Goal: Task Accomplishment & Management: Manage account settings

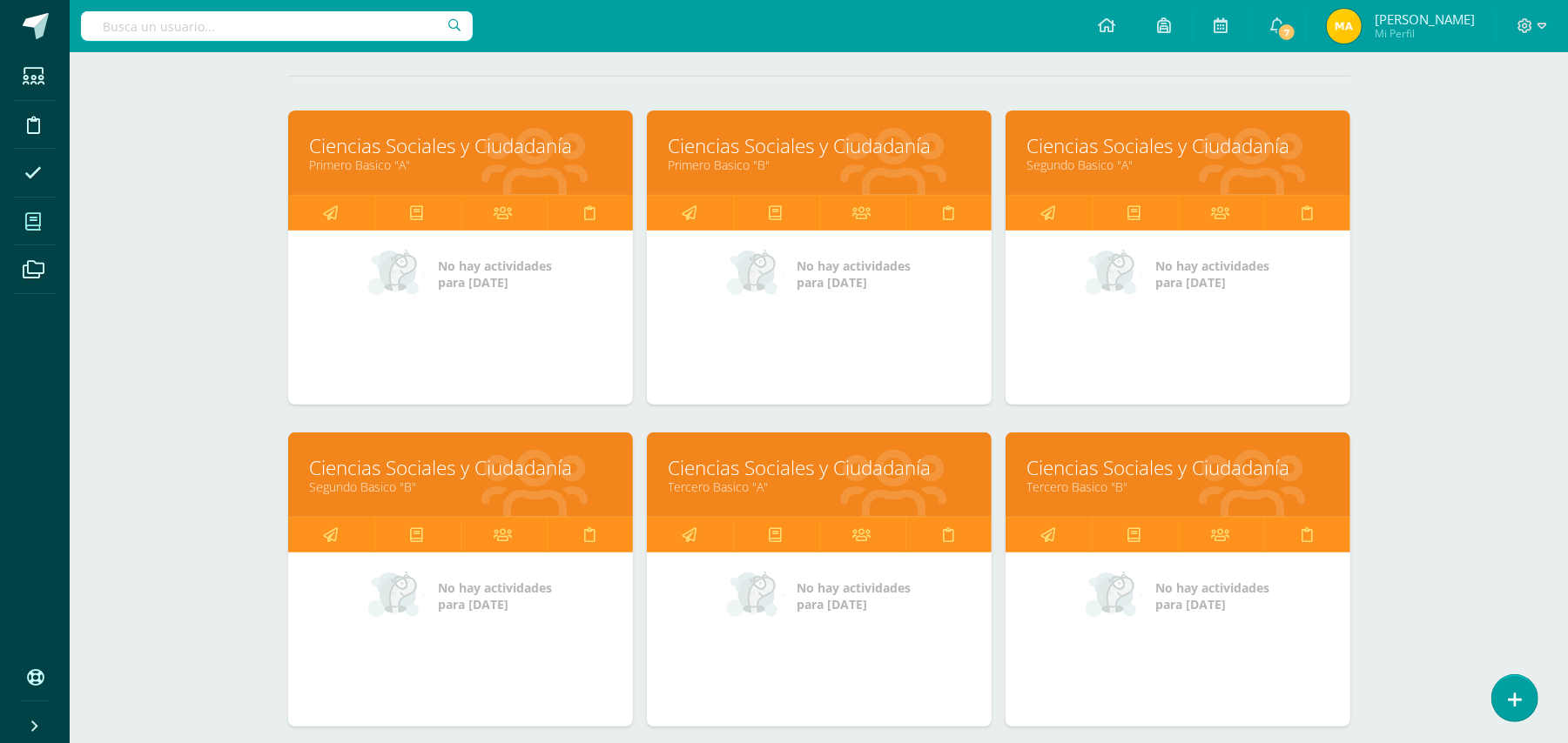
scroll to position [283, 0]
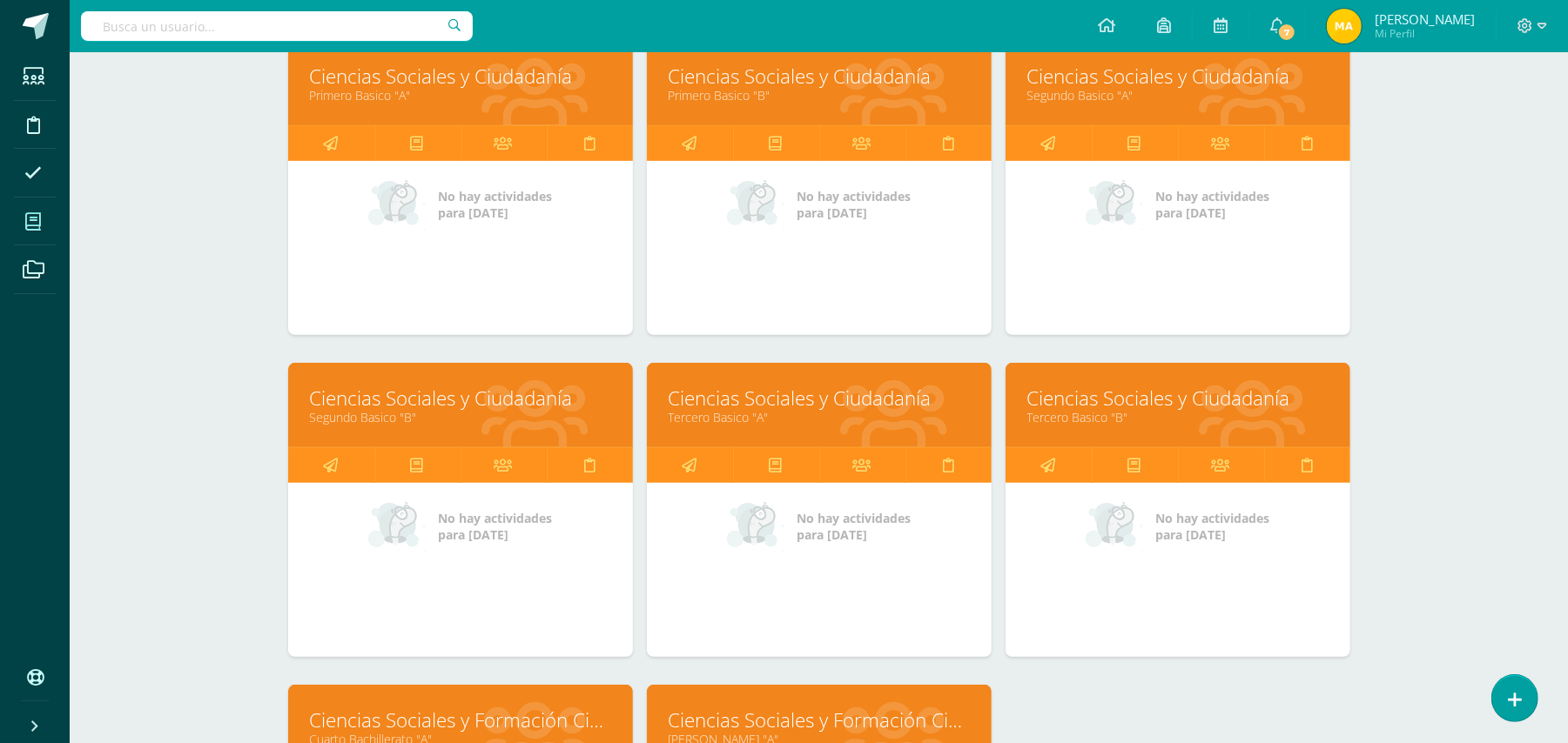
click at [871, 395] on link "Ciencias Sociales y Ciudadanía" at bounding box center [819, 398] width 301 height 27
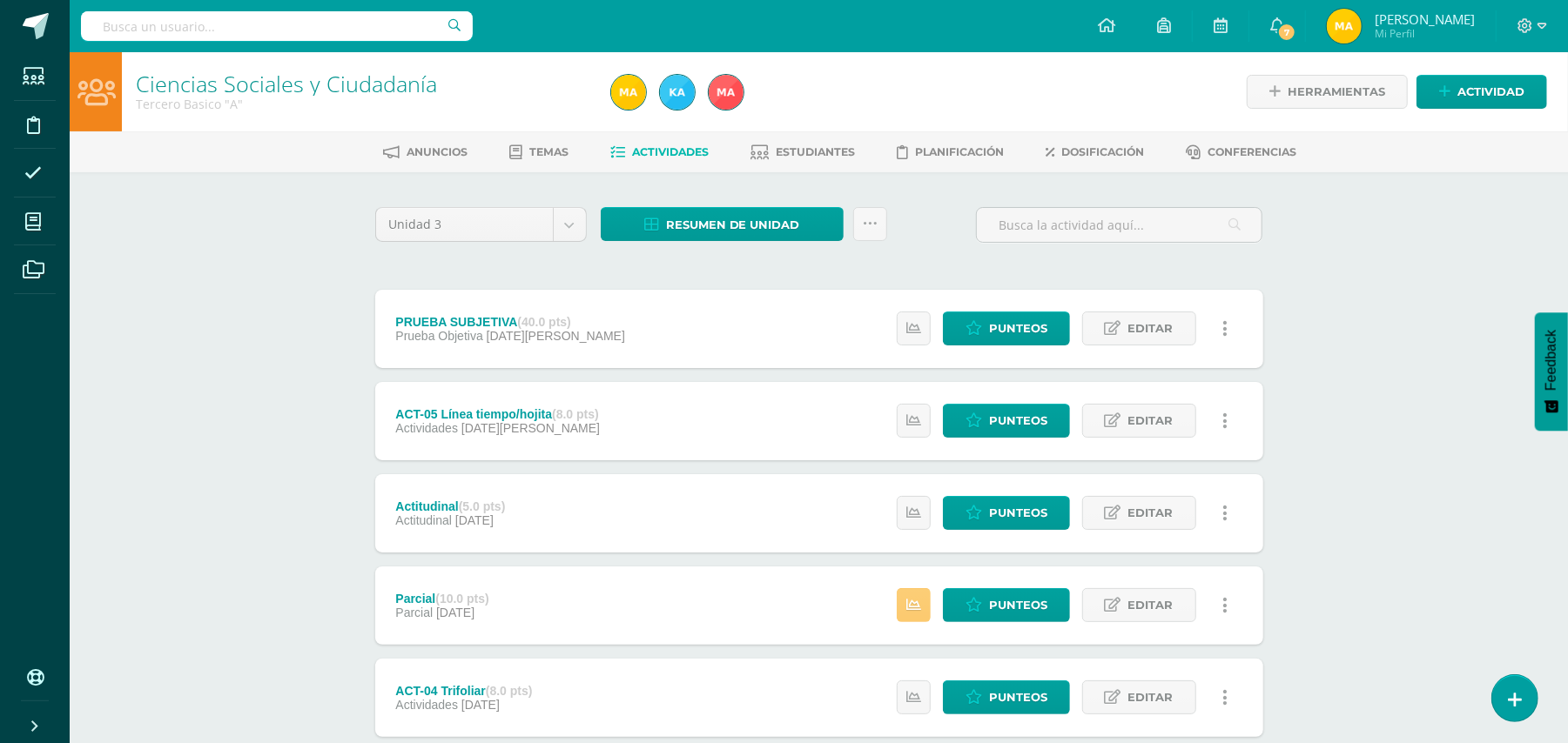
click at [1024, 310] on div "Estatus de Actividad: 17 Estudiantes sin calificar 0 Estudiantes con cero Media…" at bounding box center [1066, 329] width 392 height 79
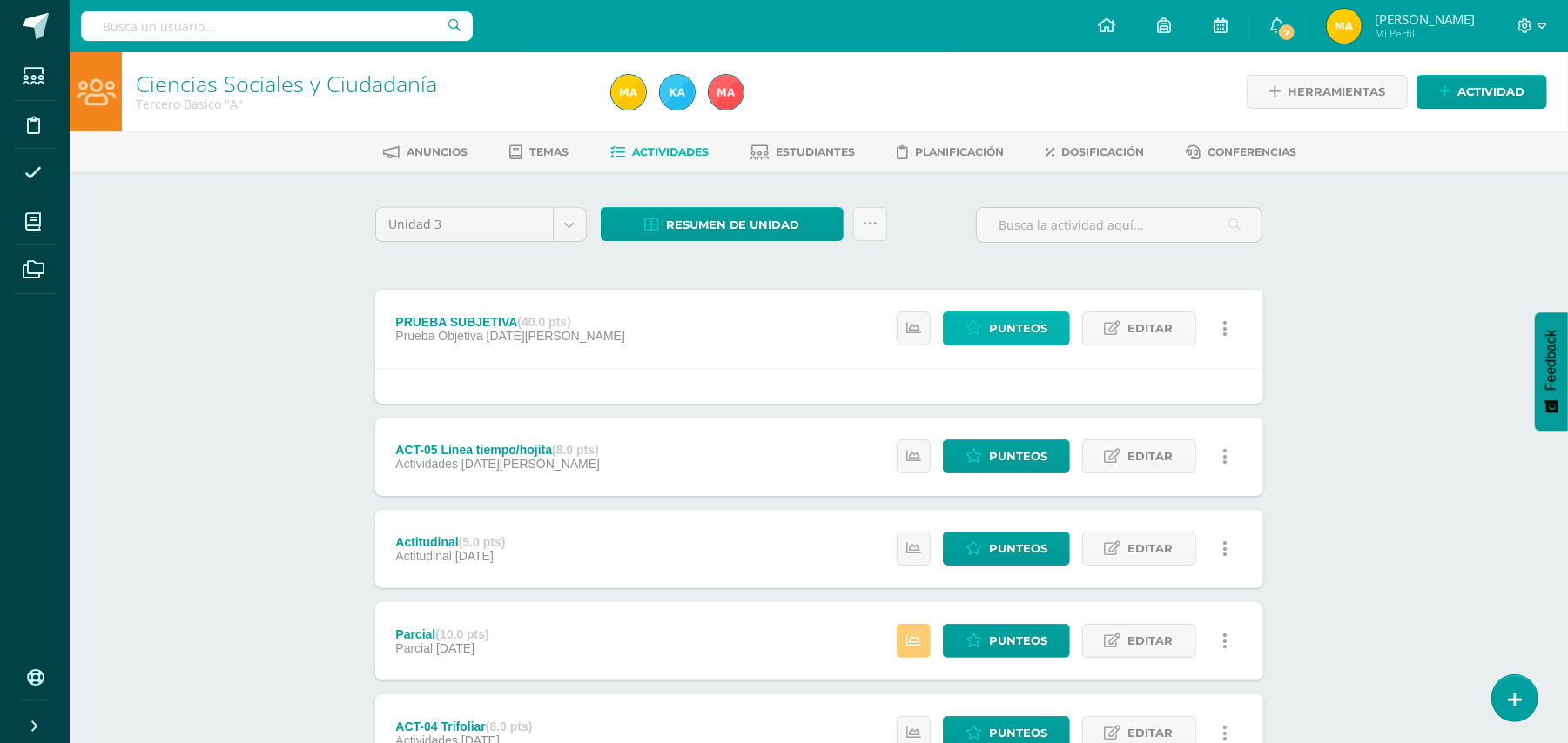
click at [1036, 329] on span "Punteos" at bounding box center [1018, 329] width 58 height 32
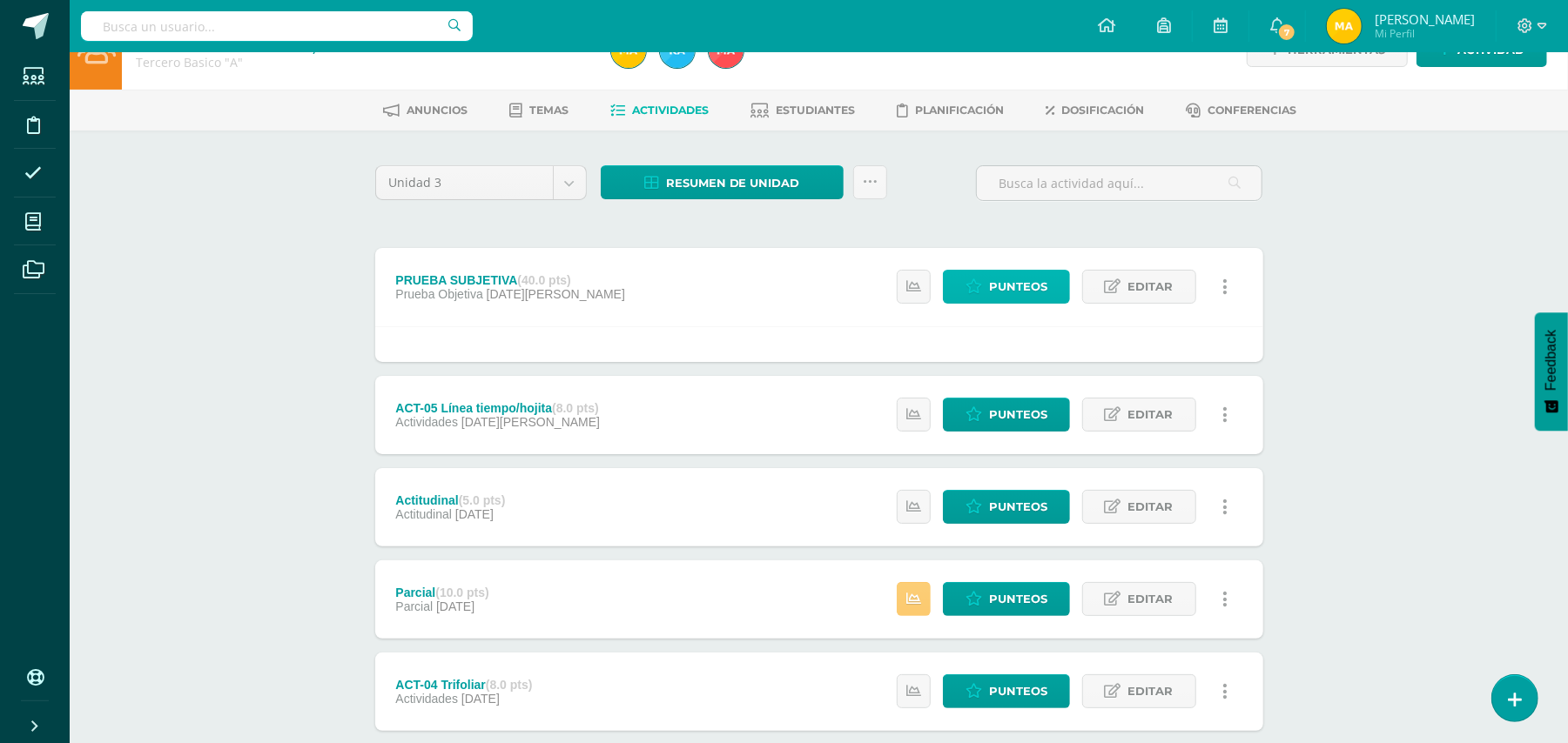
scroll to position [73, 0]
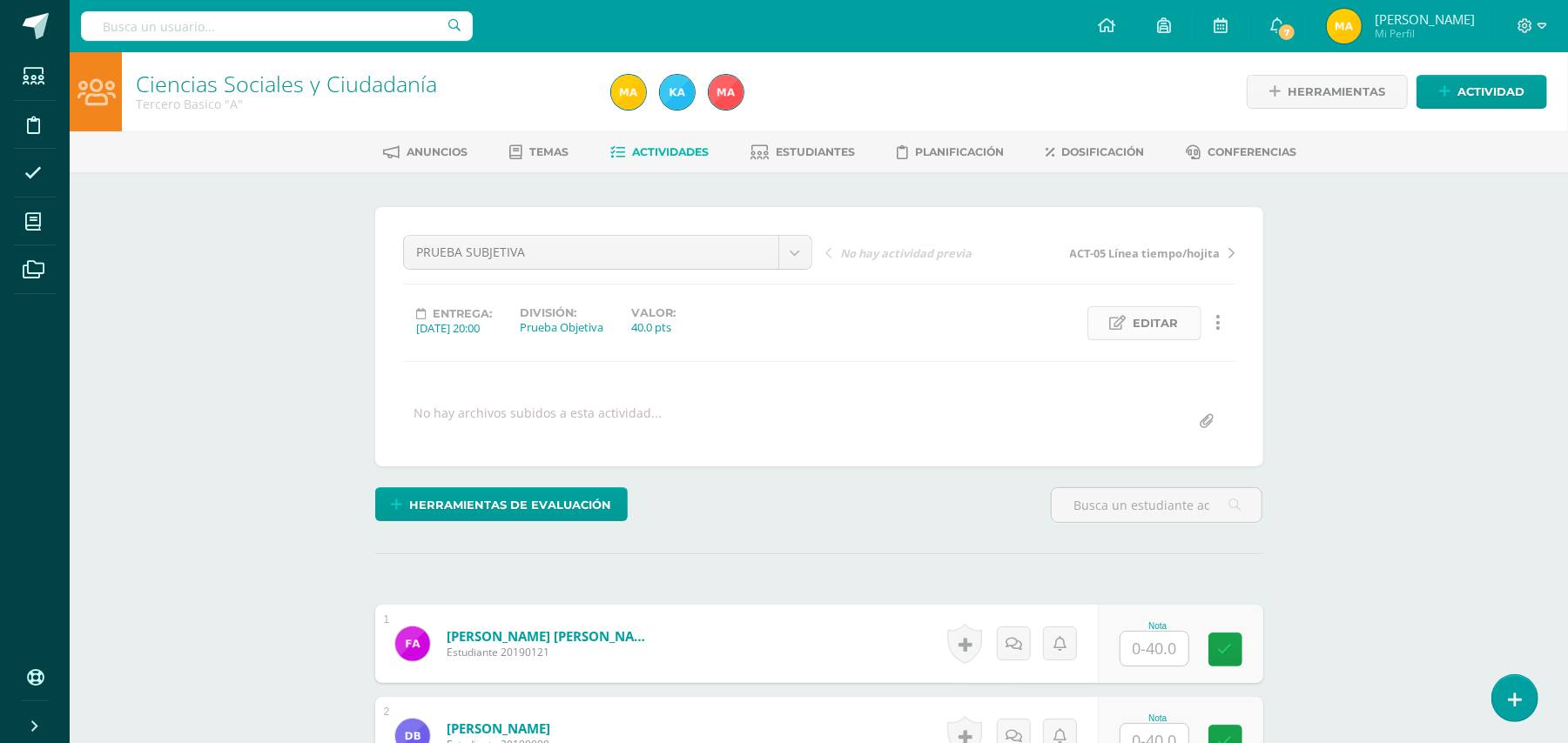
click at [1150, 334] on span "Editar" at bounding box center [1155, 323] width 45 height 32
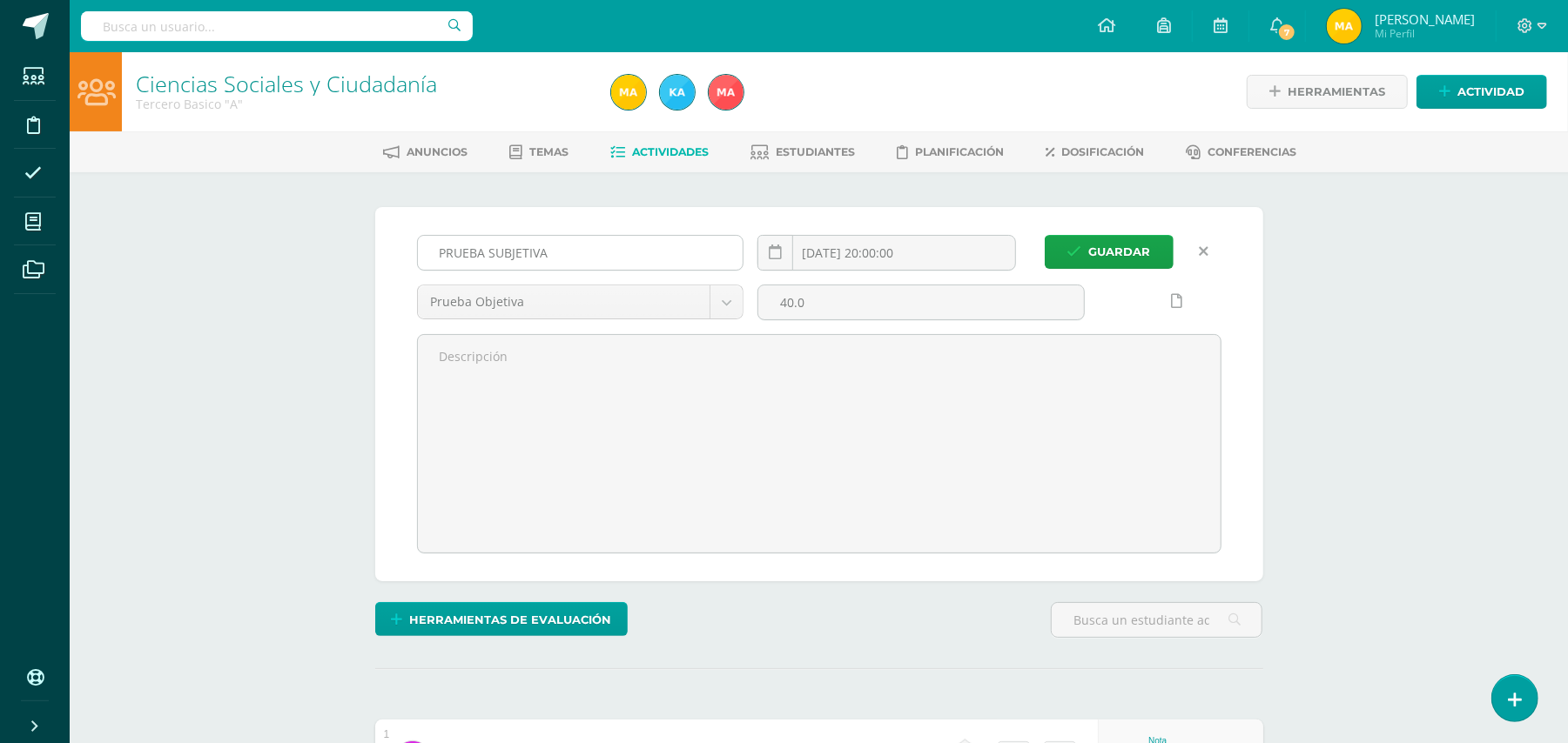
click at [645, 259] on input "PRUEBA SUBJETIVA" at bounding box center [580, 253] width 326 height 34
click at [496, 246] on input "PRUEBA SUBJETIVA" at bounding box center [580, 253] width 326 height 34
drag, startPoint x: 540, startPoint y: 252, endPoint x: 561, endPoint y: 251, distance: 21.0
click at [534, 252] on input "PRUEBA SUBJETIVA" at bounding box center [580, 253] width 326 height 34
drag, startPoint x: 562, startPoint y: 251, endPoint x: 489, endPoint y: 240, distance: 73.8
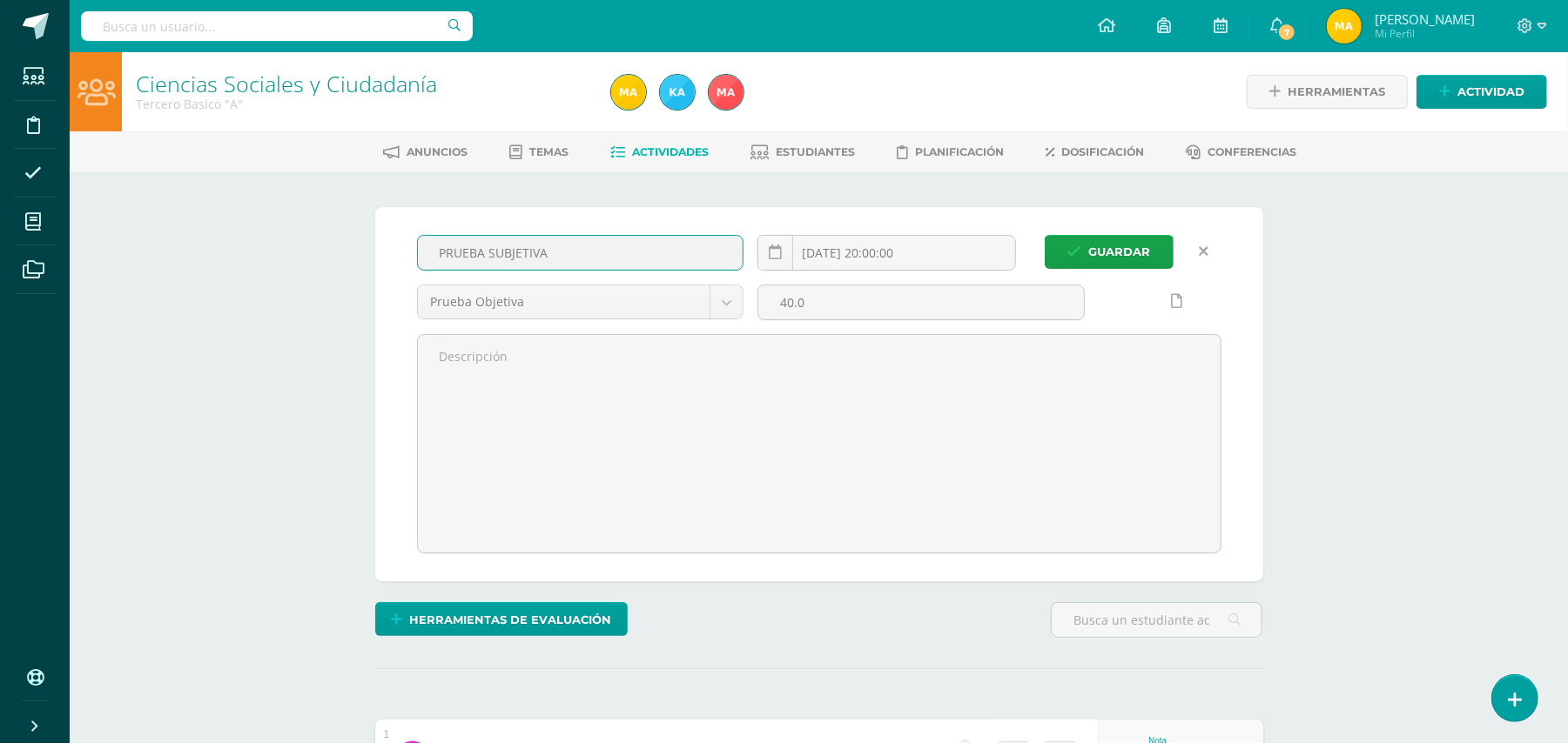
click at [489, 240] on input "PRUEBA SUBJETIVA" at bounding box center [580, 253] width 326 height 34
type input "PRUEBA OBJETIVA"
click at [1100, 255] on span "Guardar" at bounding box center [1120, 252] width 62 height 32
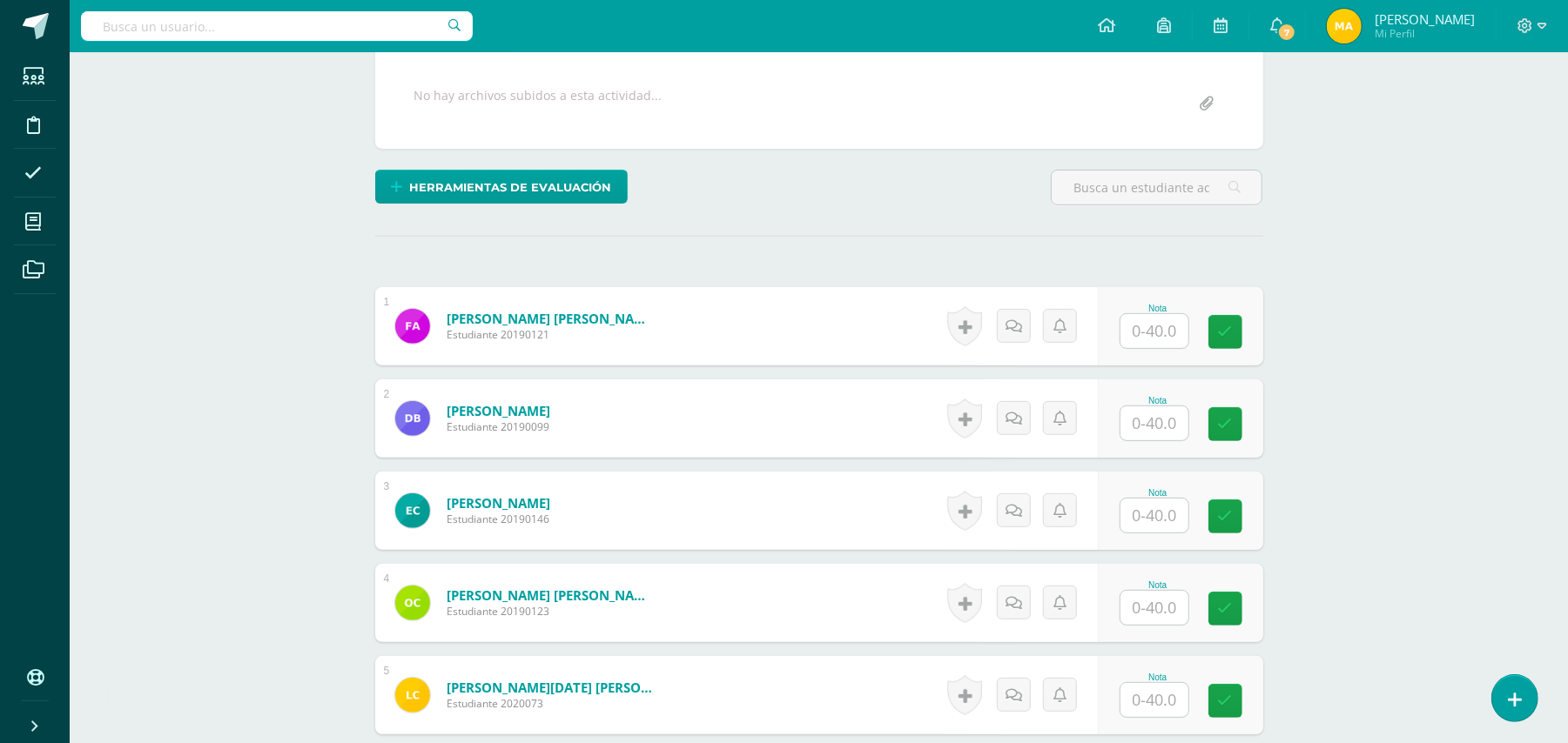
scroll to position [319, 0]
click at [1154, 327] on input "text" at bounding box center [1163, 330] width 70 height 34
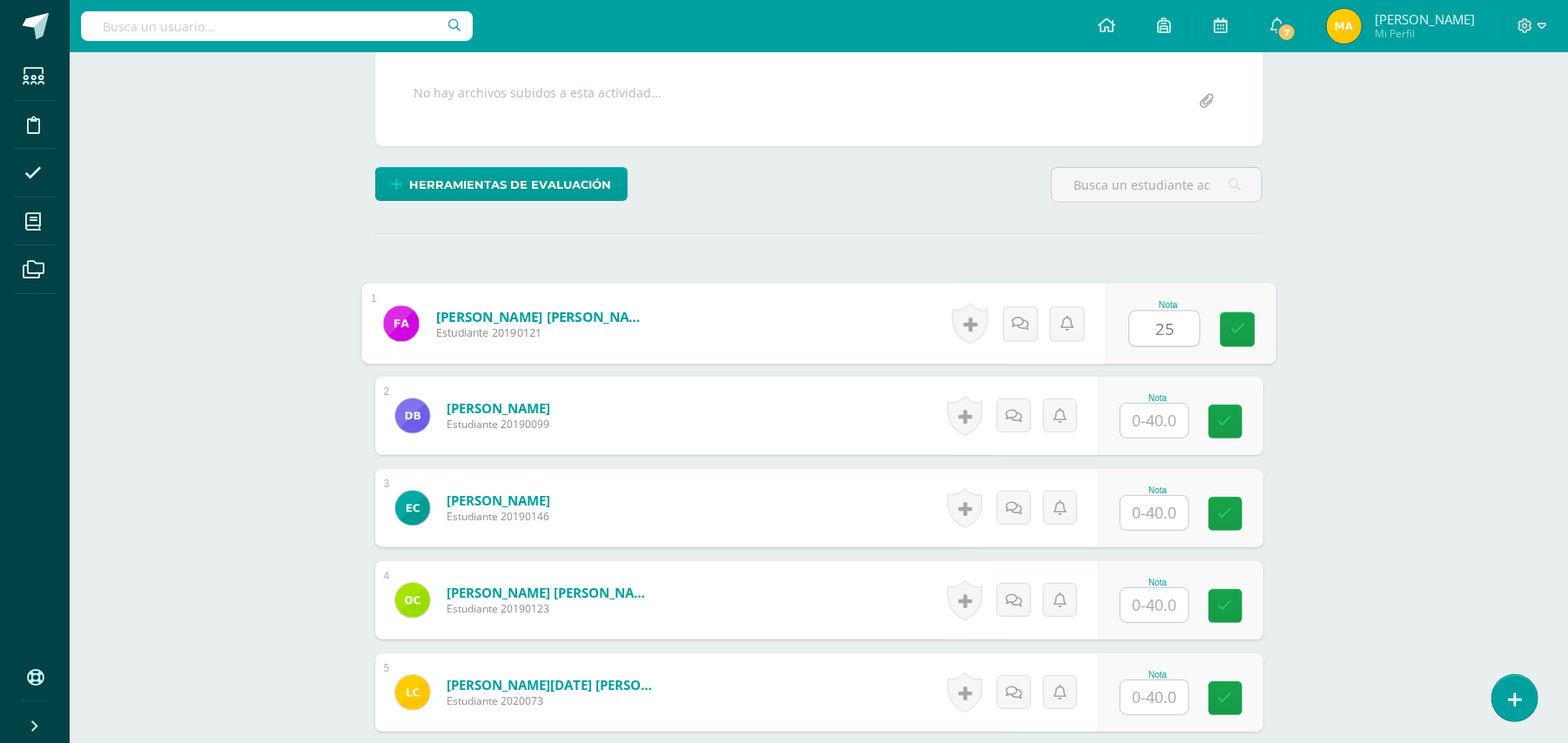
type input "25"
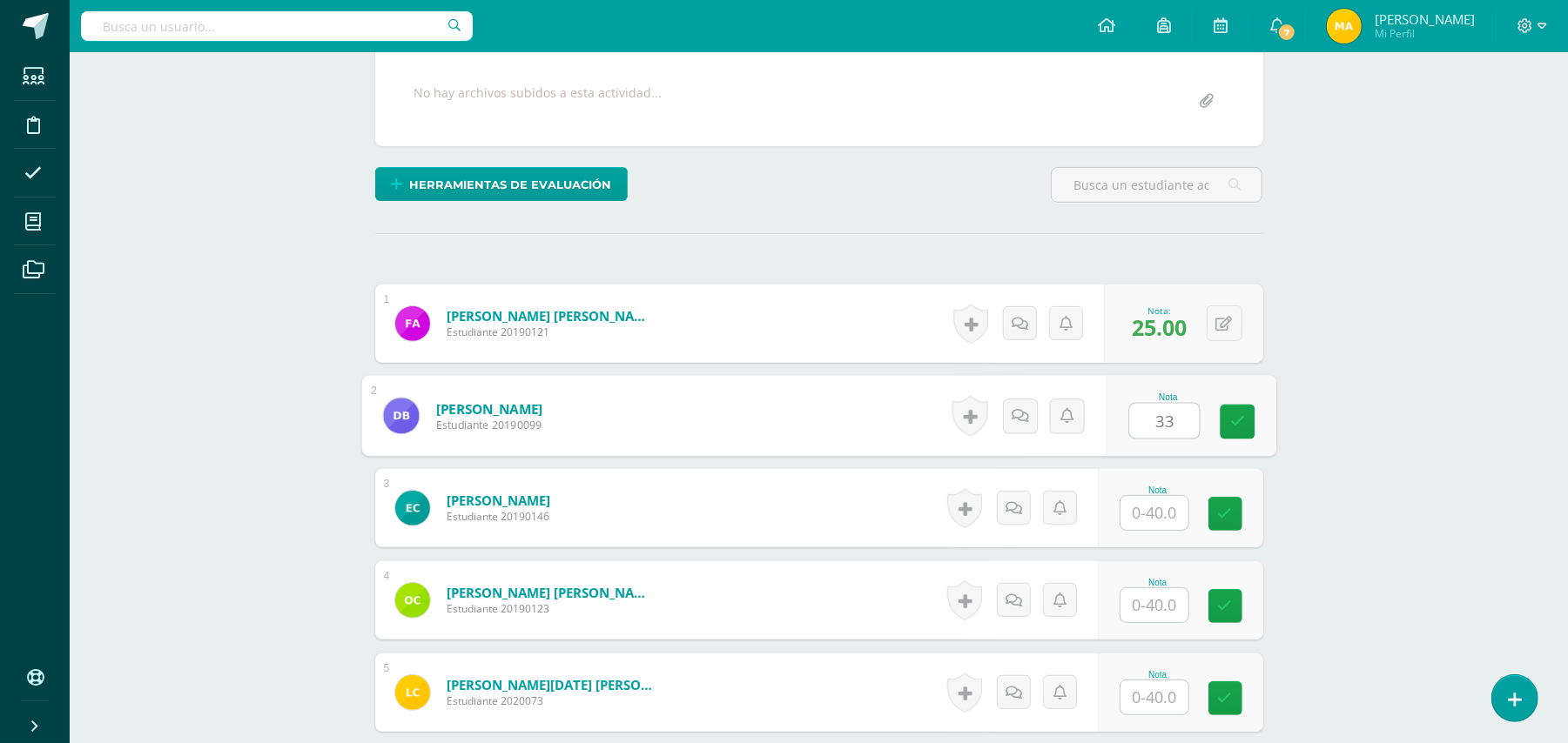
type input "33"
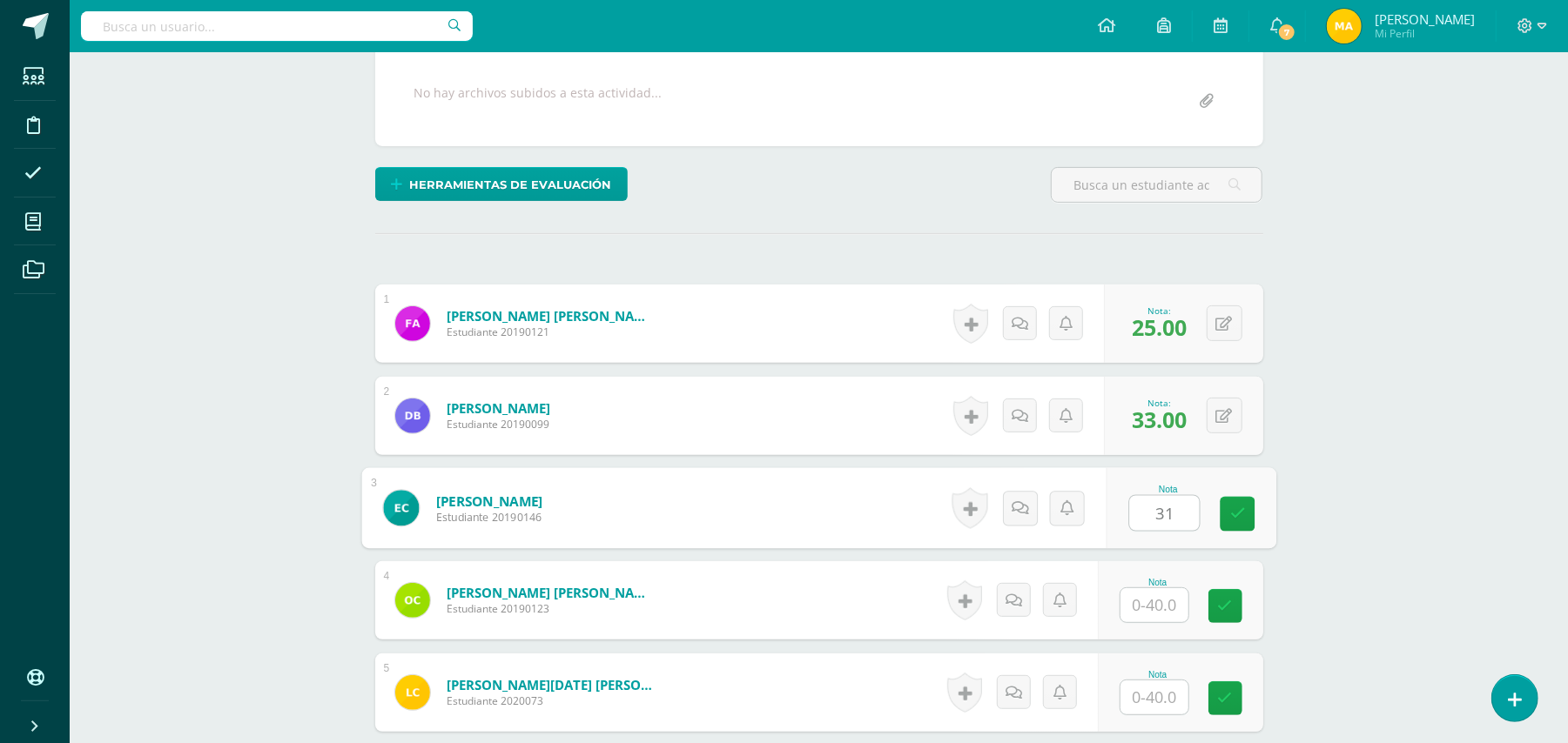
type input "31"
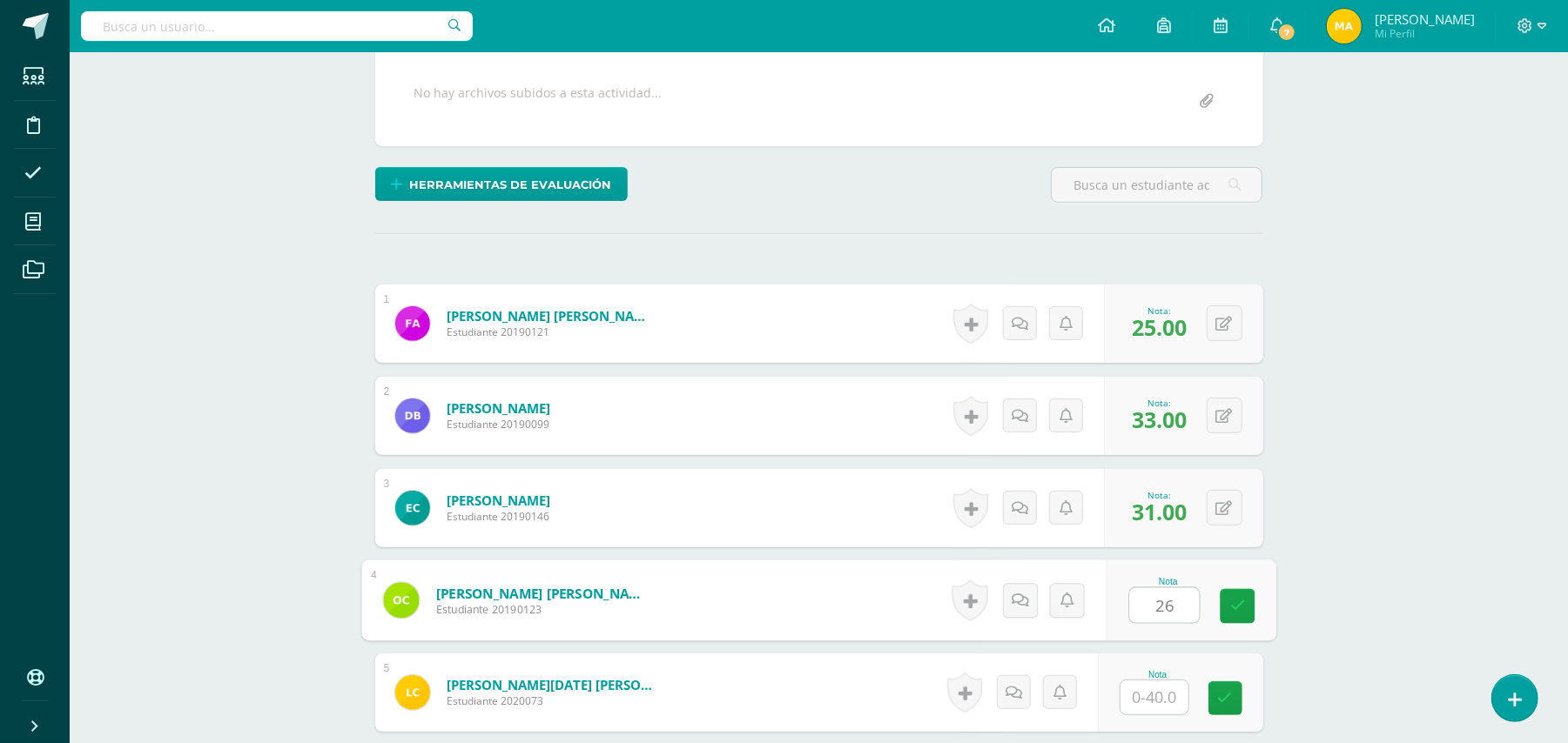
type input "26"
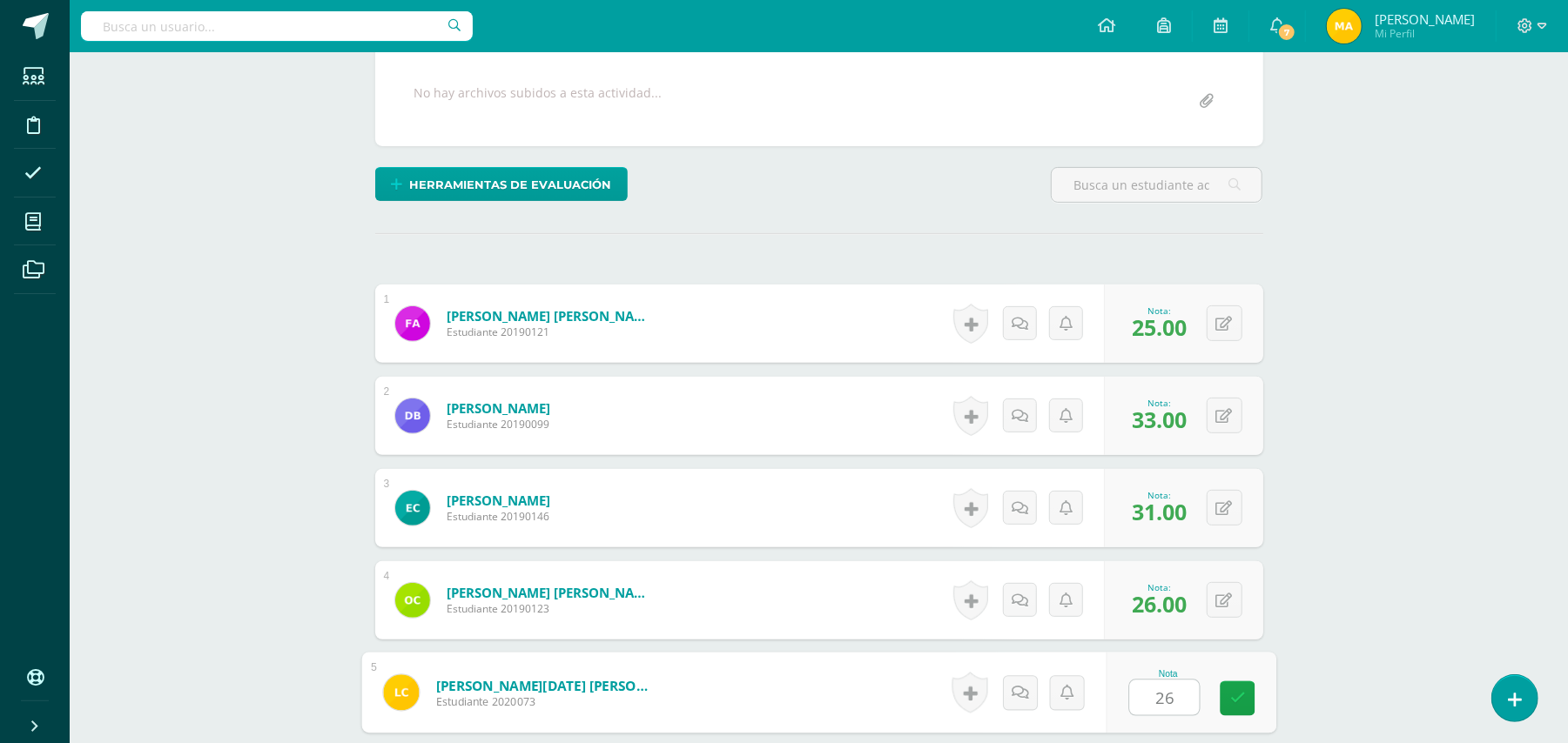
type input "26"
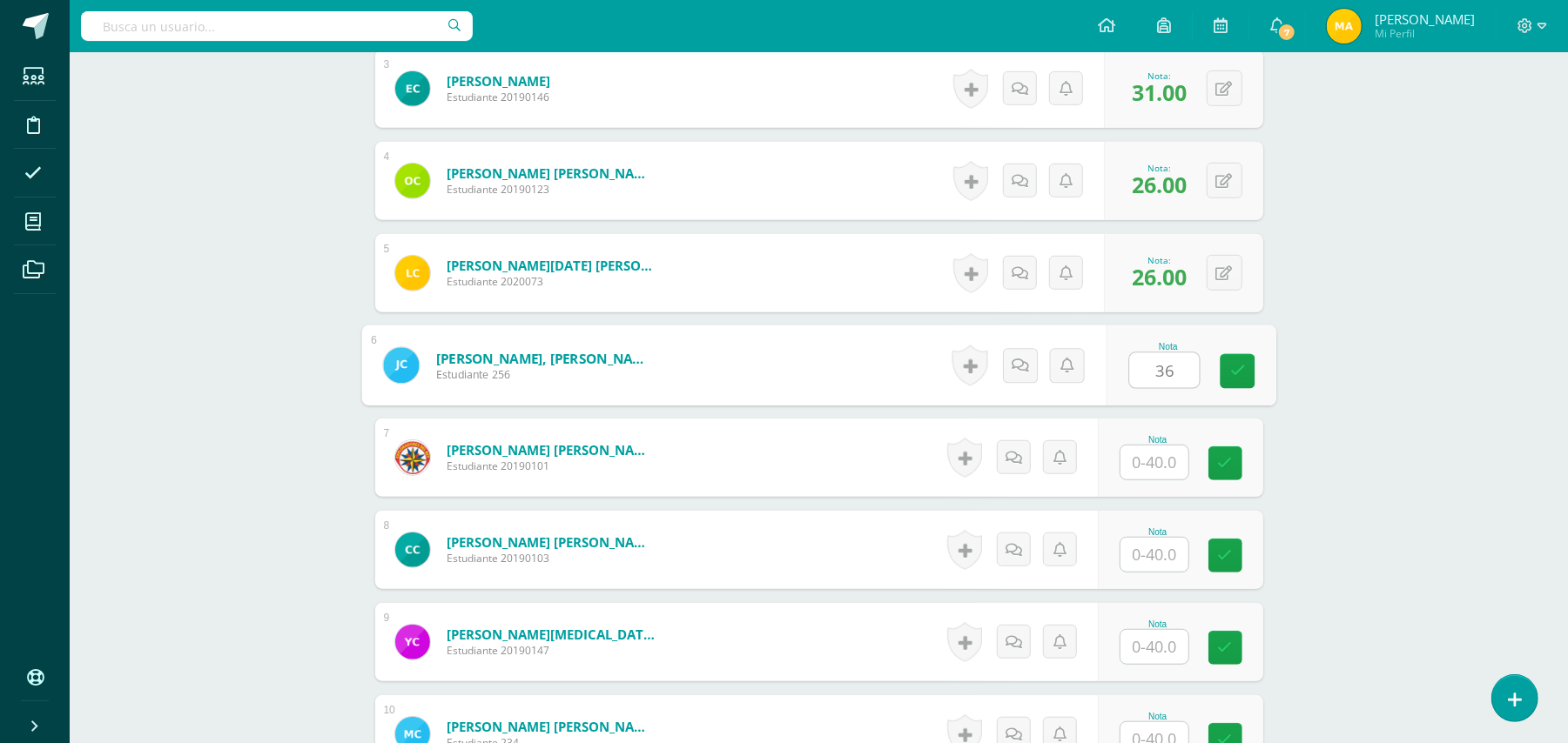
type input "36"
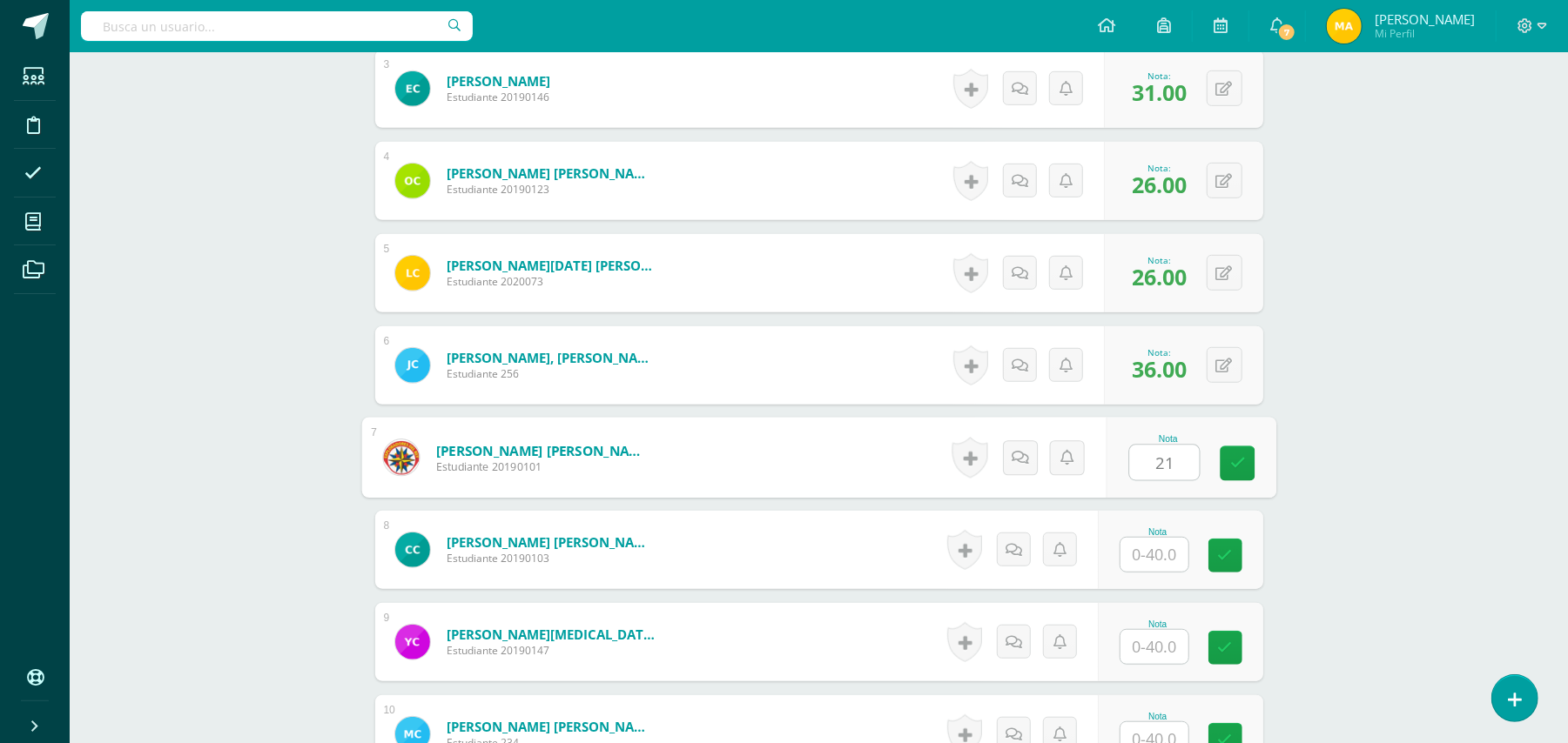
type input "21"
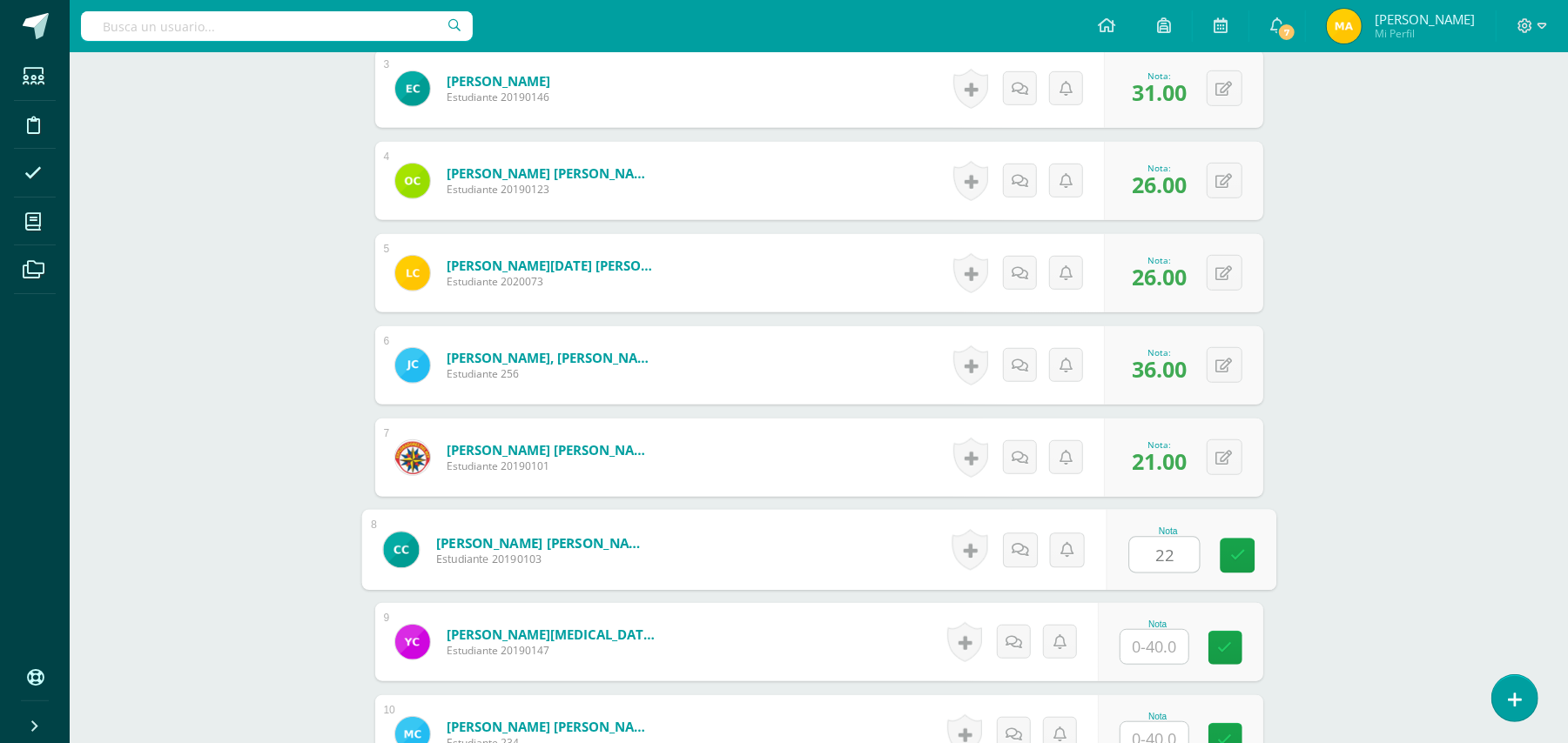
type input "22"
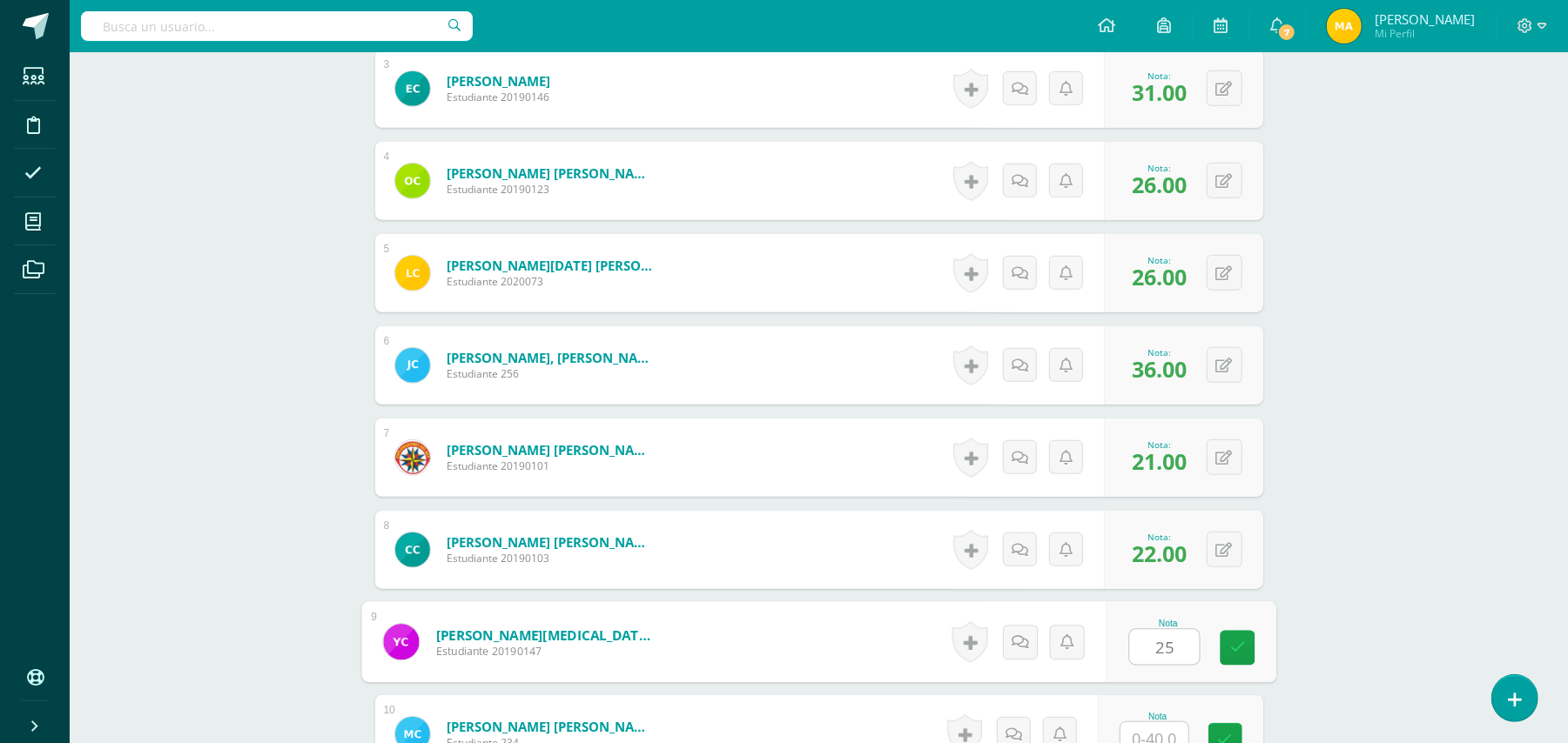
type input "25"
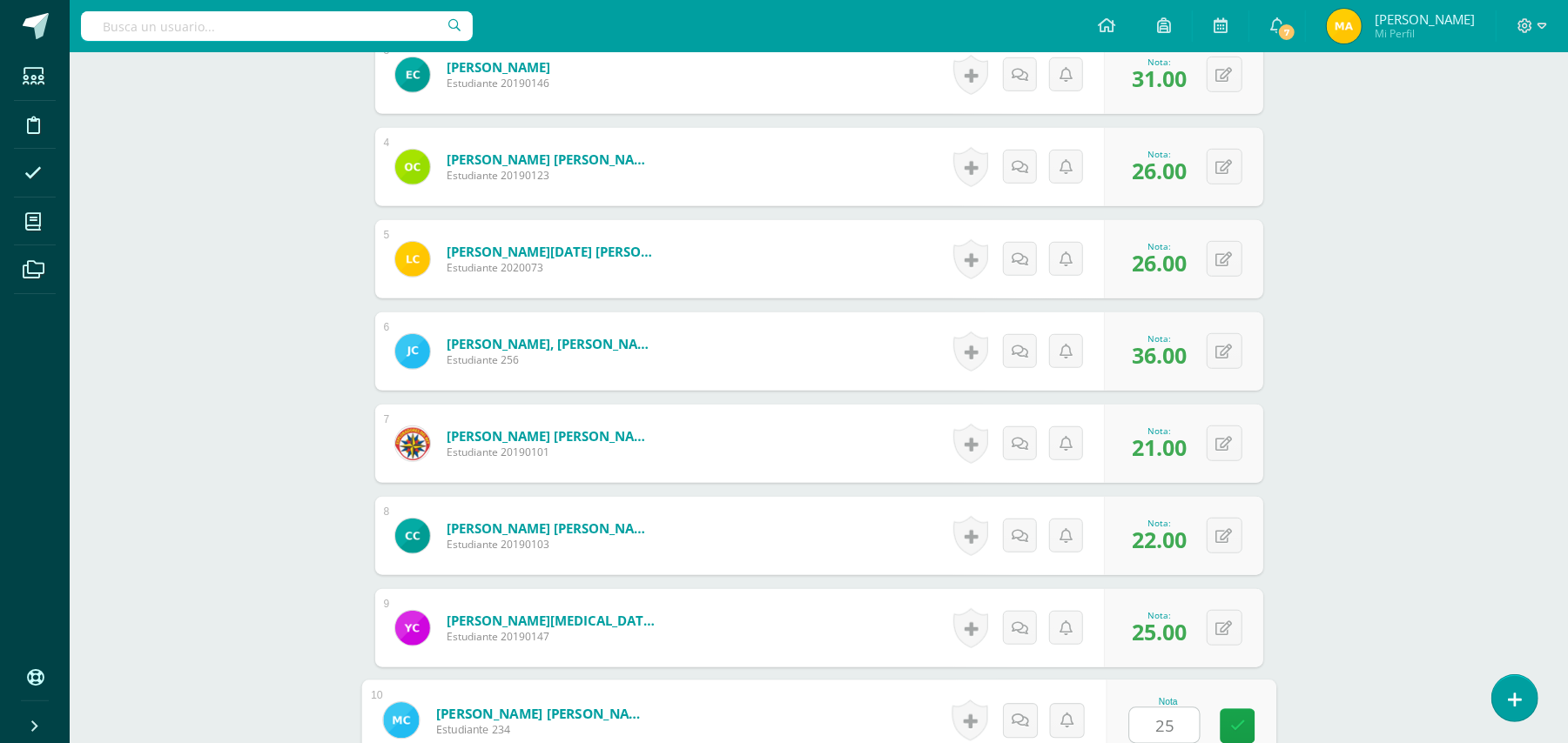
type input "25"
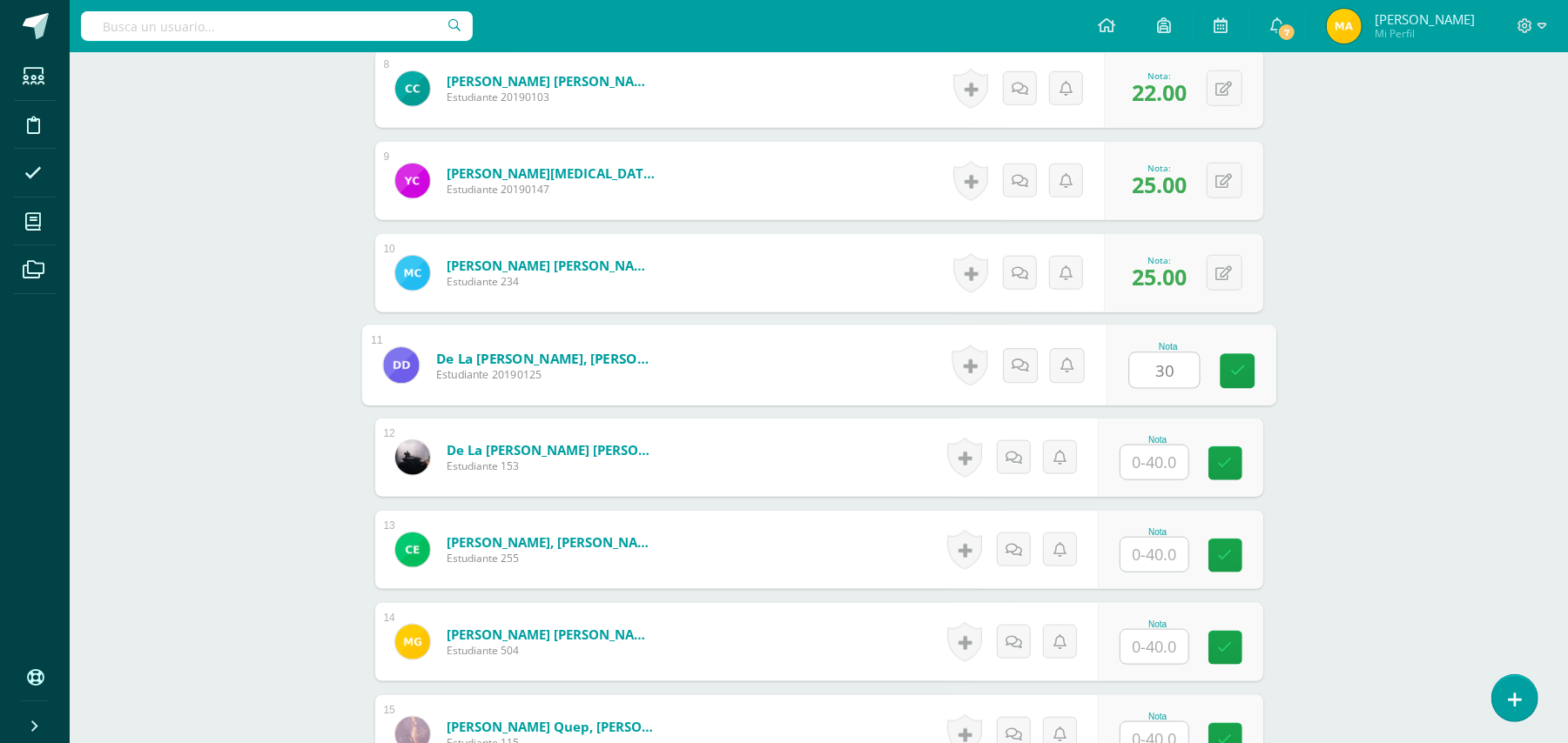
type input "30"
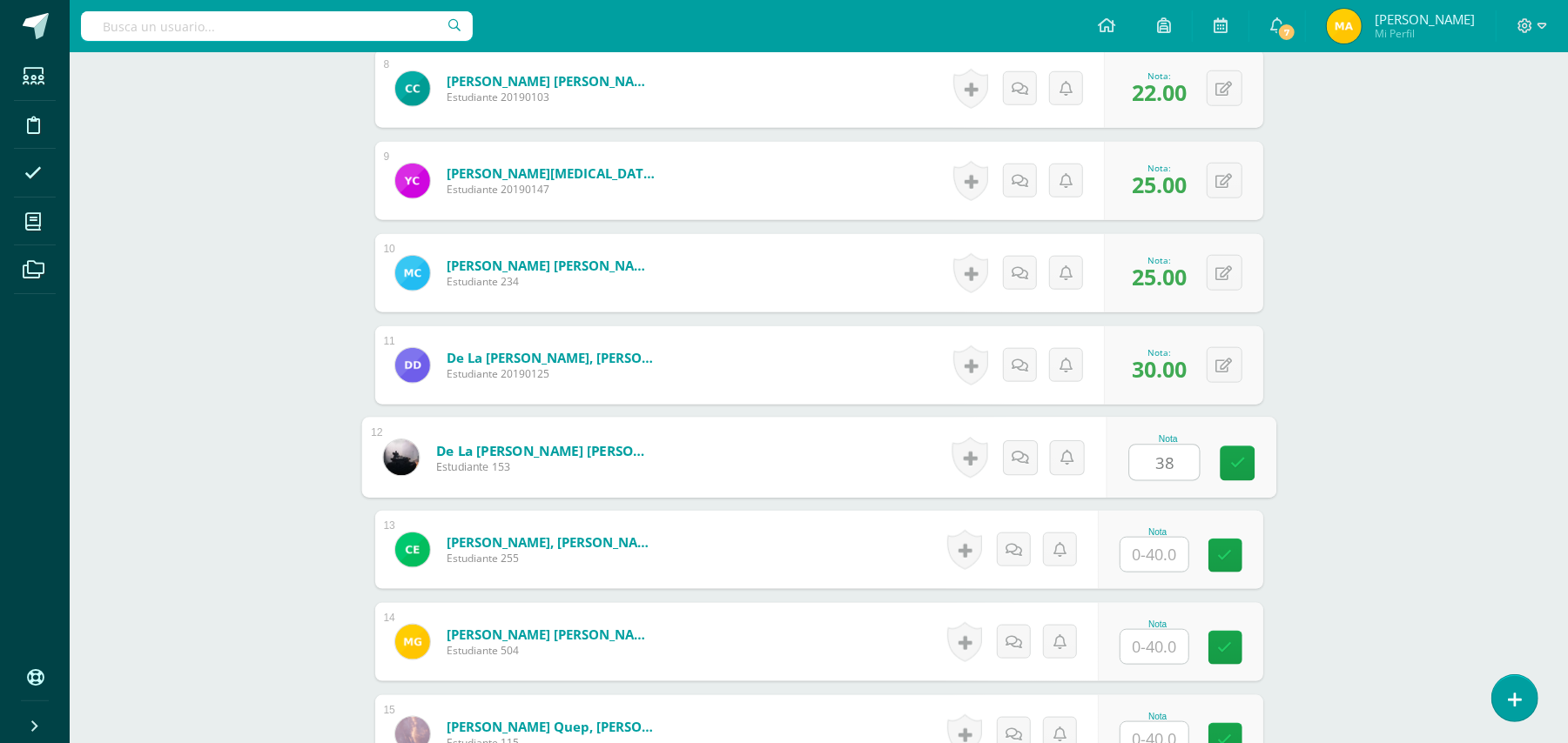
type input "38"
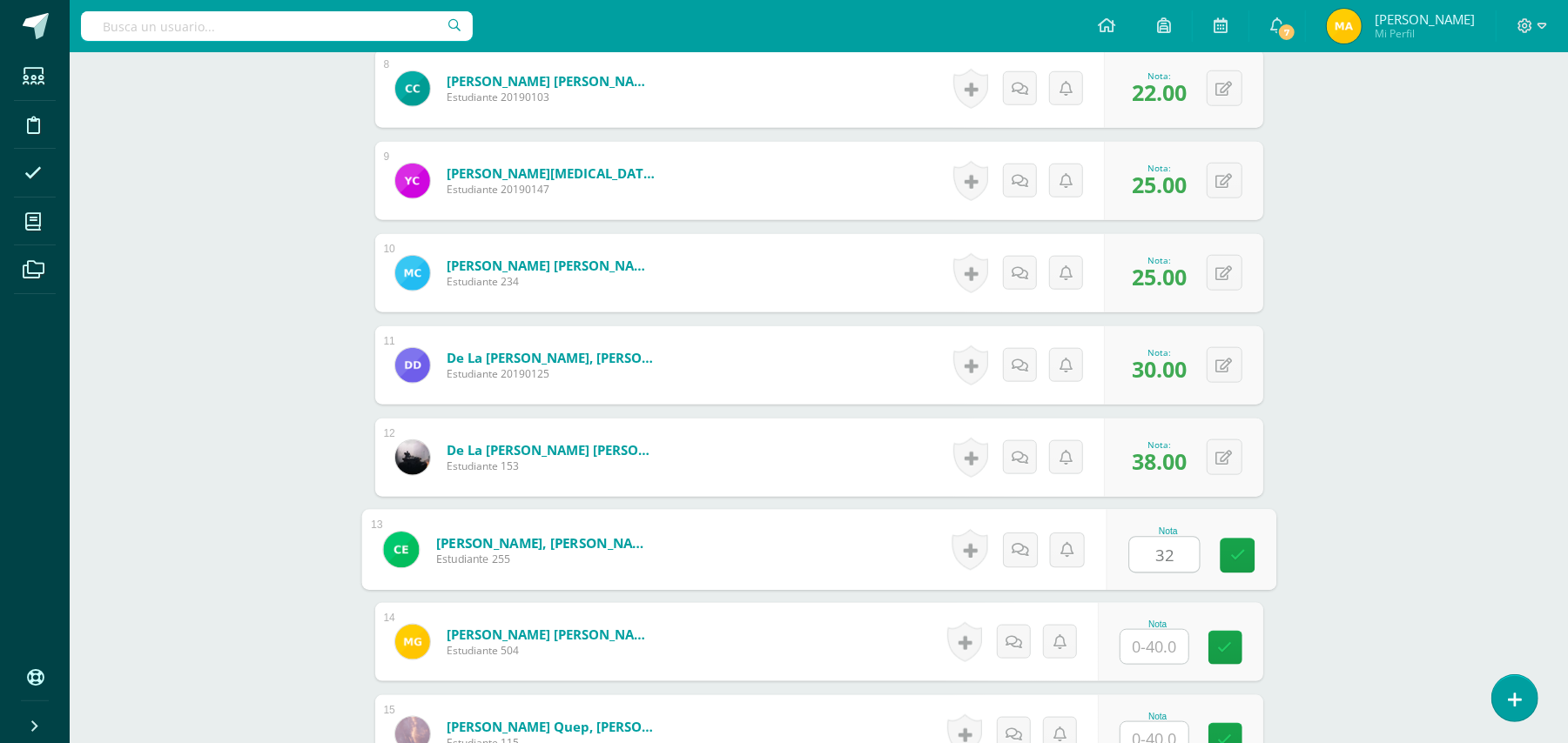
type input "32"
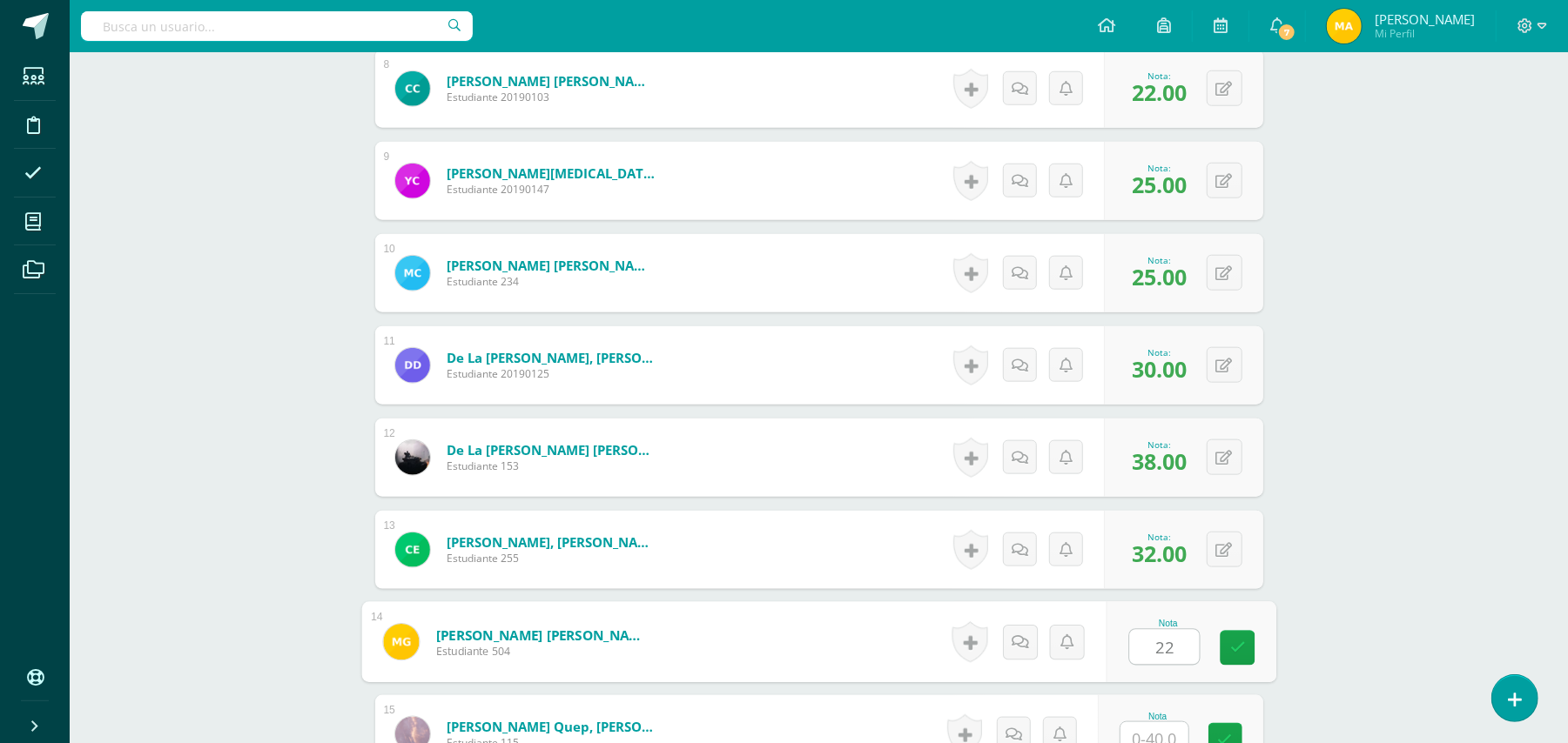
type input "22"
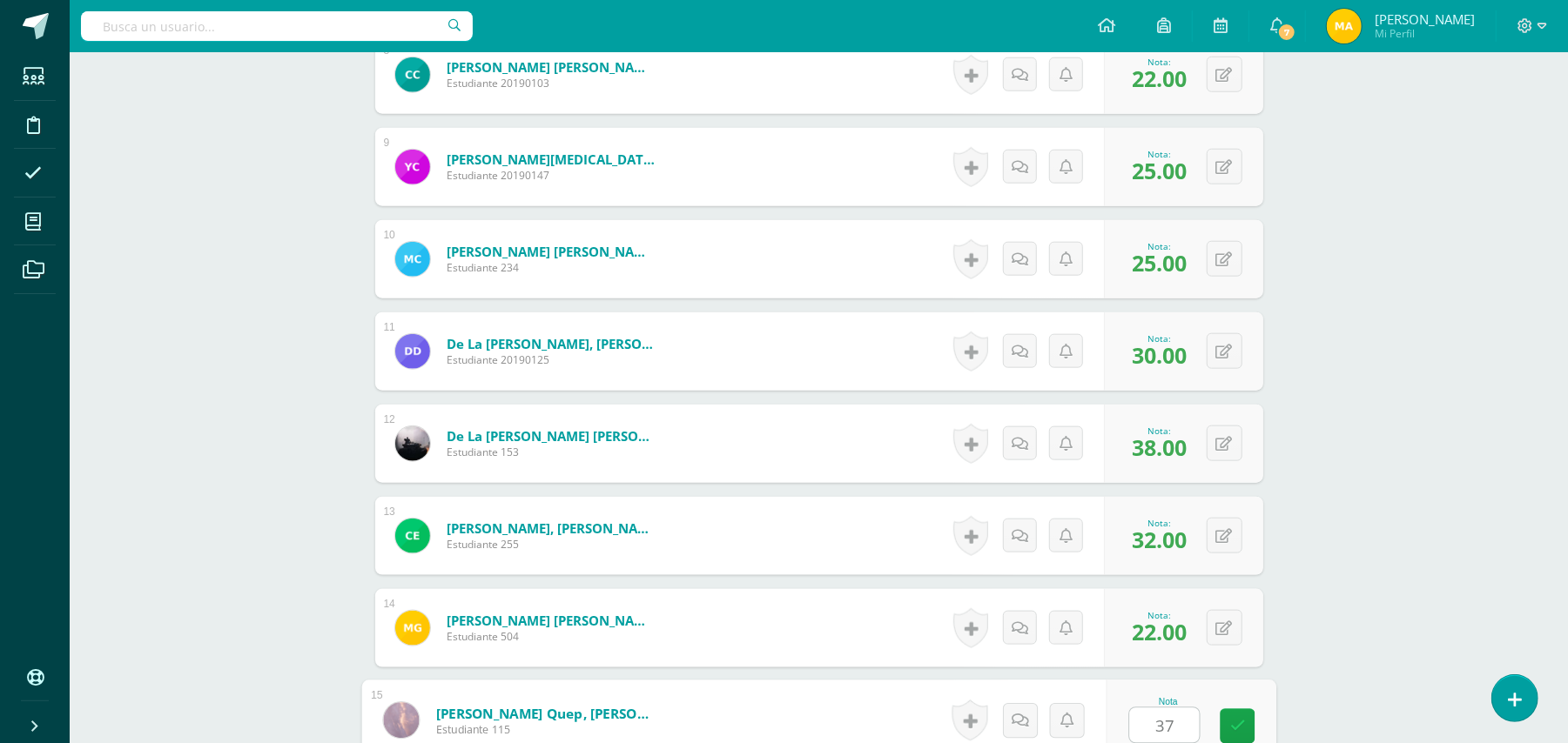
type input "37"
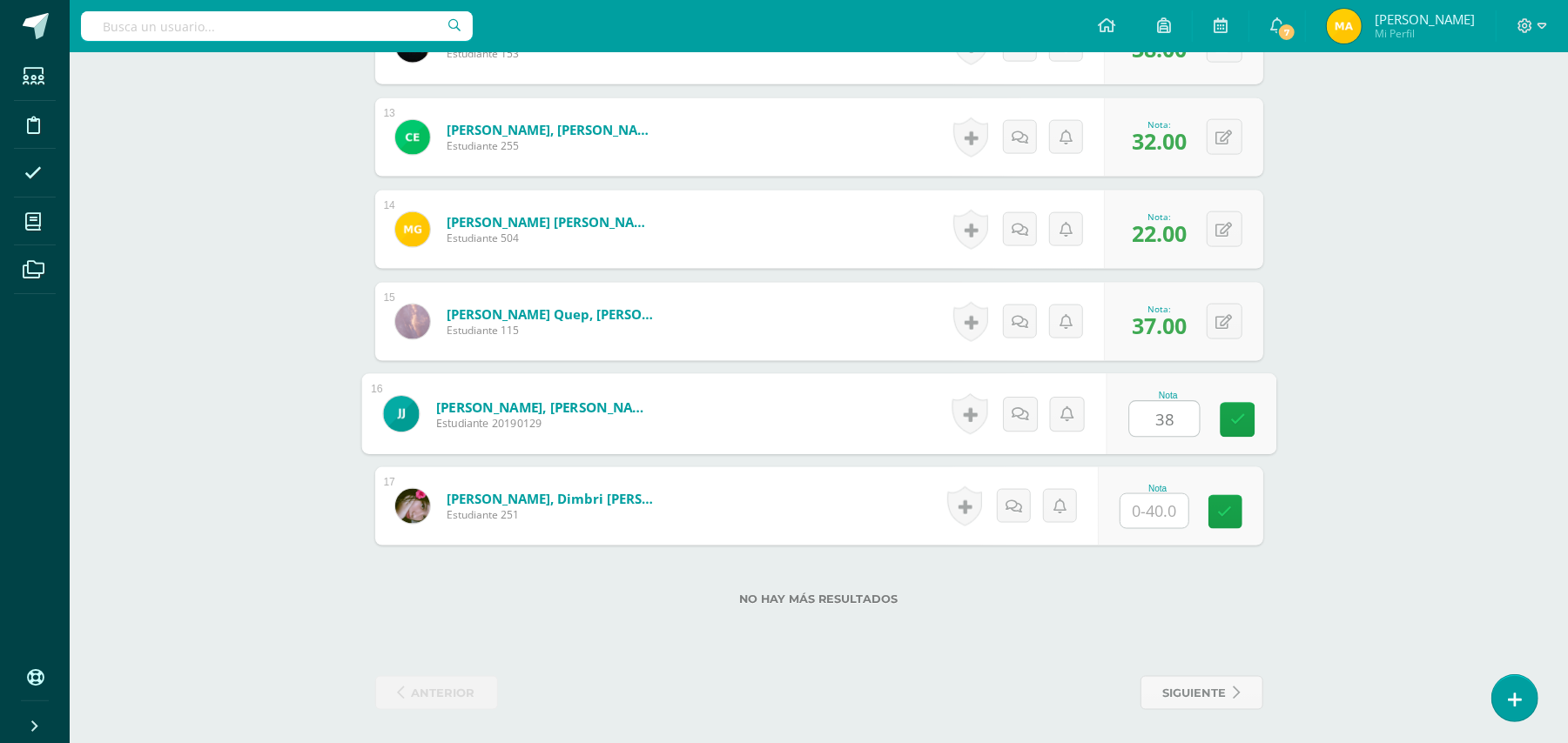
type input "38"
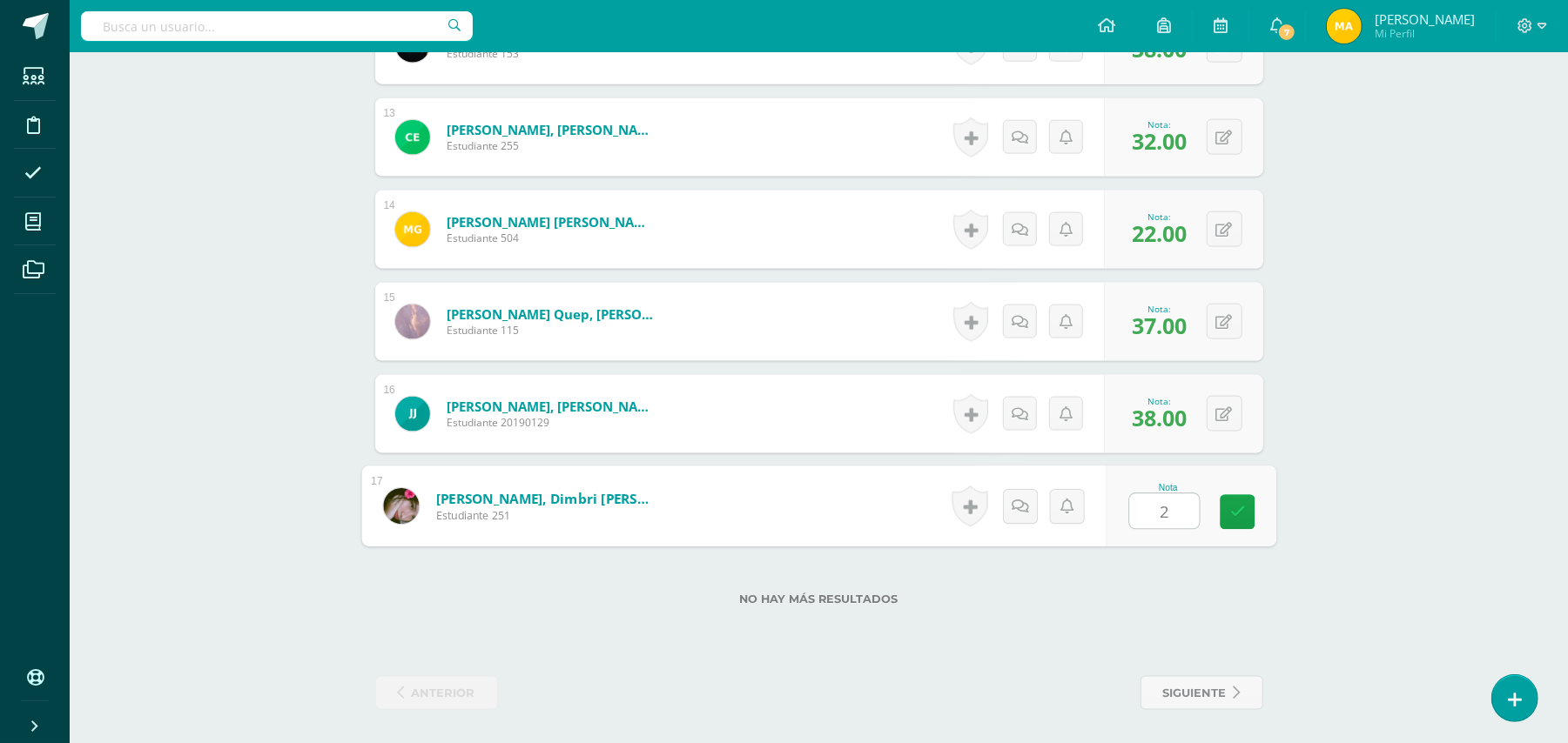
type input "25"
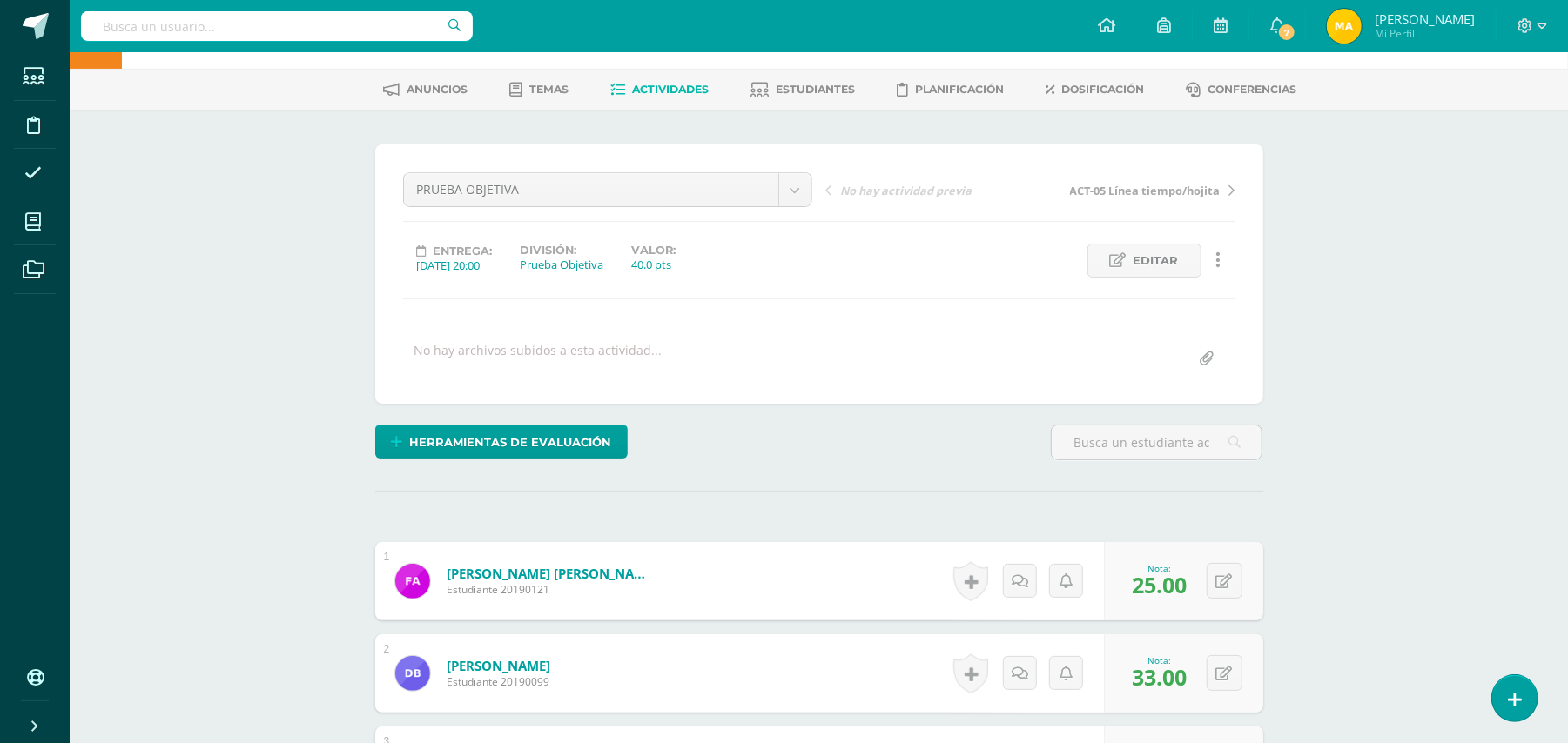
scroll to position [0, 0]
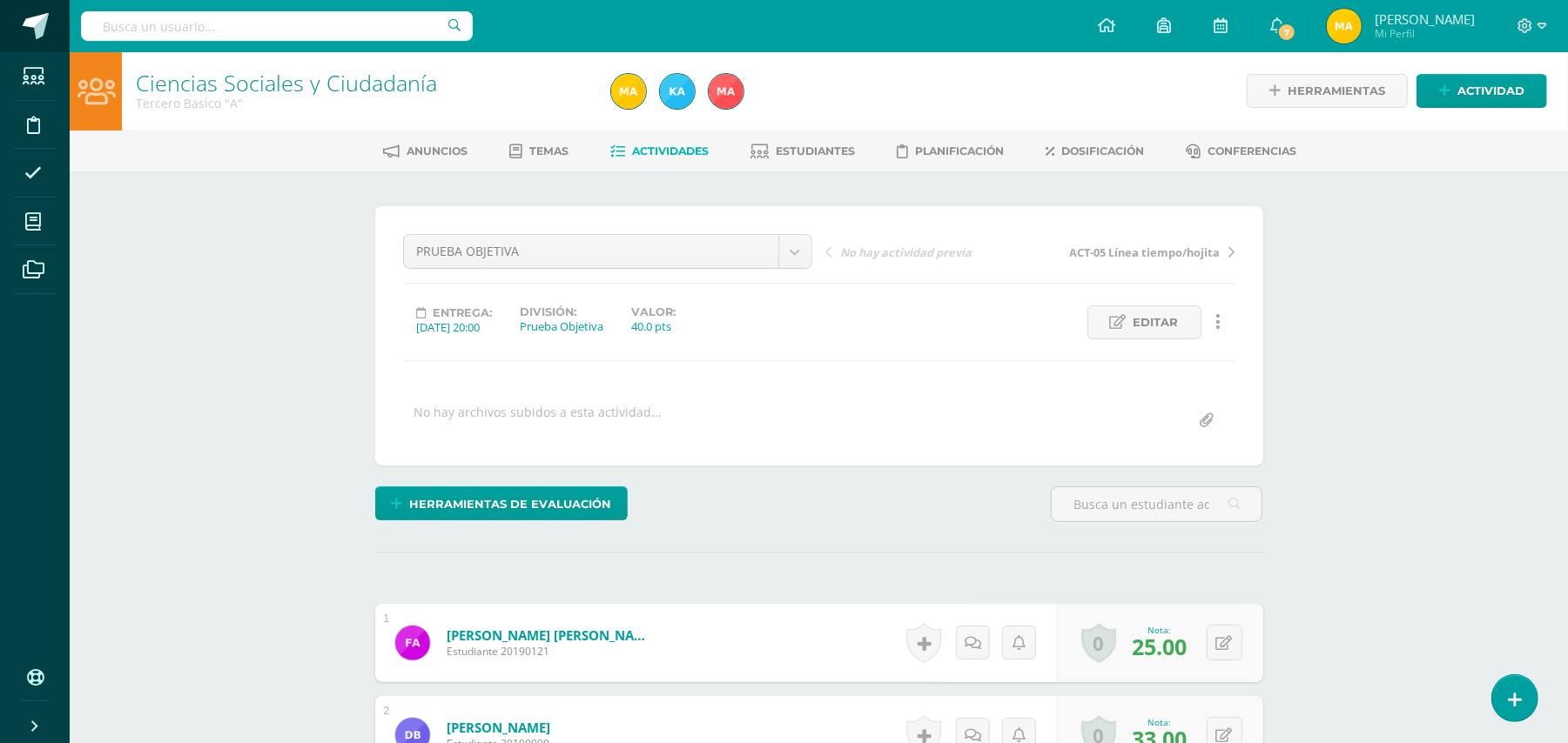
scroll to position [2, 0]
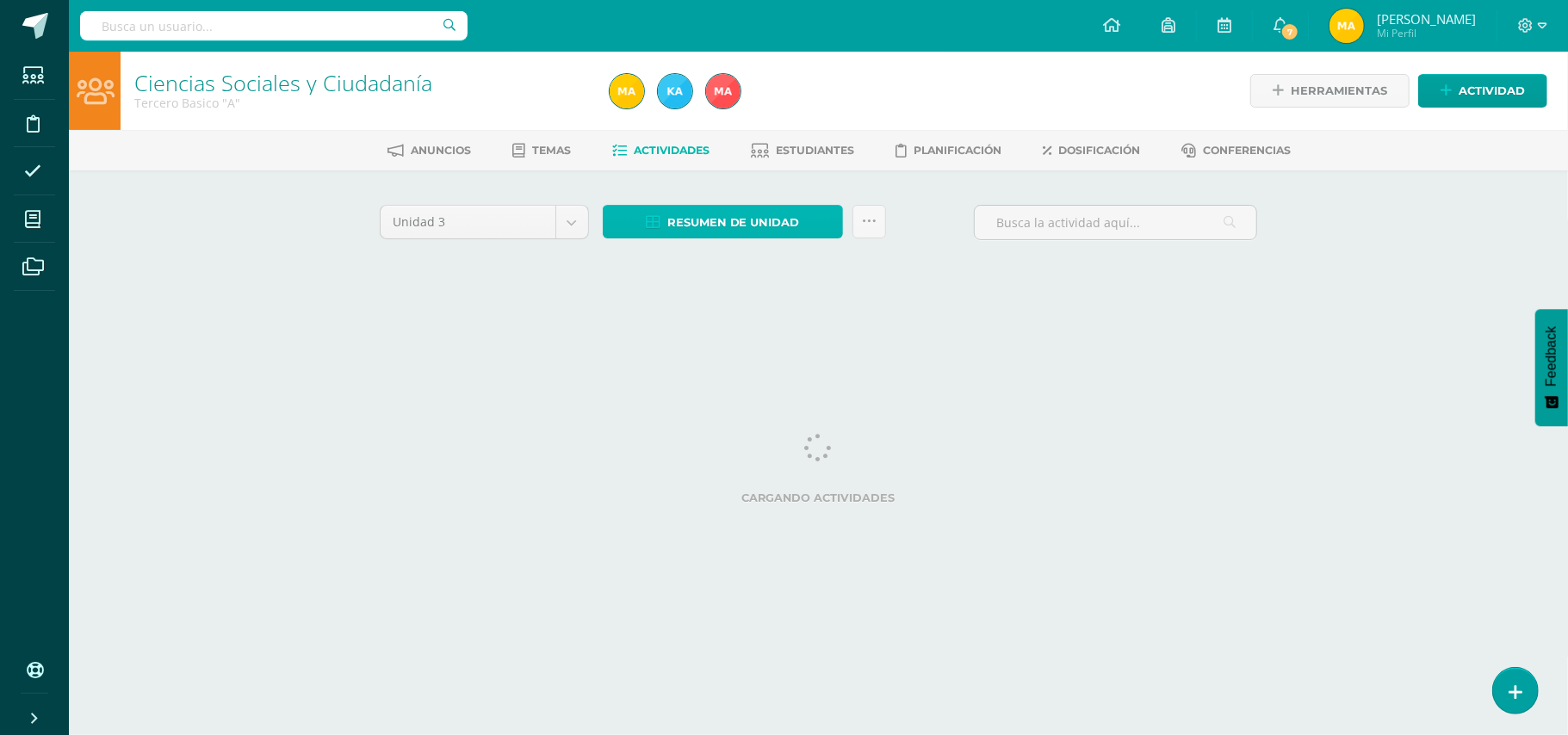
click at [773, 217] on span "Resumen de unidad" at bounding box center [734, 222] width 133 height 31
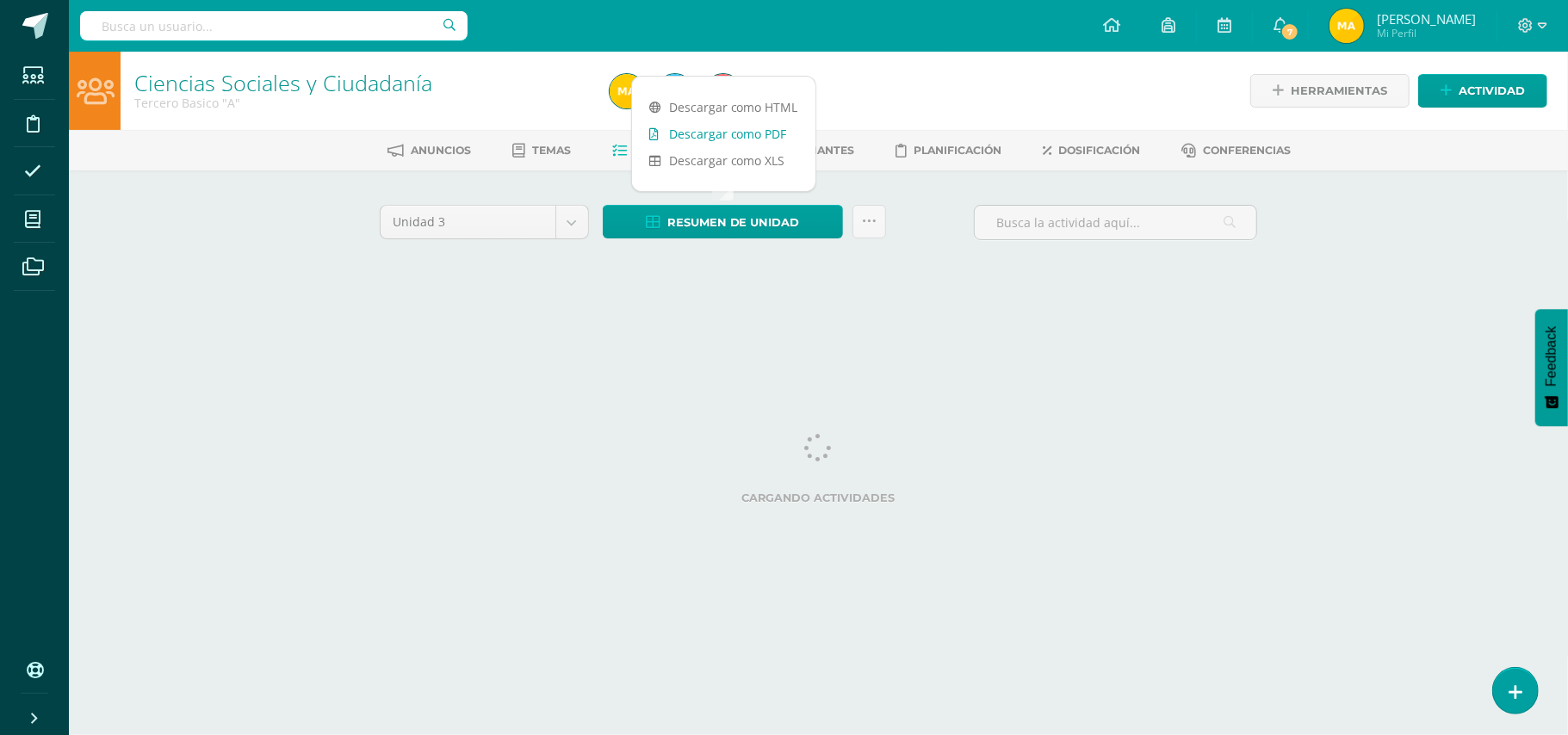
click at [777, 139] on link "Descargar como PDF" at bounding box center [724, 134] width 184 height 27
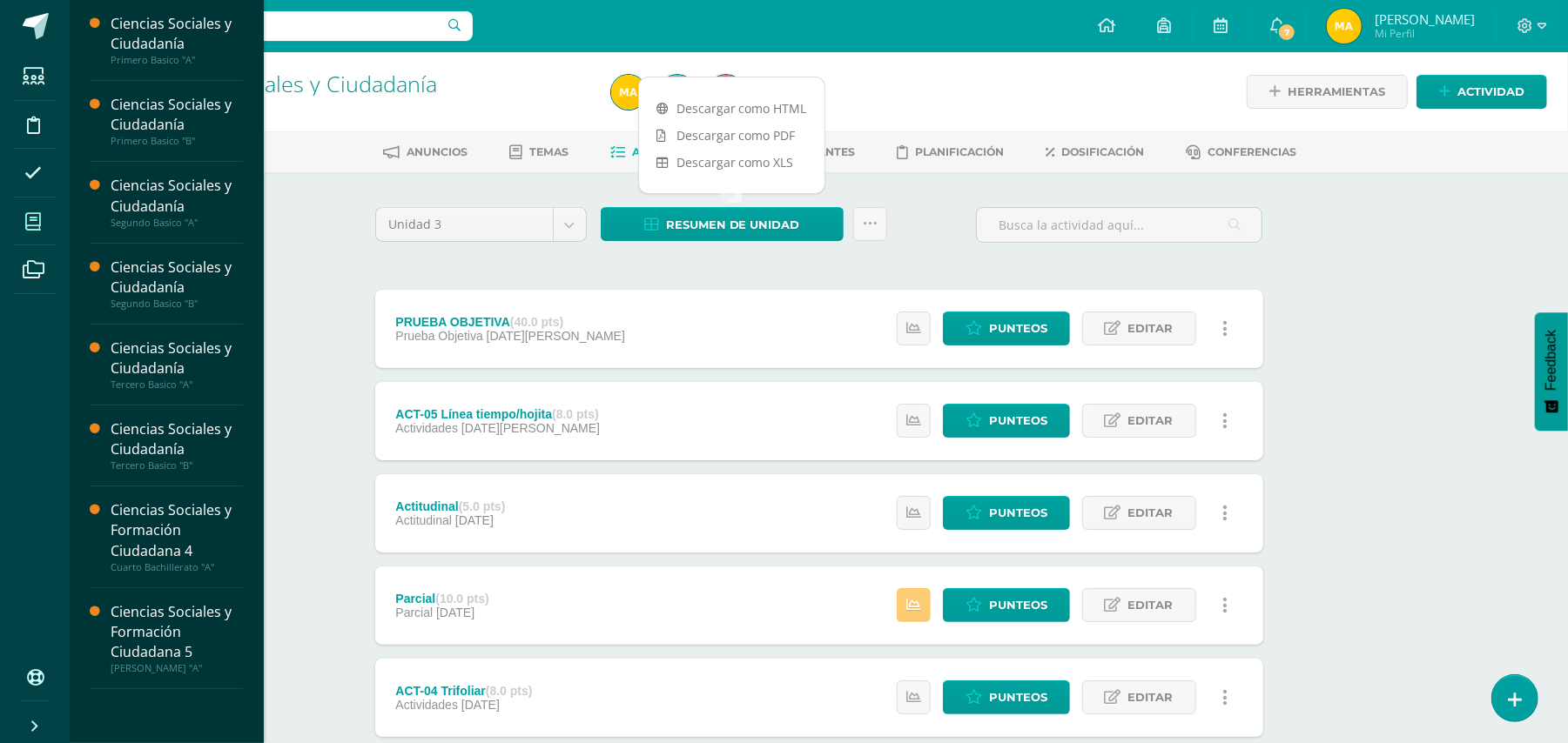
click at [25, 233] on span at bounding box center [34, 222] width 39 height 39
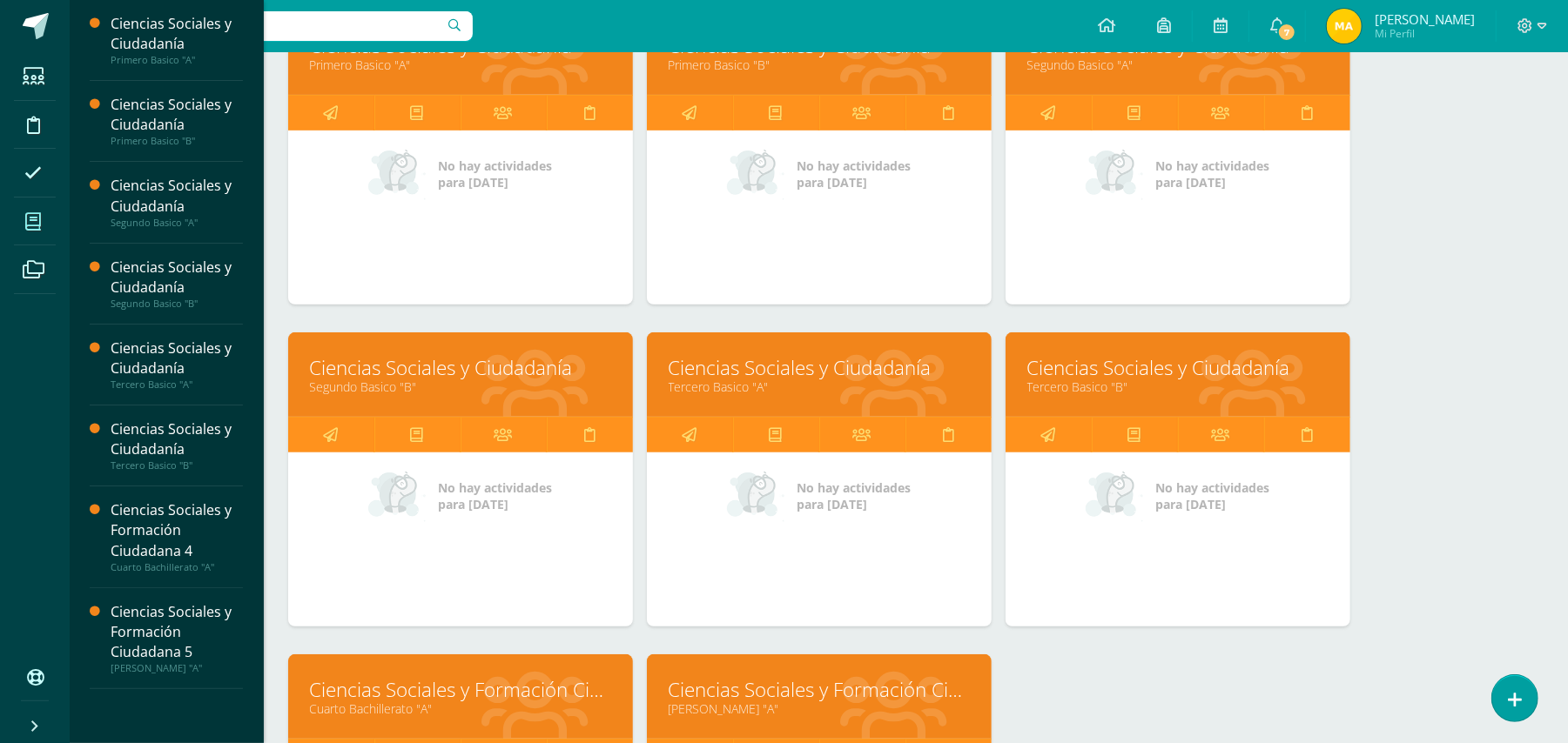
scroll to position [329, 0]
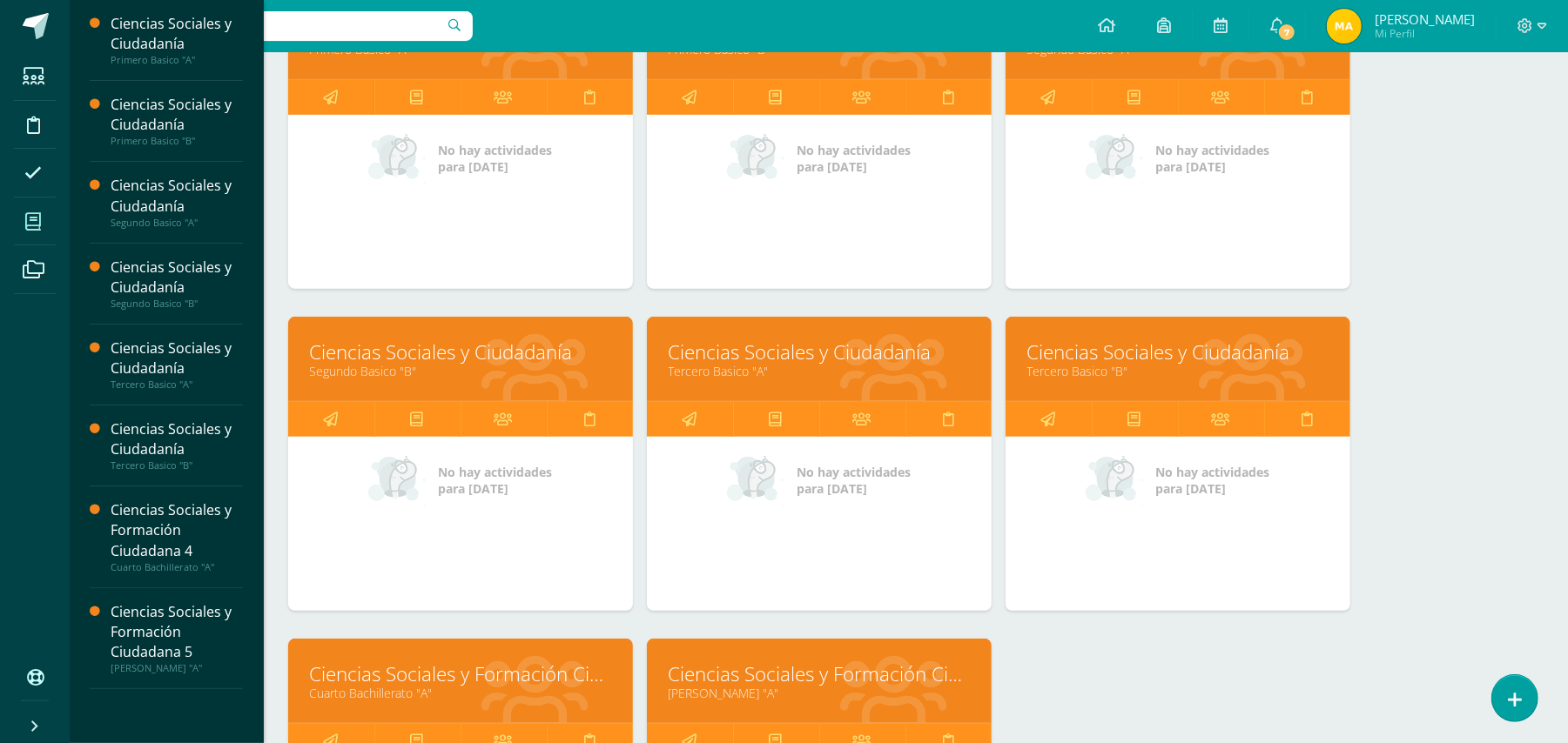
click at [453, 342] on link "Ciencias Sociales y Ciudadanía" at bounding box center [460, 352] width 301 height 27
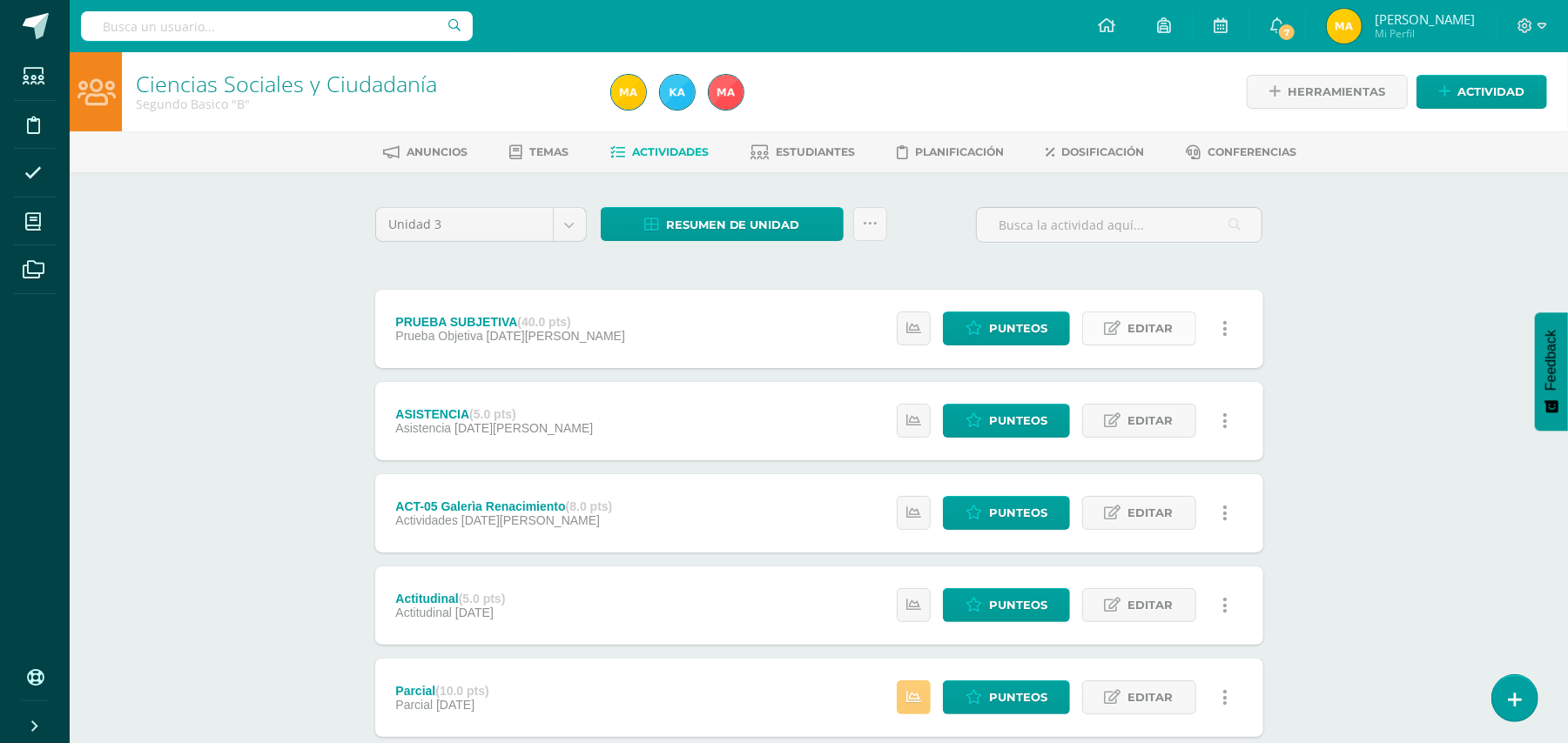
click at [1166, 335] on span "Editar" at bounding box center [1150, 329] width 45 height 32
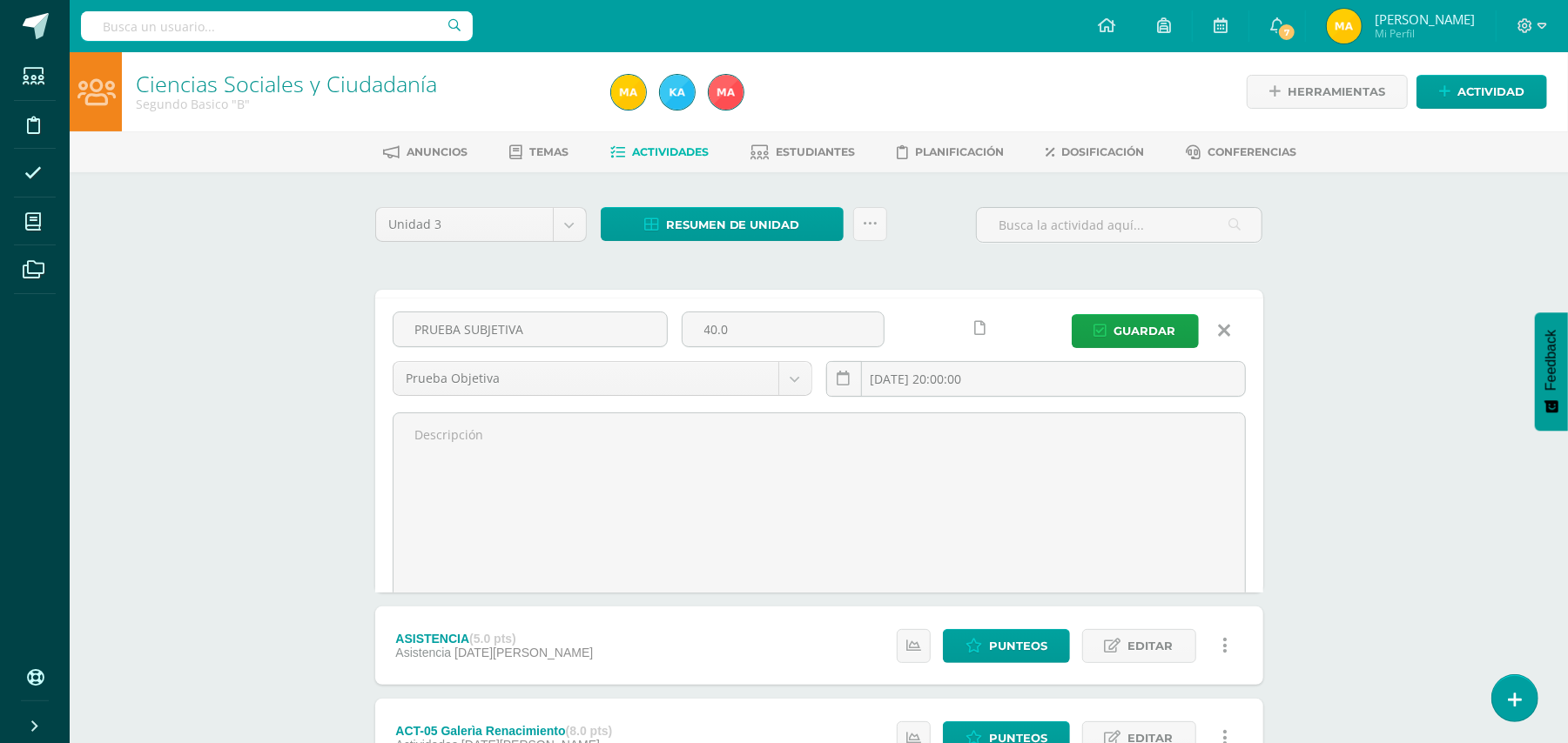
click at [1166, 335] on form "PRUEBA SUBJETIVA (40.0 pts) Prueba Objetiva 29 de Agosto Estatus de Actividad: …" at bounding box center [819, 441] width 888 height 303
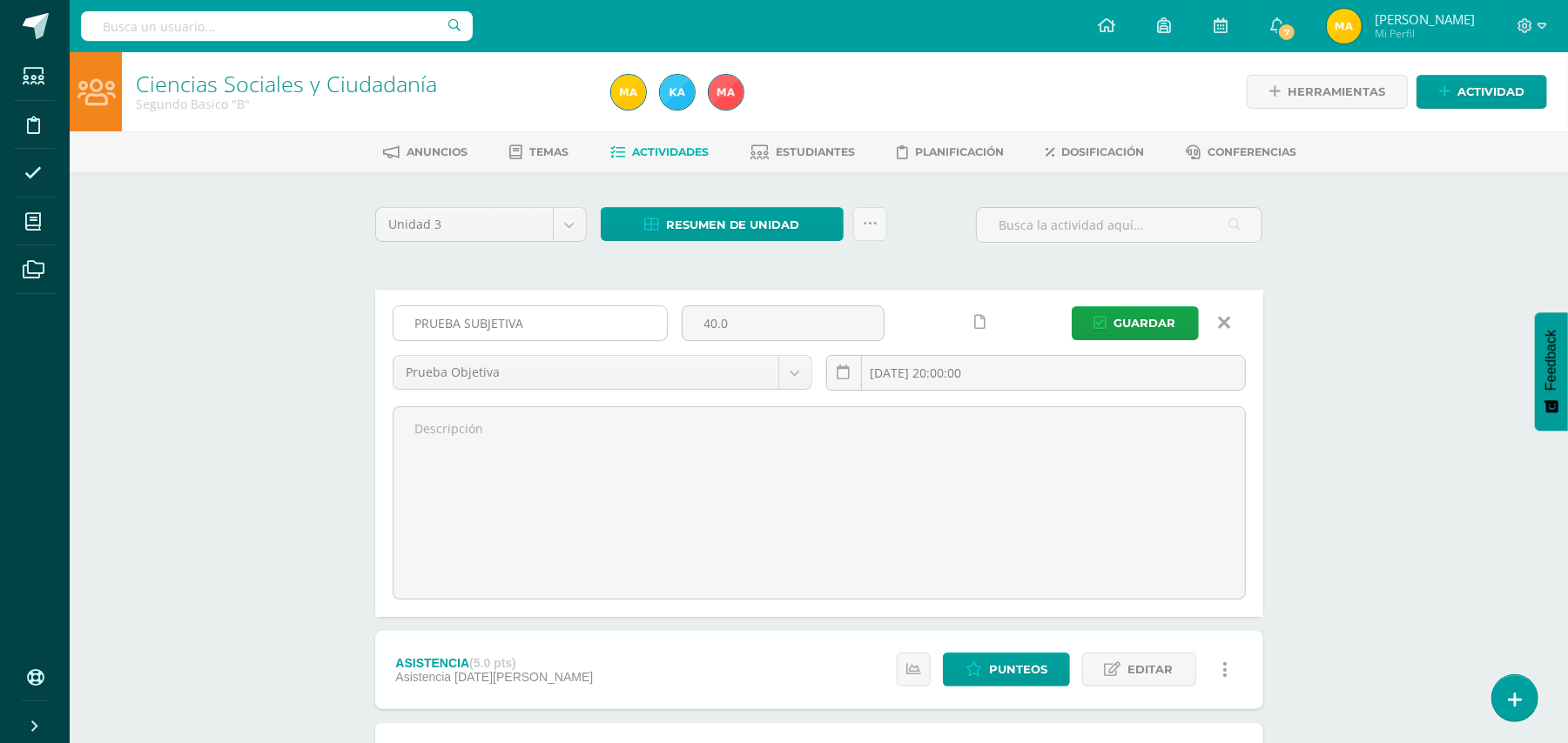
drag, startPoint x: 481, startPoint y: 322, endPoint x: 460, endPoint y: 321, distance: 21.0
click at [460, 321] on input "PRUEBA SUBJETIVA" at bounding box center [529, 323] width 273 height 34
click at [464, 321] on input "PRUEBA SUBJETIVA" at bounding box center [529, 323] width 273 height 34
click at [482, 322] on input "PRUEBA SUBJETIVA" at bounding box center [529, 323] width 273 height 34
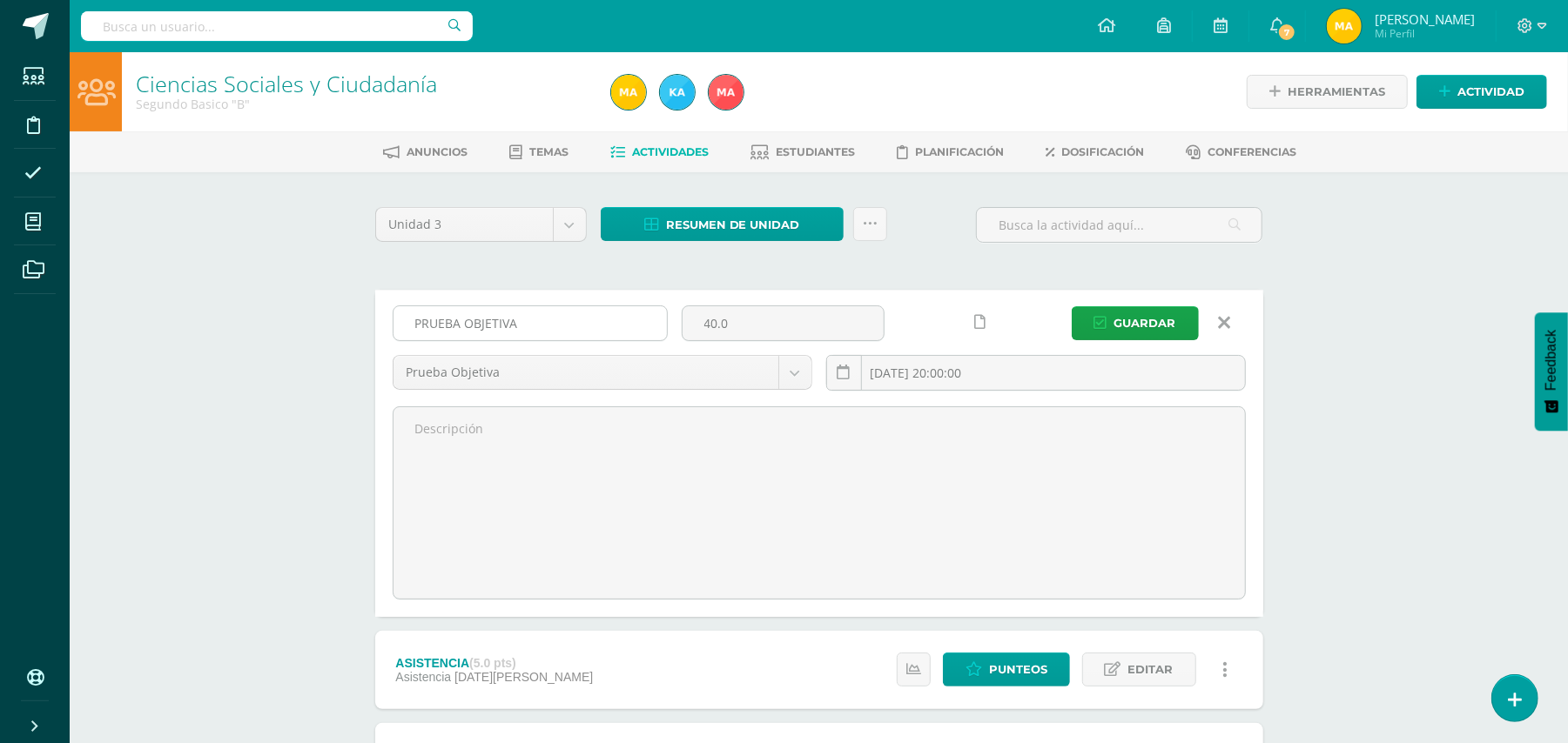
click at [534, 329] on input "PRUEBA OBJETIVA" at bounding box center [529, 323] width 273 height 34
type input "PRUEBA OBJETIVA"
click at [1140, 315] on span "Guardar" at bounding box center [1145, 323] width 62 height 32
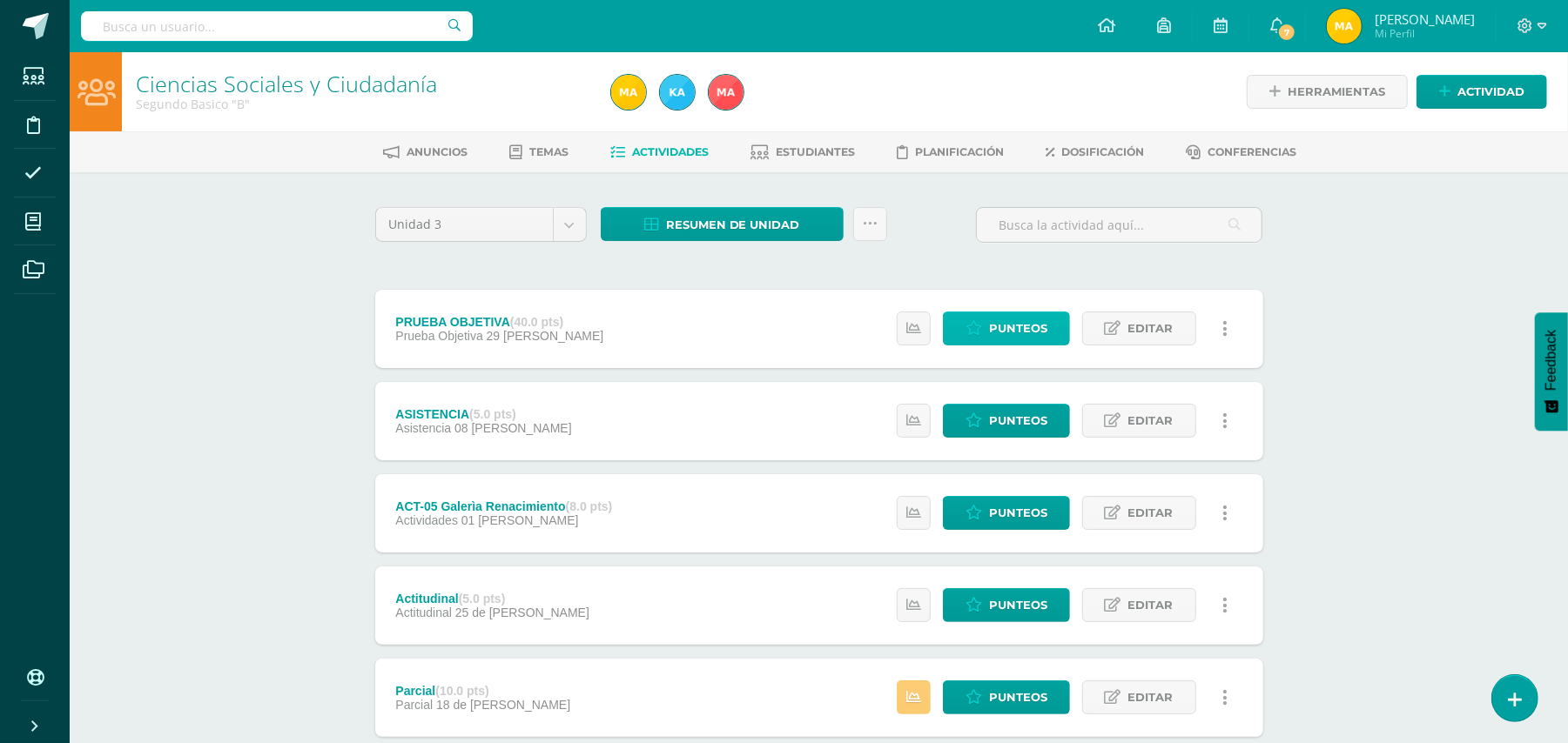
click at [1019, 330] on span "Punteos" at bounding box center [1018, 329] width 58 height 32
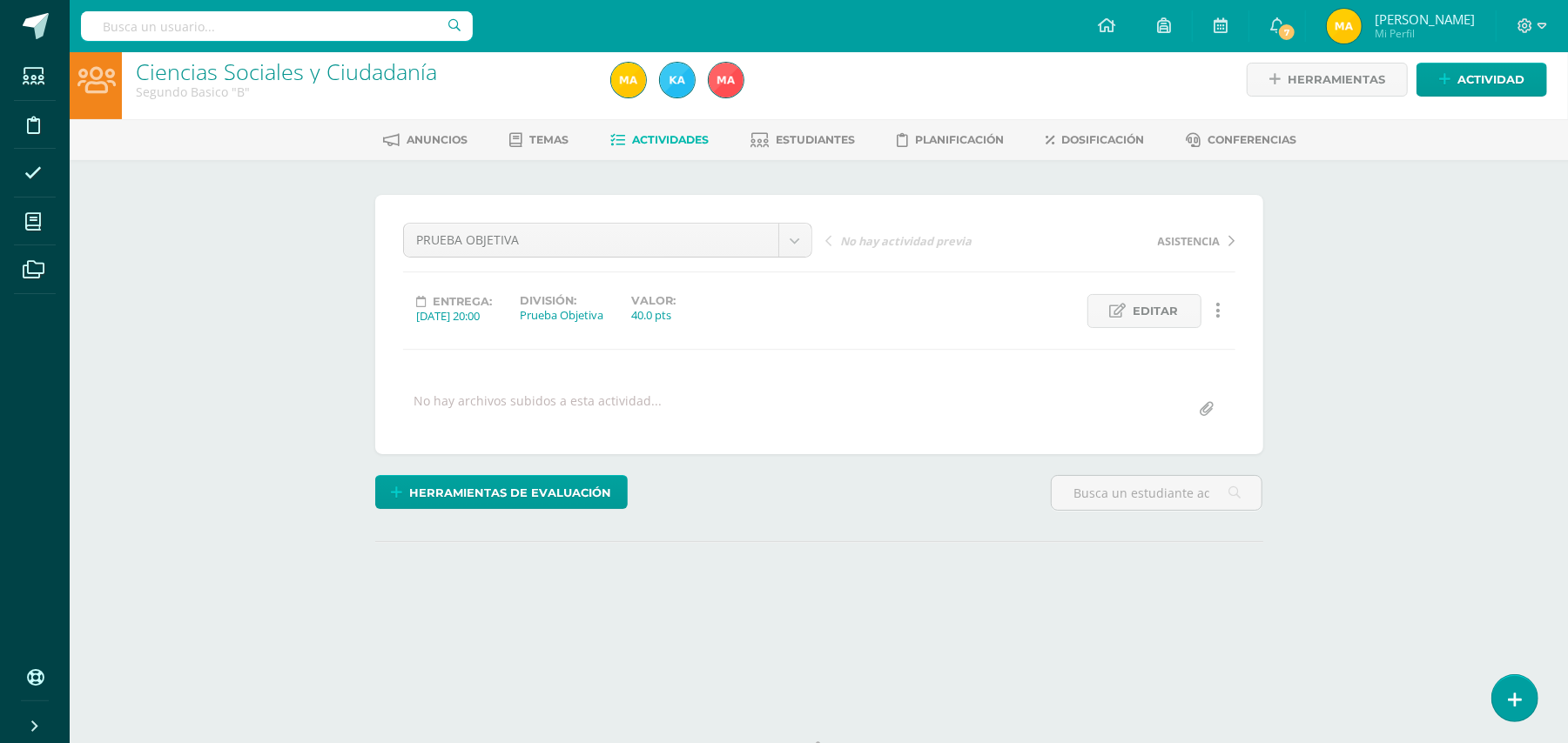
scroll to position [89, 0]
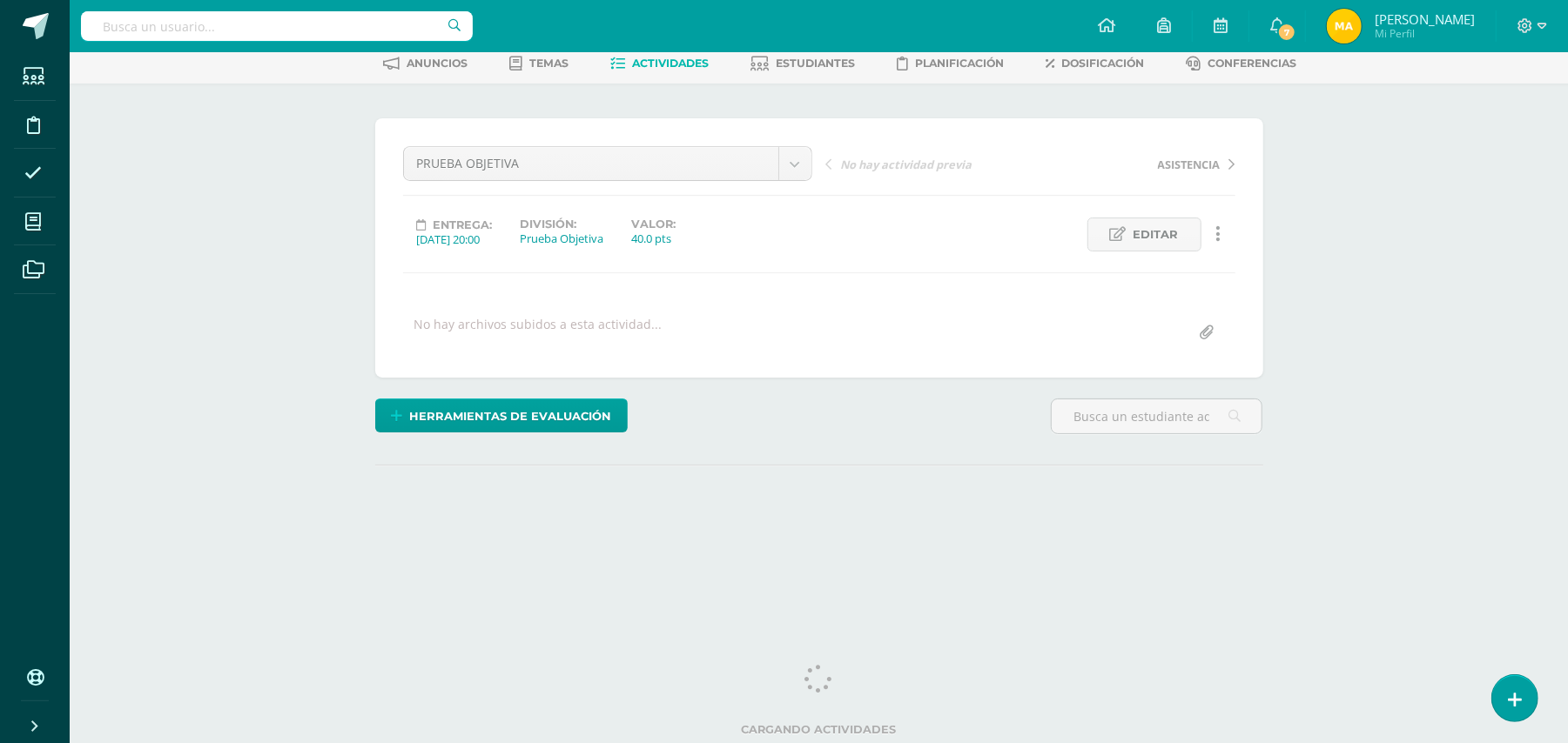
drag, startPoint x: 1575, startPoint y: 228, endPoint x: 1534, endPoint y: 466, distance: 241.5
click at [1534, 466] on html "Estudiantes Disciplina Asistencia Mis cursos Archivos Soporte Ayuda Reportar un…" at bounding box center [784, 255] width 1568 height 689
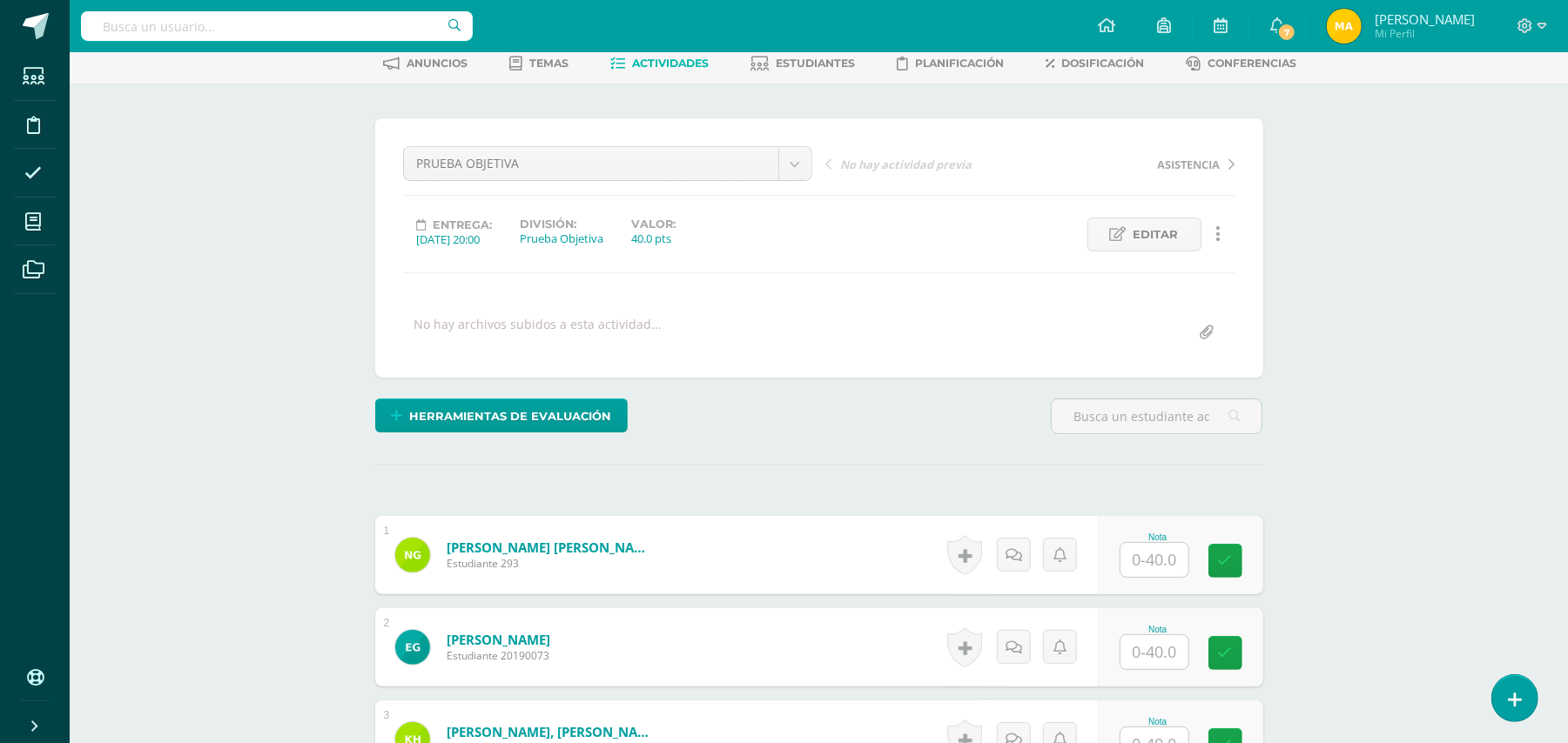
scroll to position [90, 0]
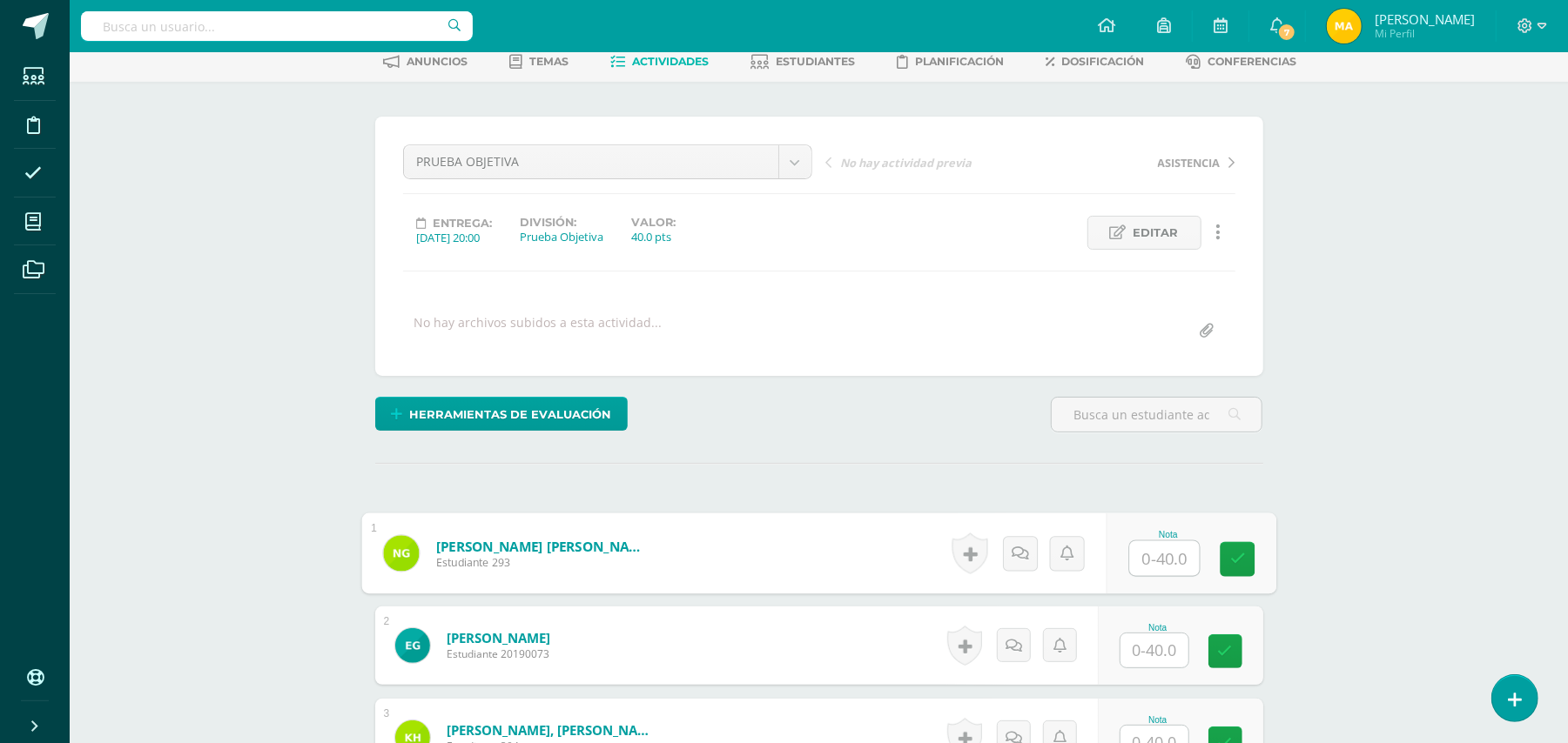
click at [1139, 561] on input "text" at bounding box center [1163, 558] width 70 height 34
type input "31"
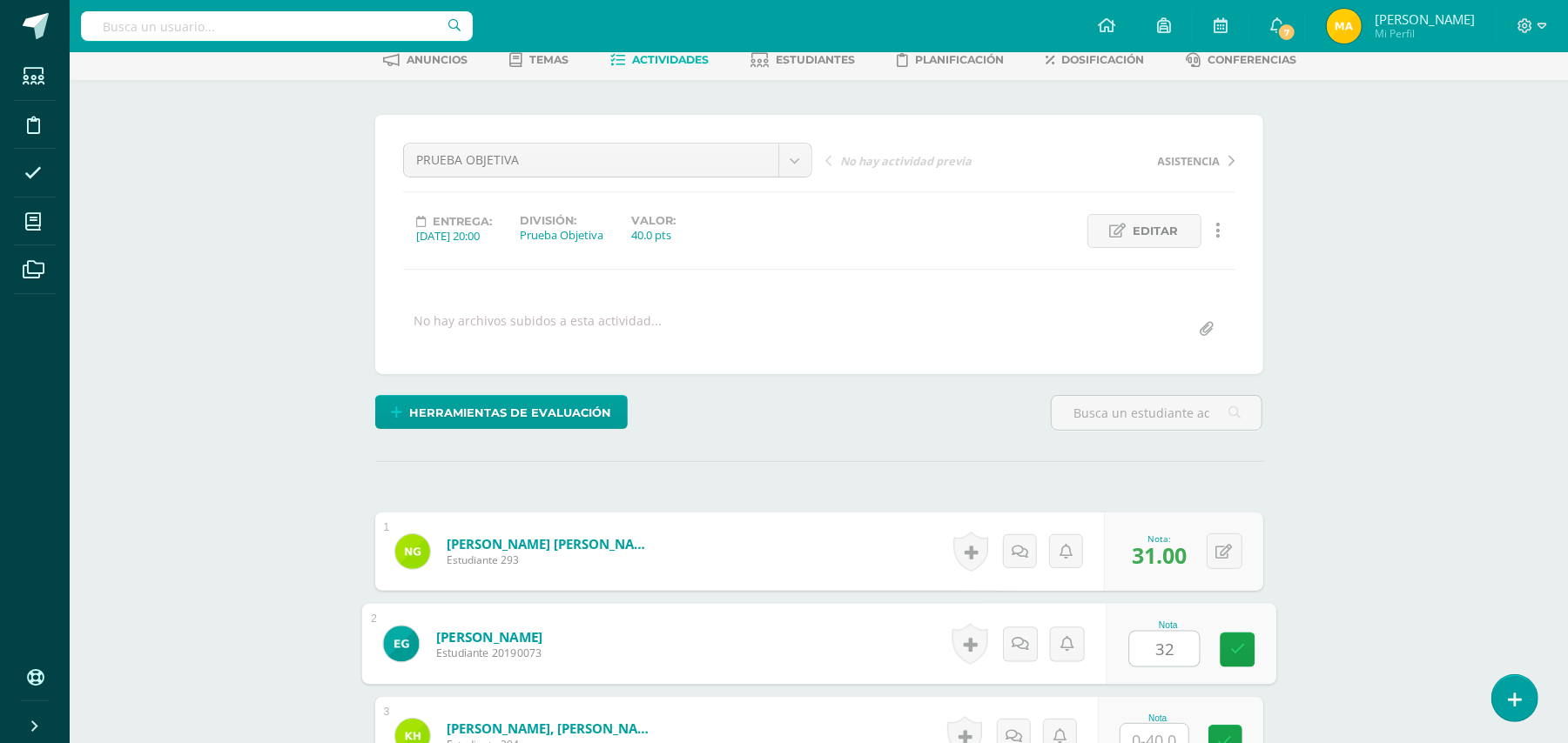
type input "32"
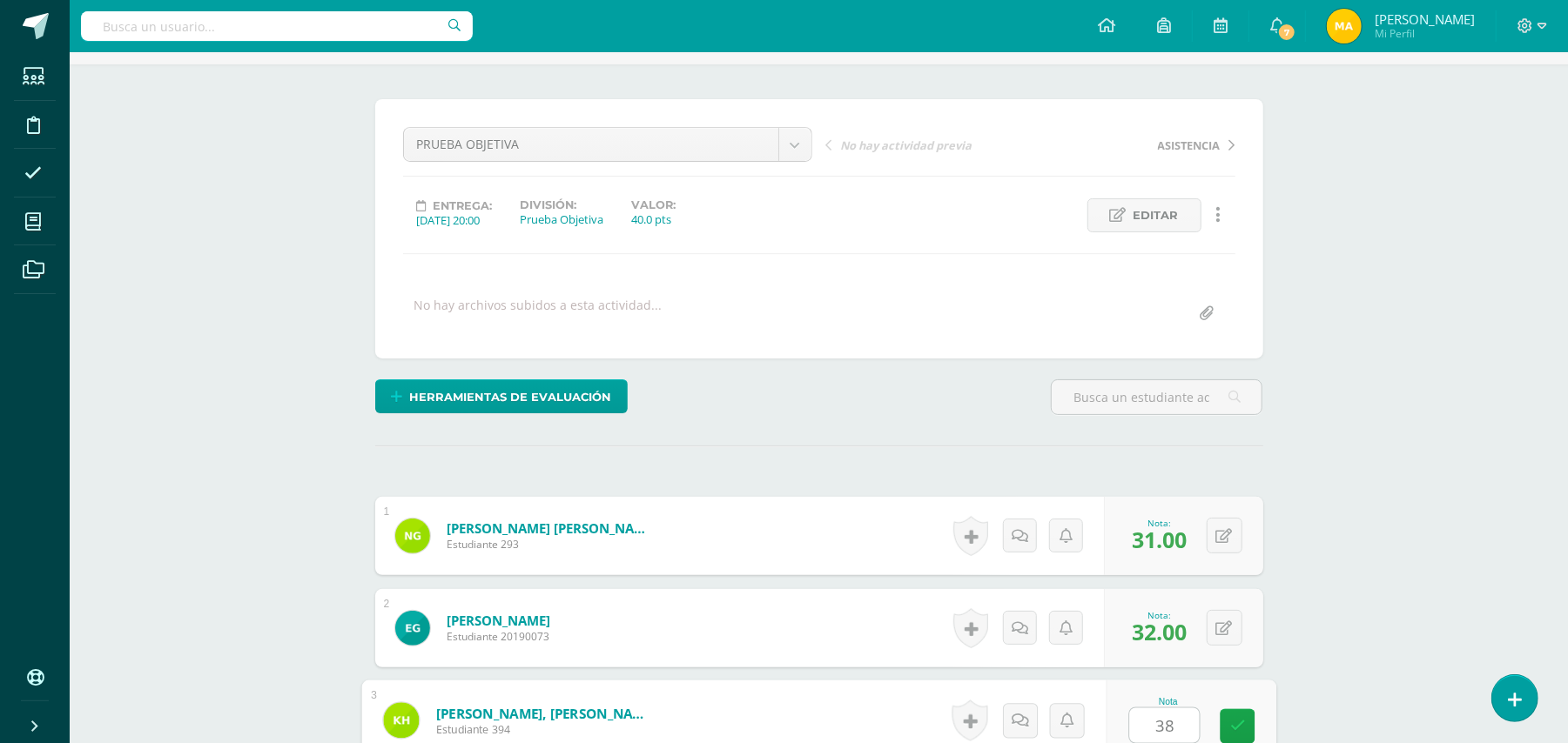
type input "38"
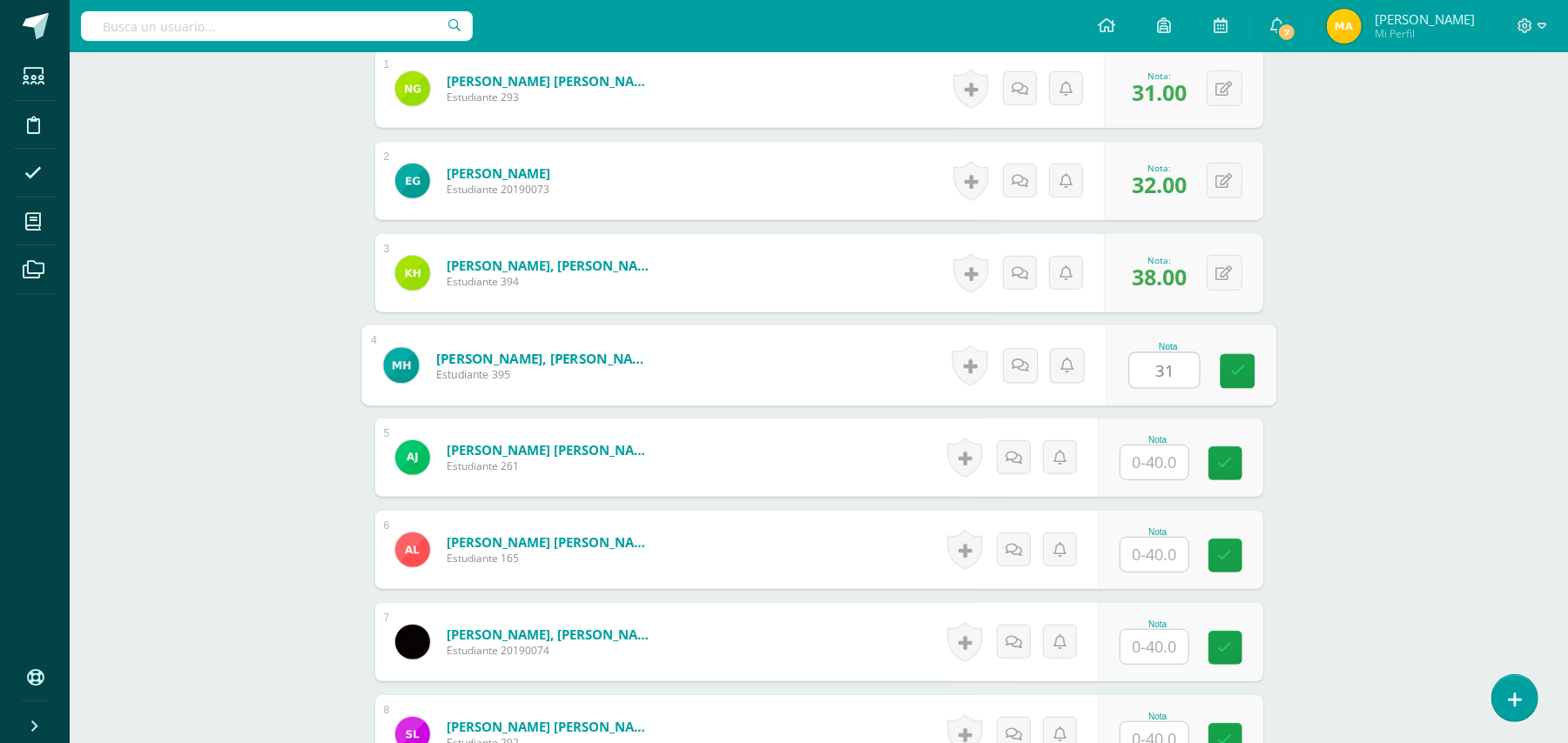
type input "31"
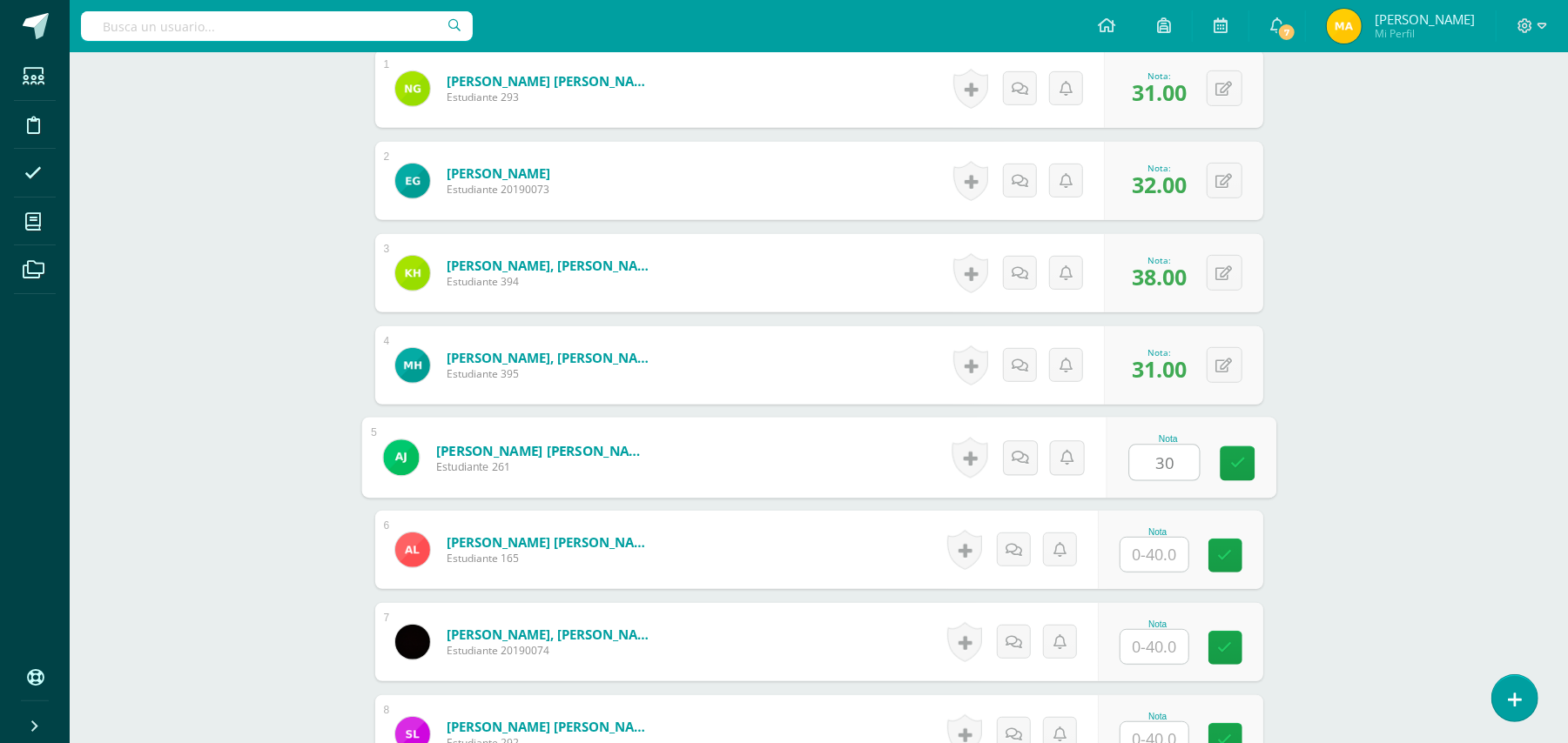
type input "30"
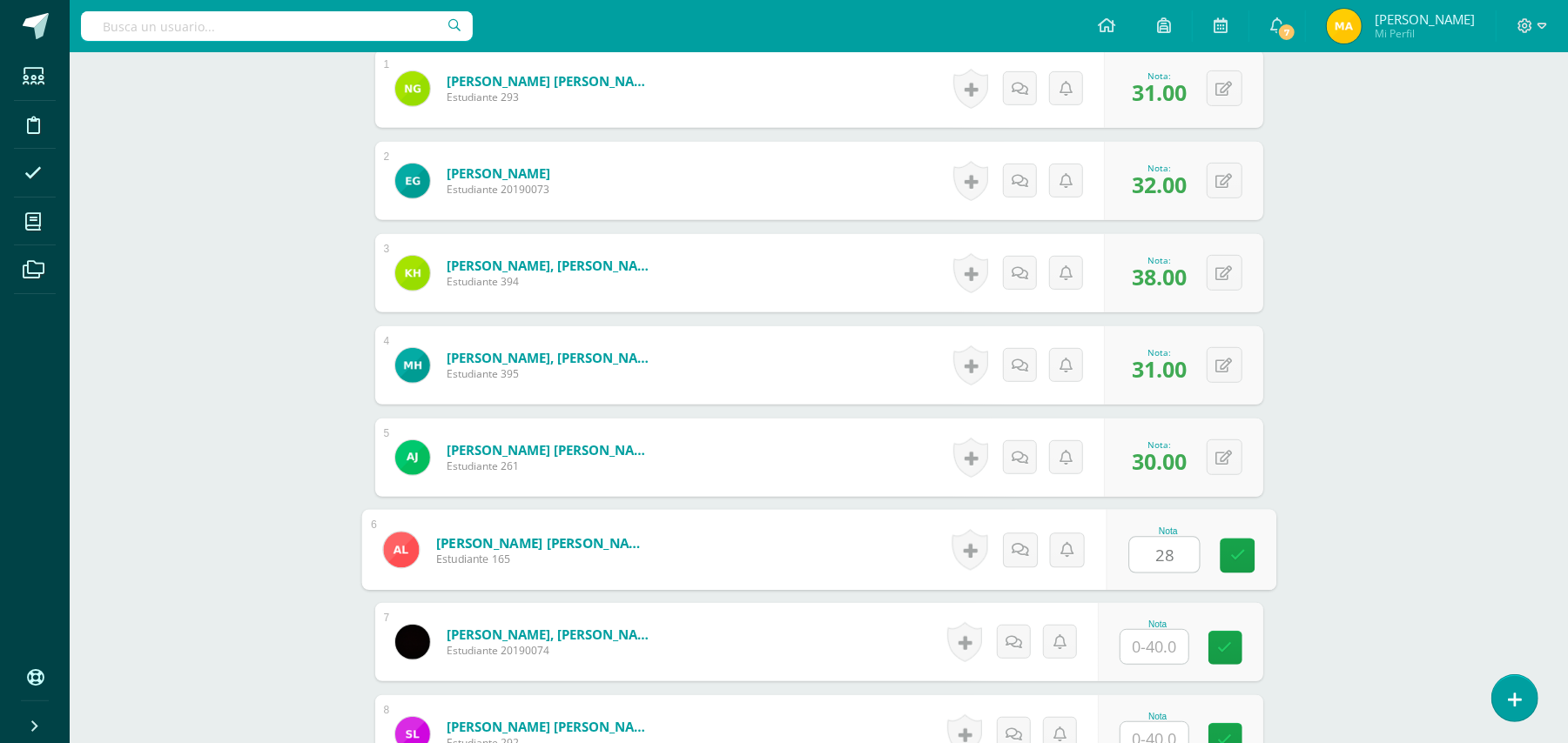
type input "28"
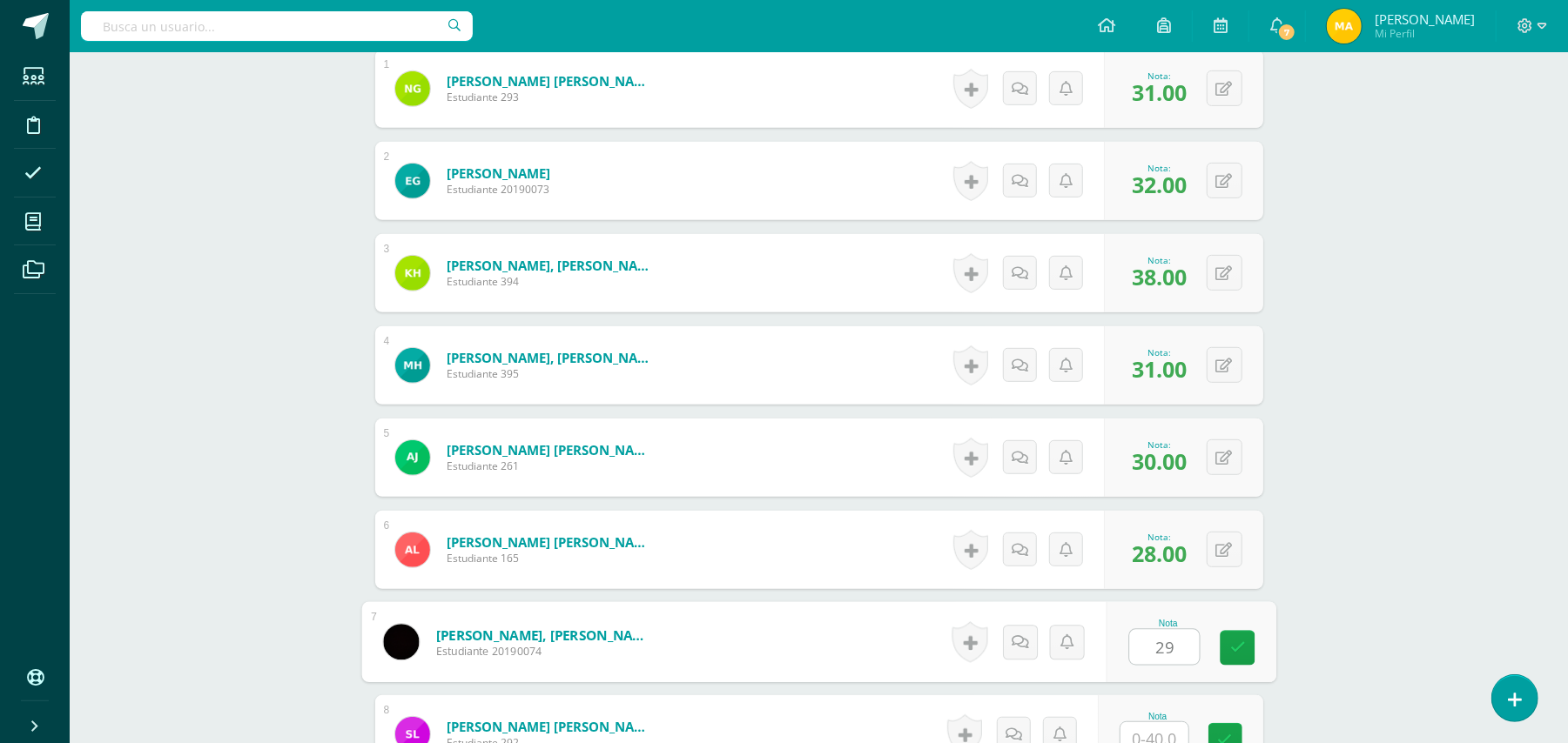
type input "29"
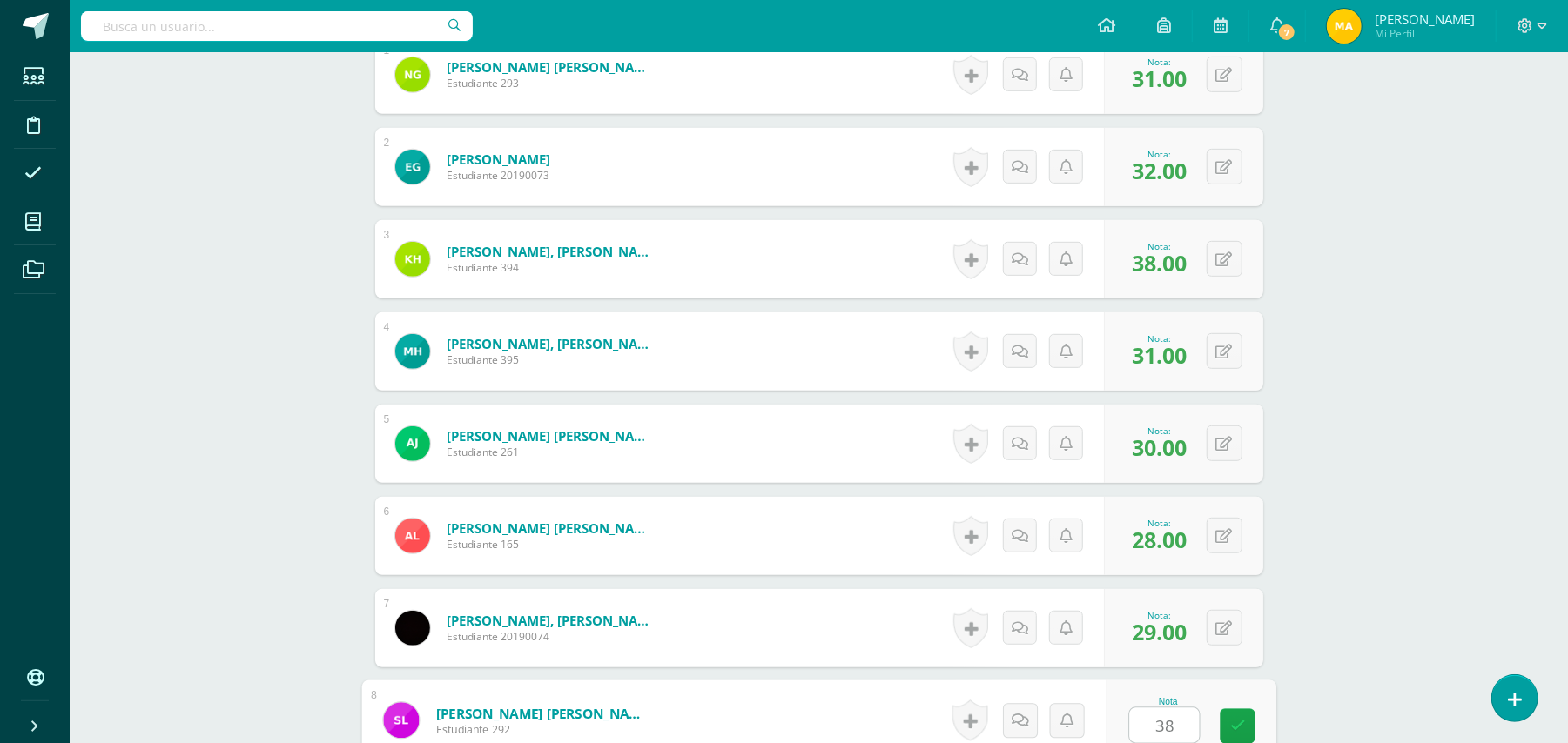
type input "38"
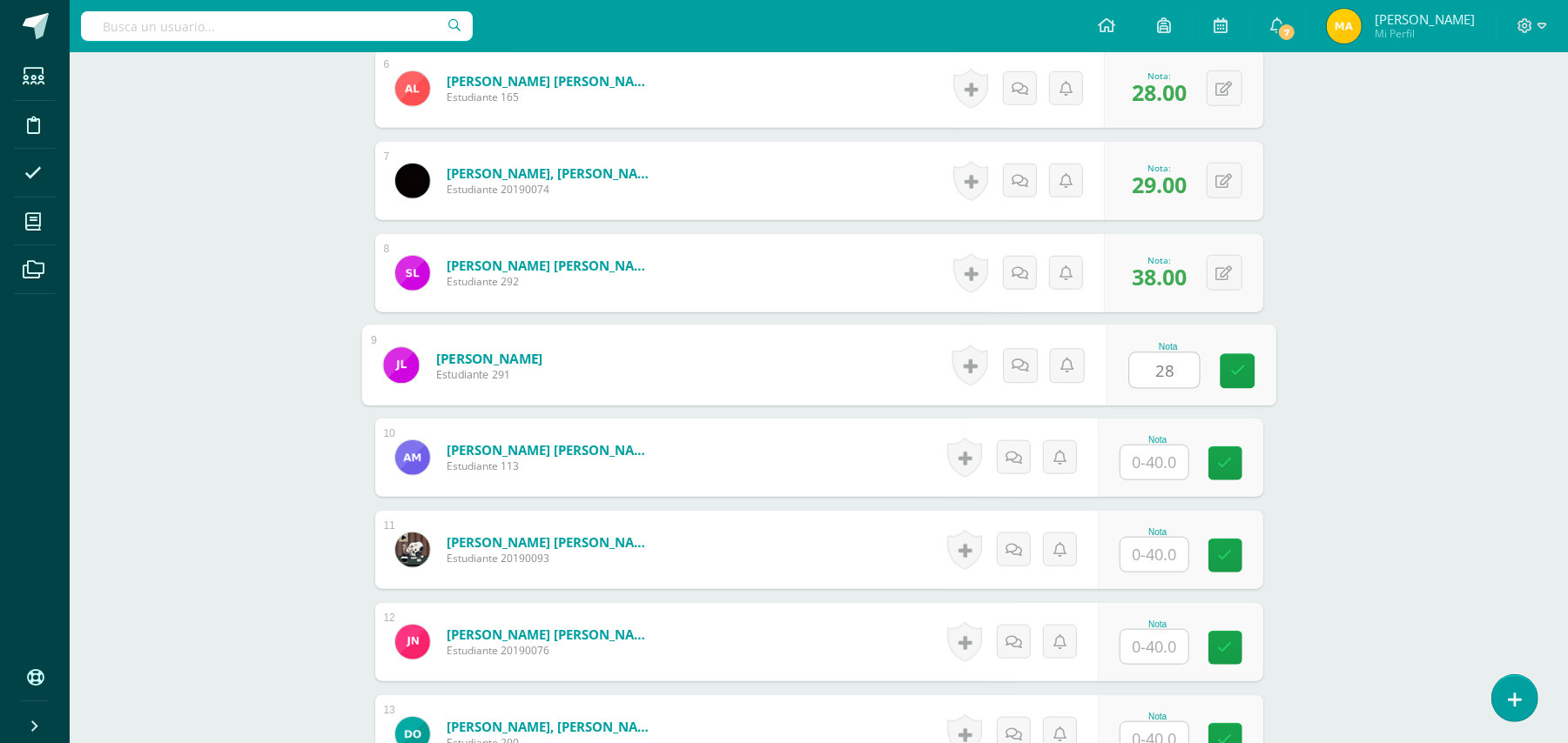
type input "28"
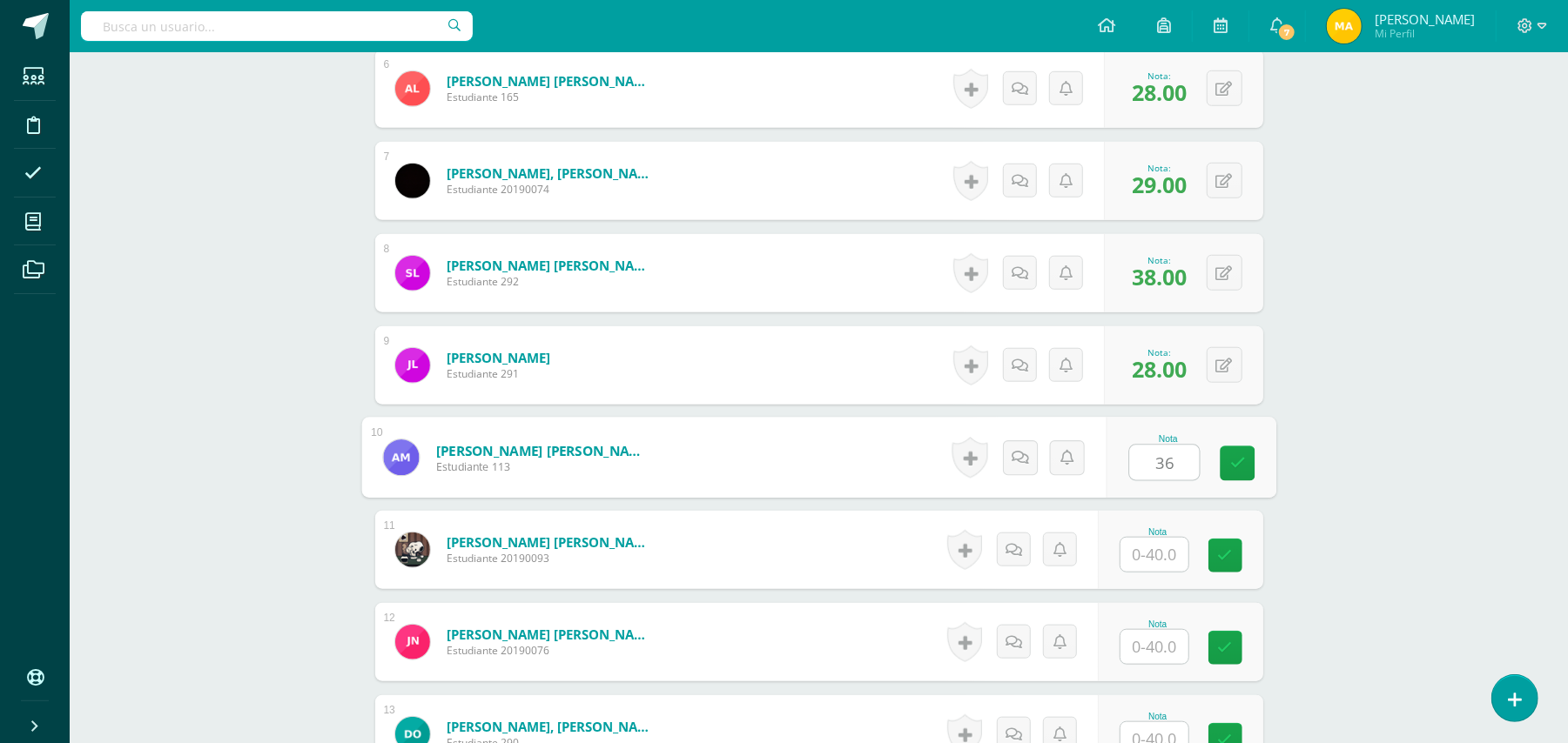
type input "36"
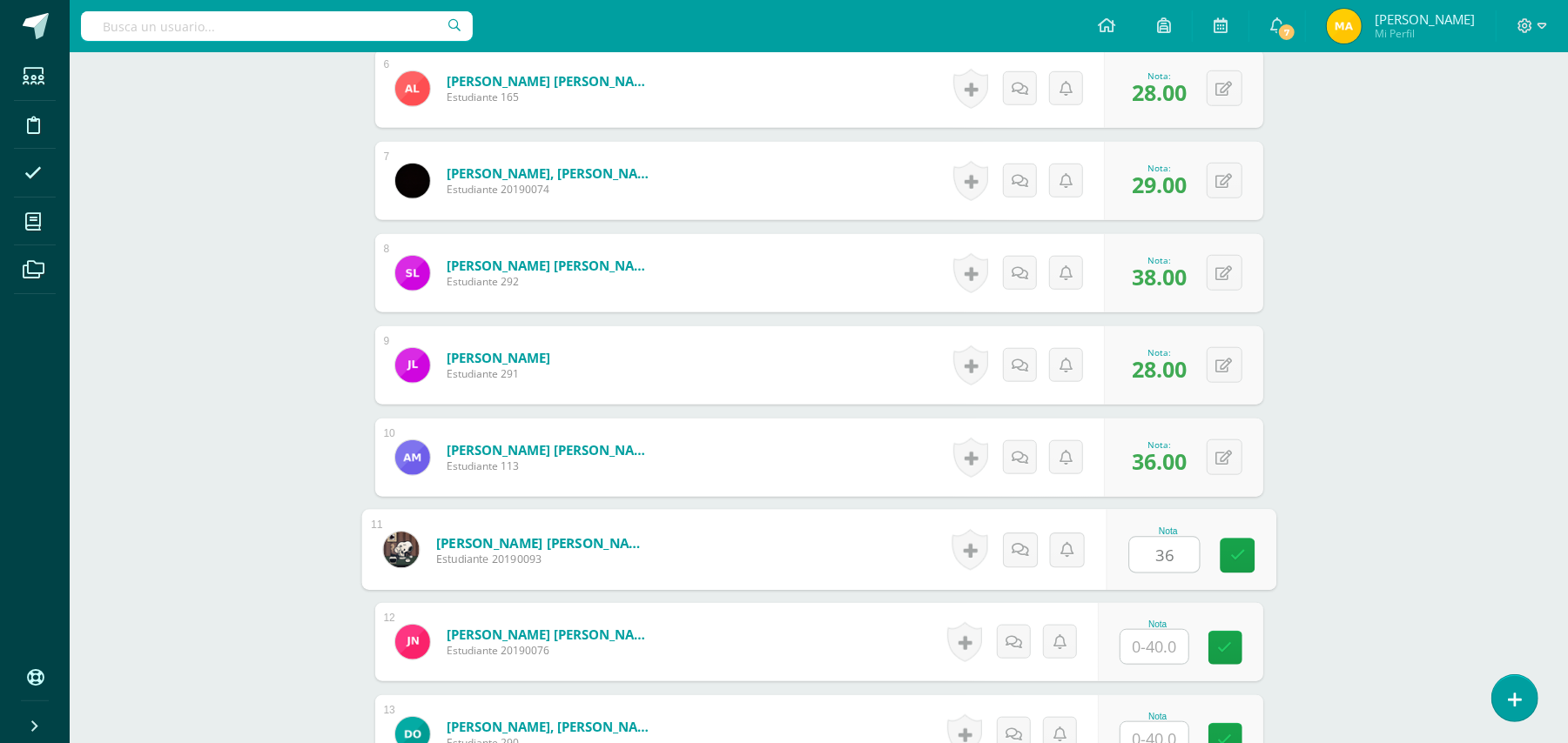
type input "36"
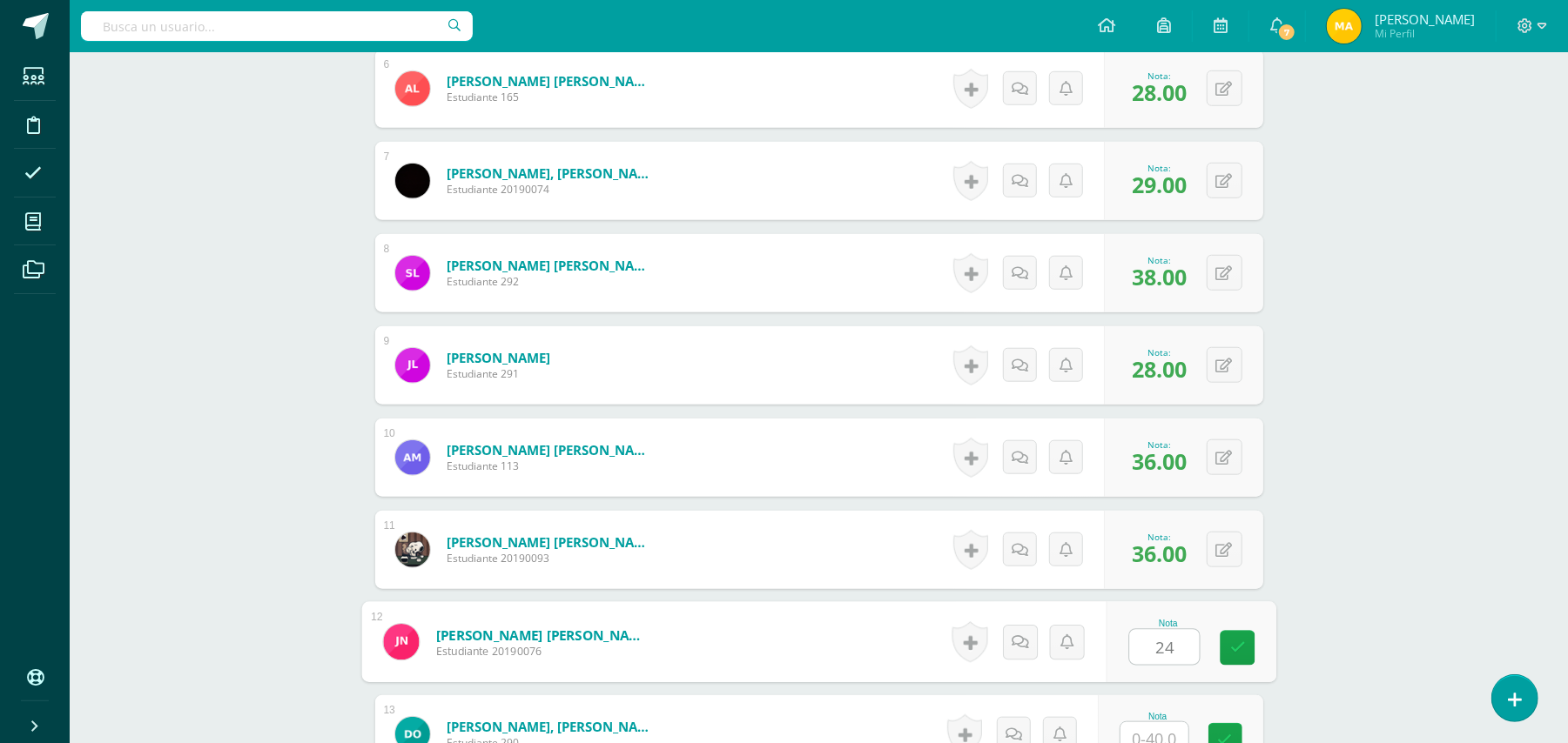
type input "24"
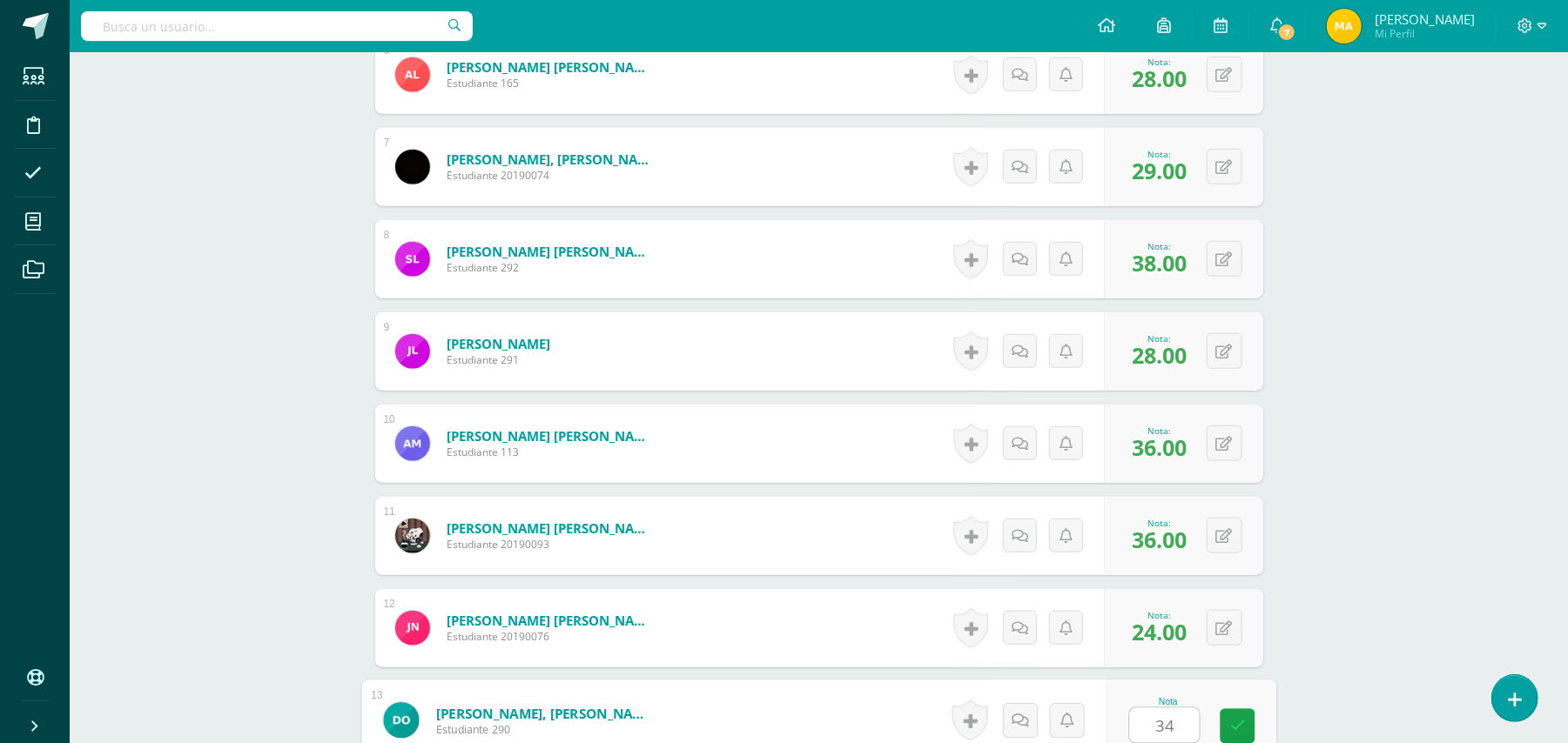
type input "34"
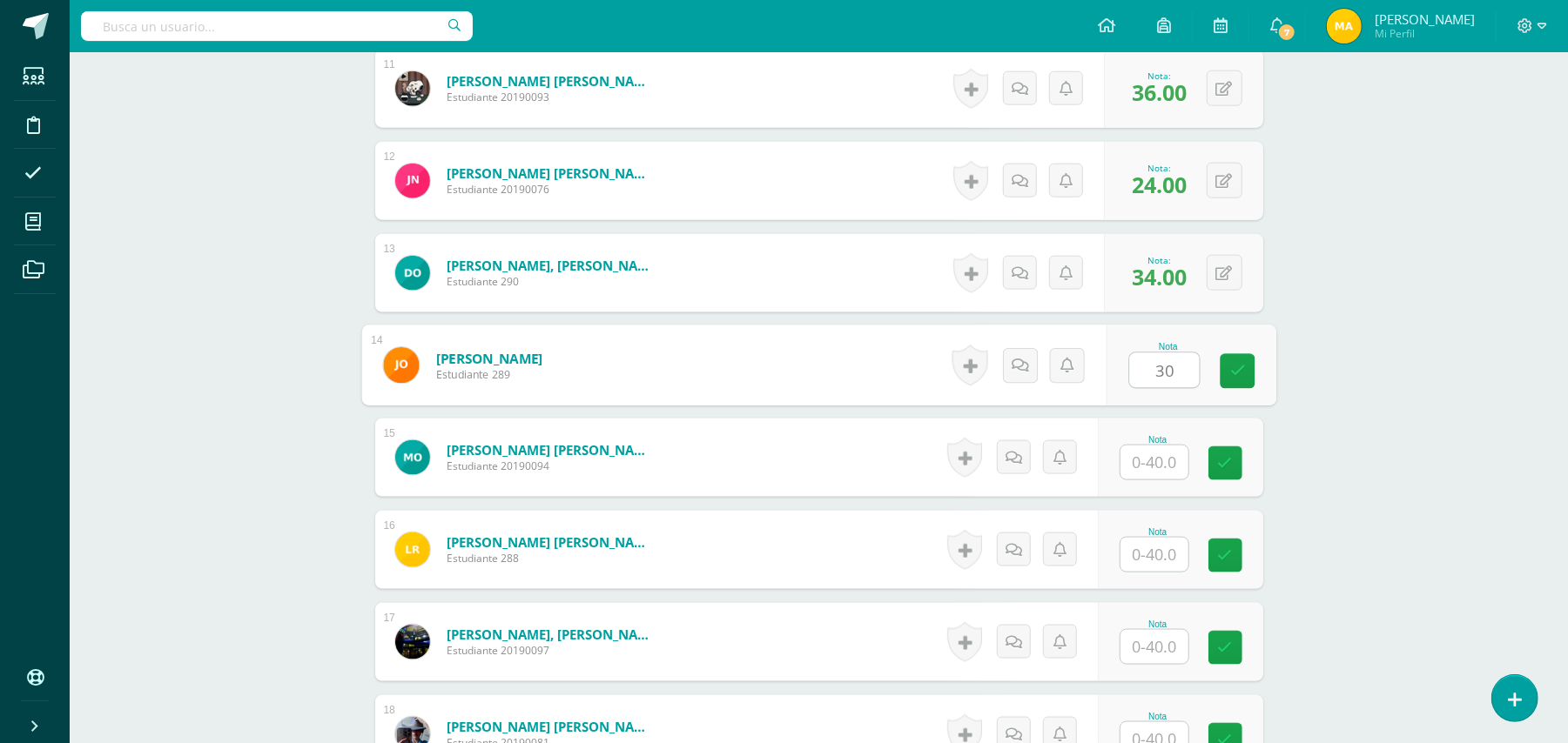
type input "30"
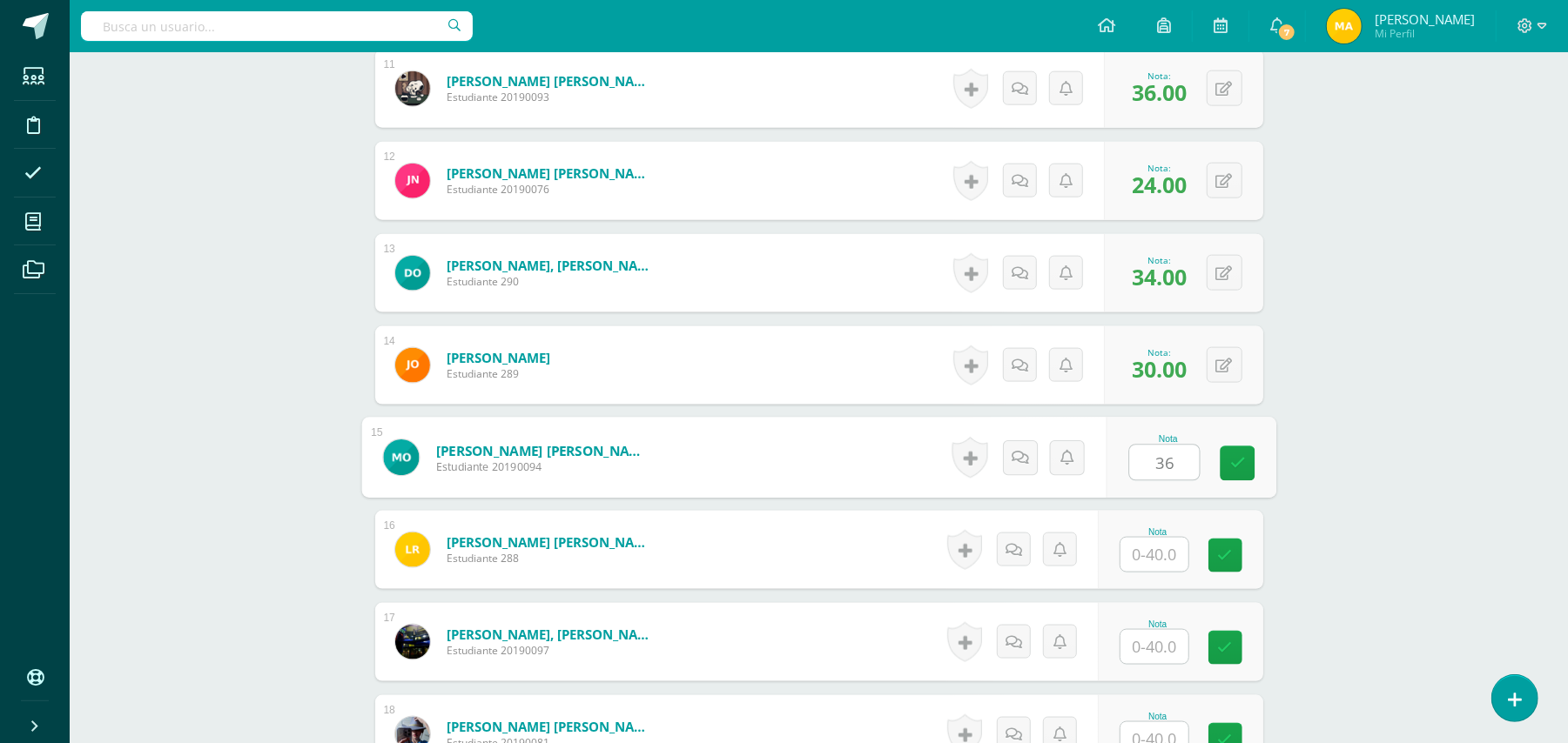
type input "36"
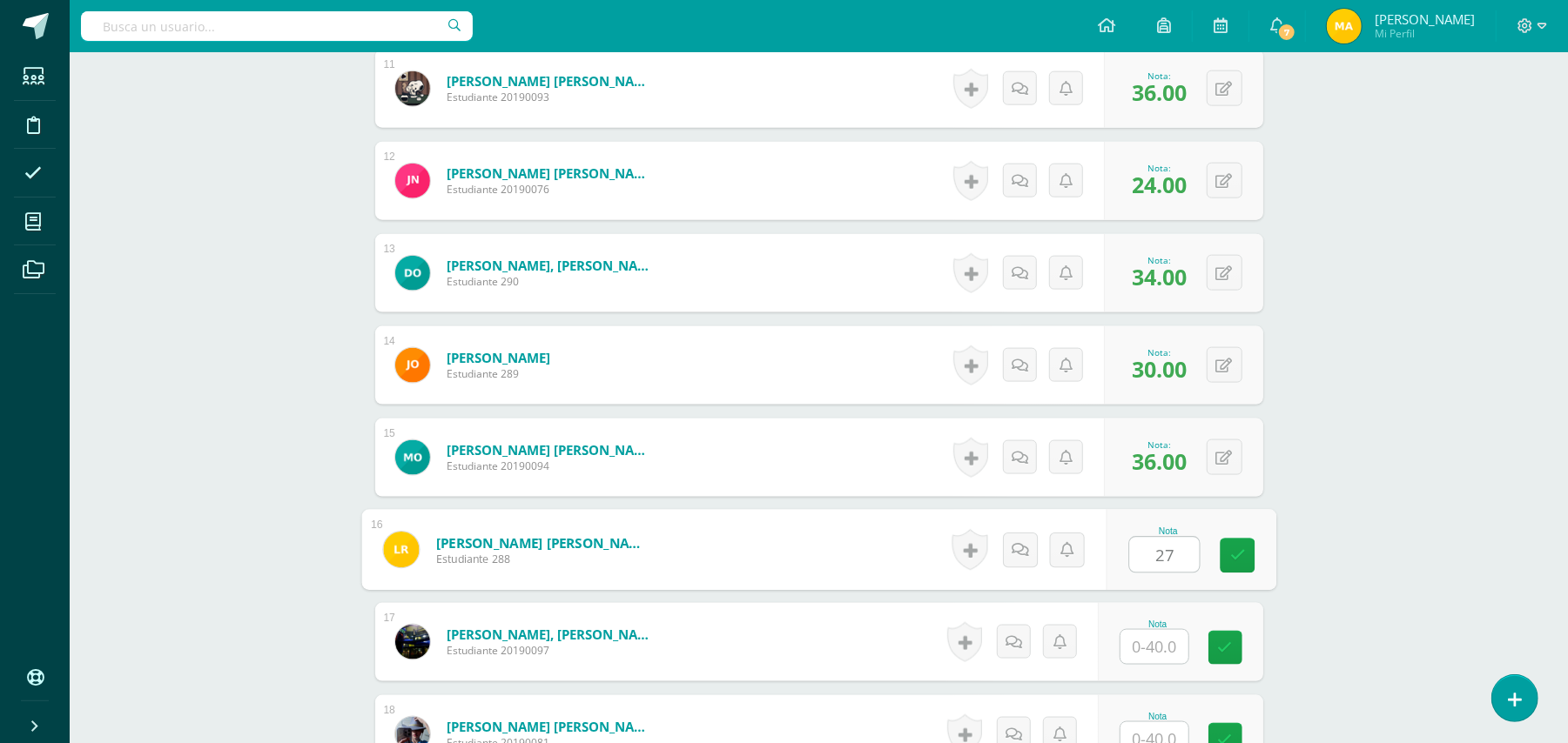
type input "27"
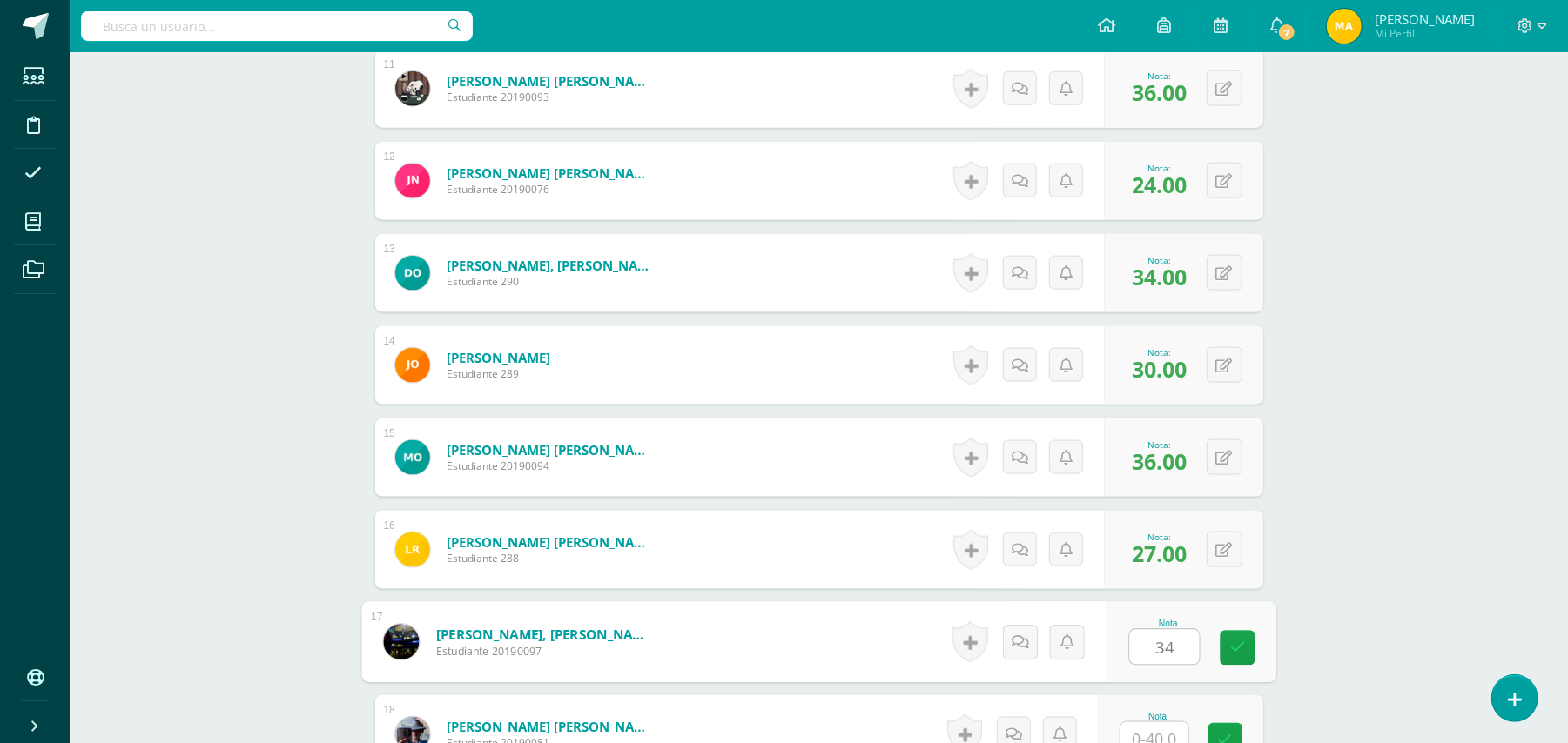
type input "34"
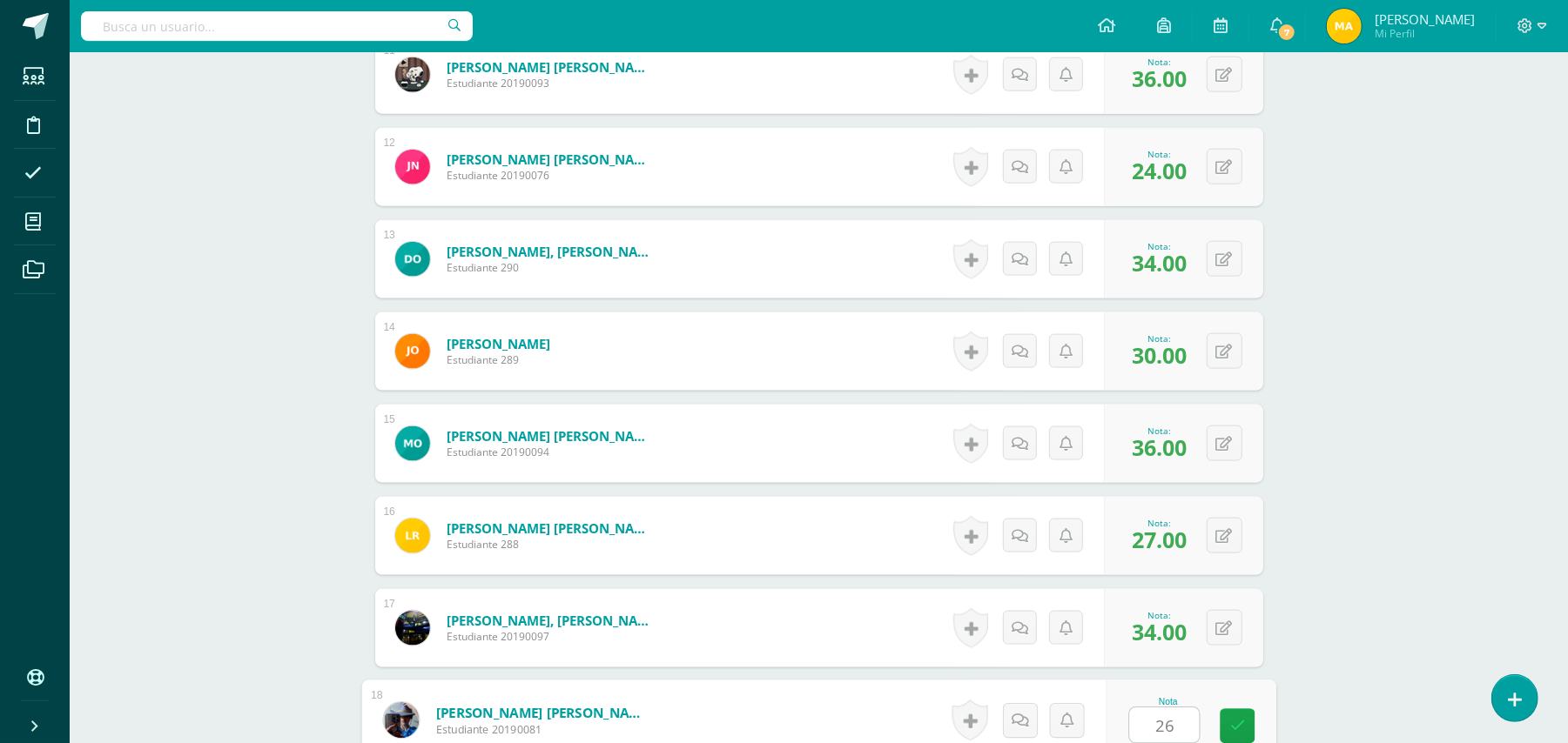
type input "26"
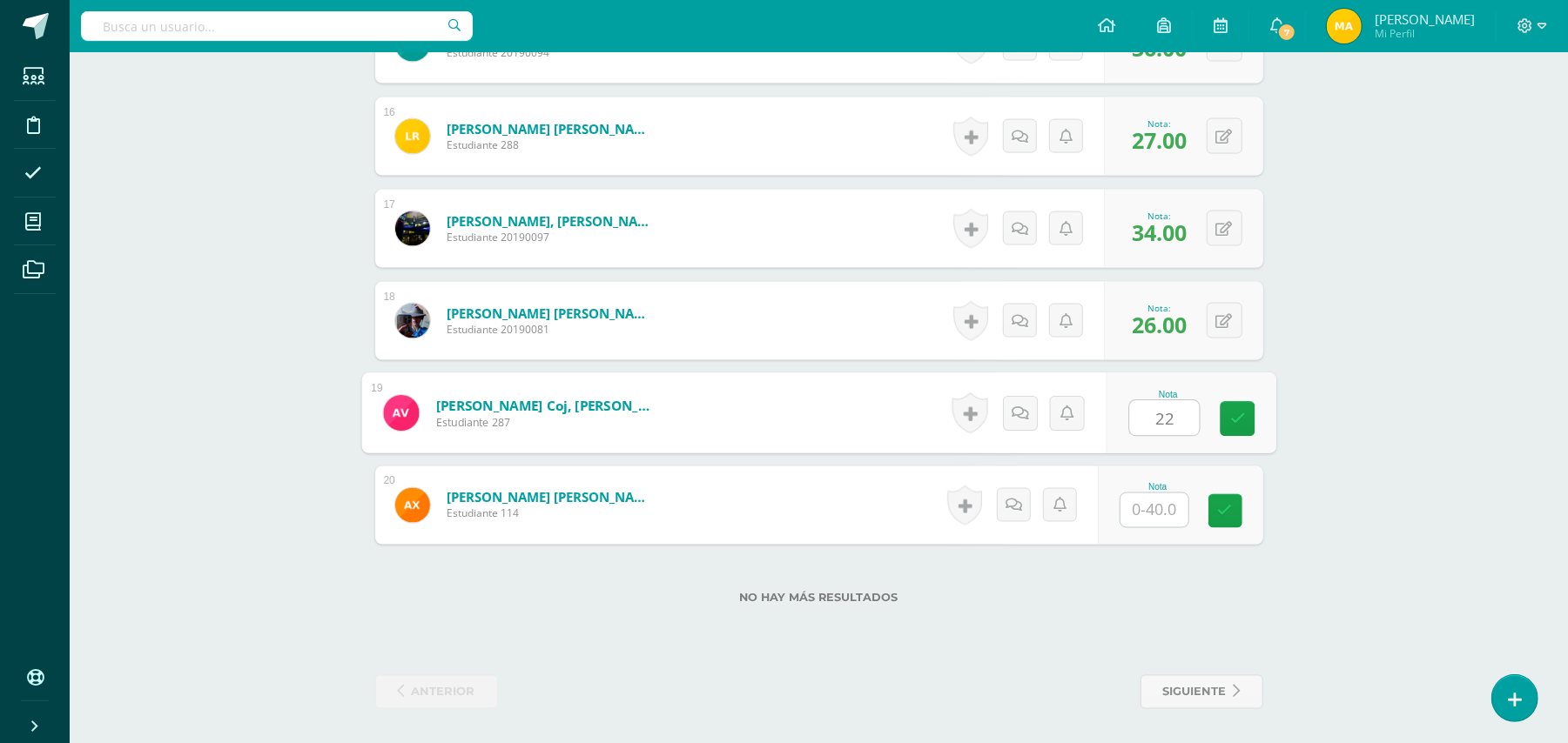
type input "22"
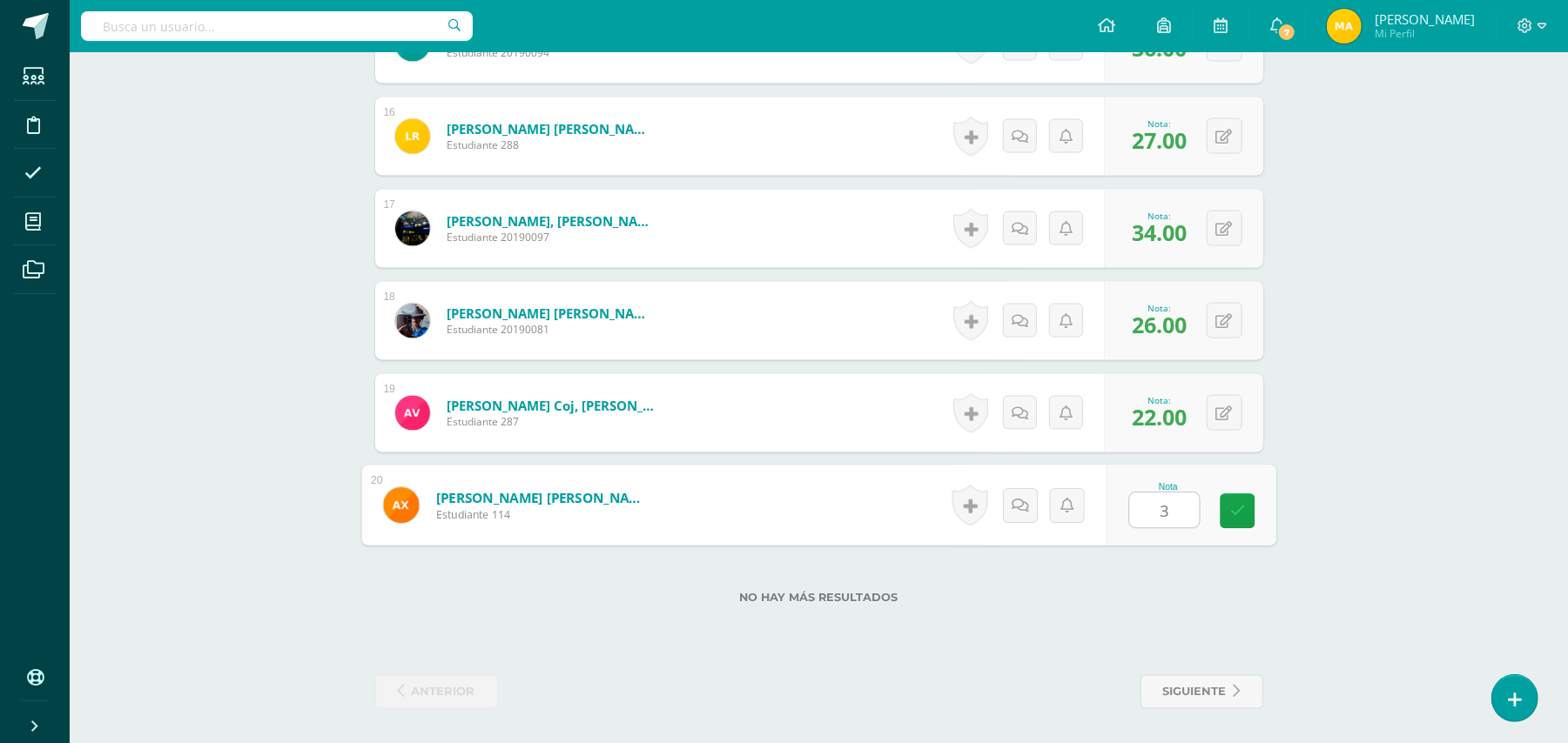
type input "33"
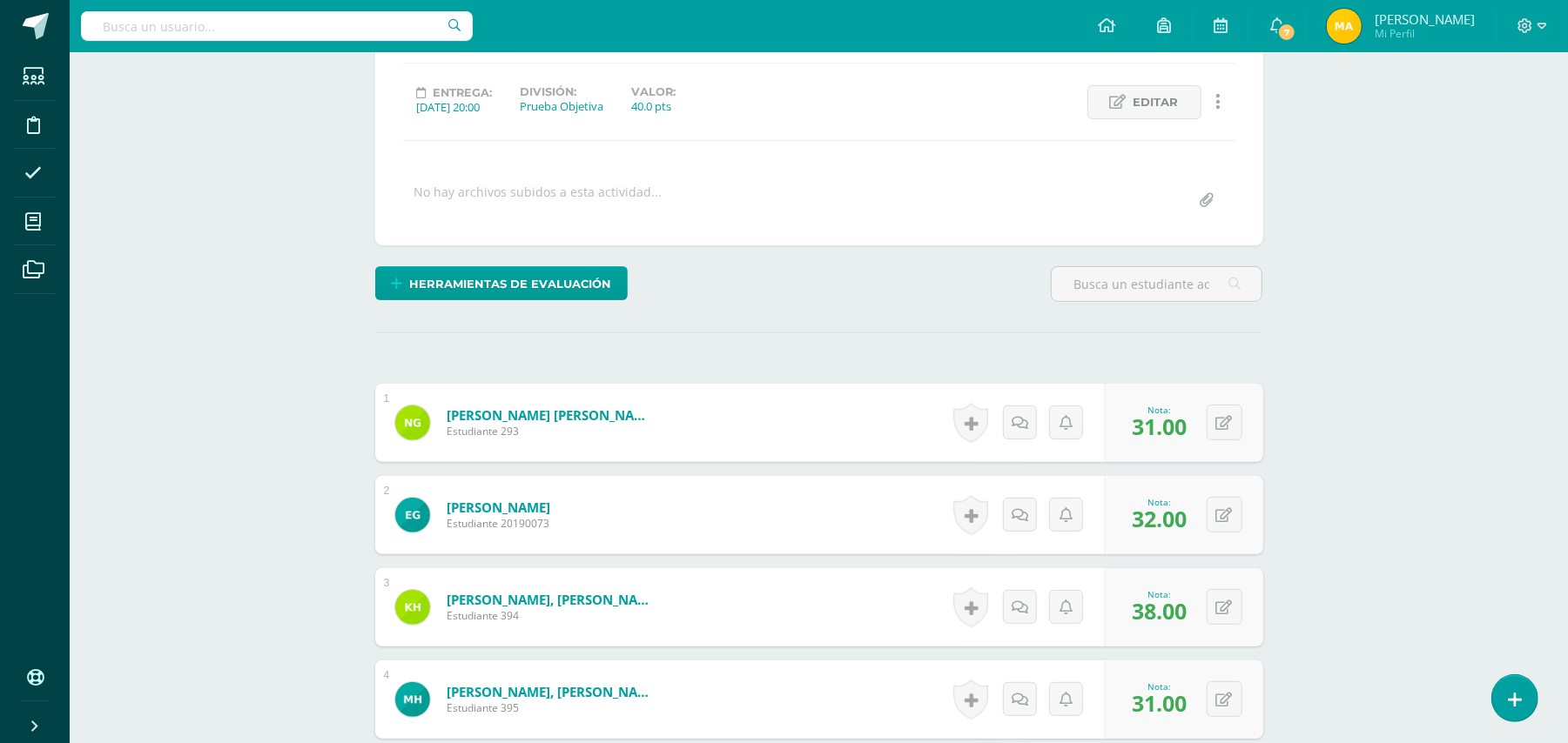
scroll to position [91, 0]
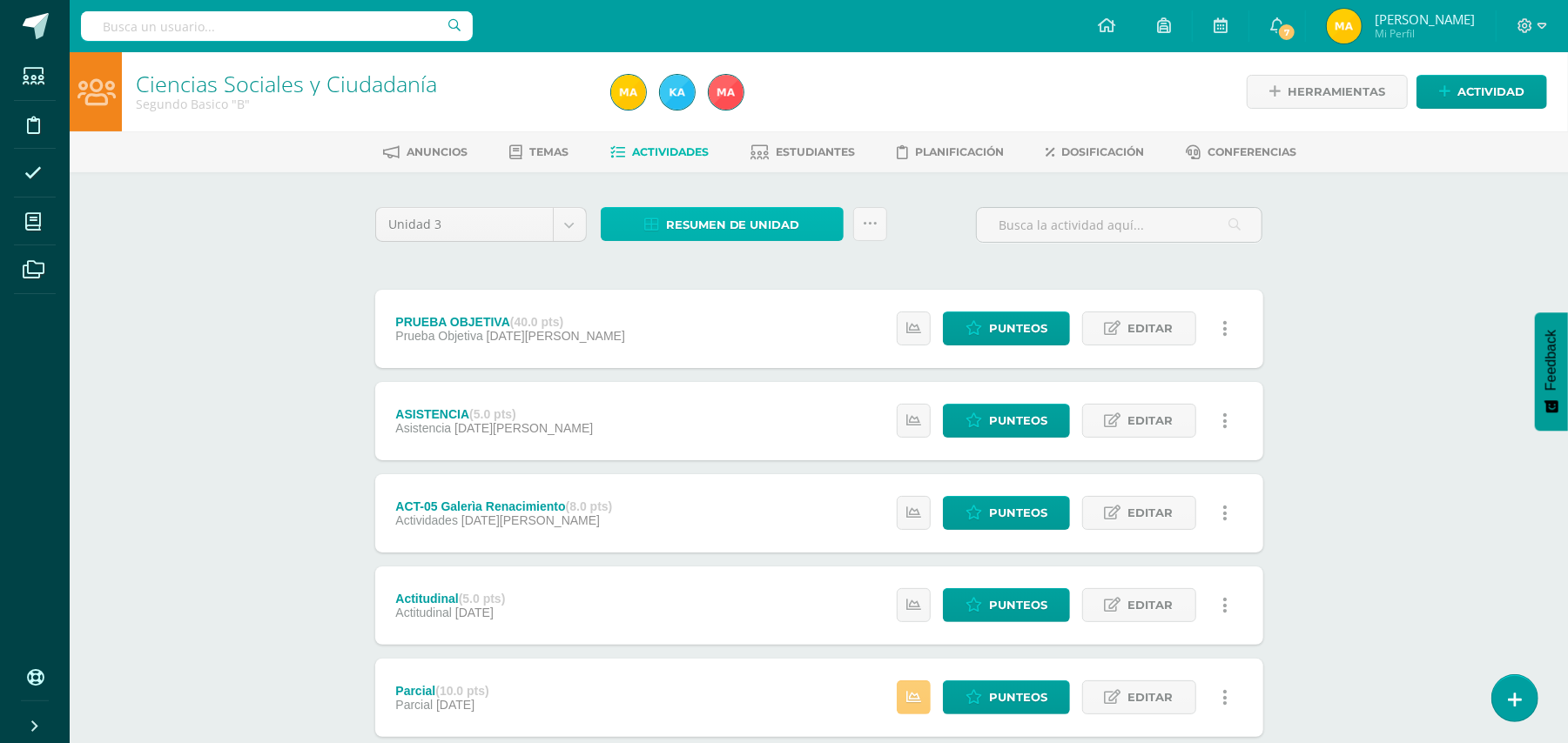
click at [785, 212] on span "Resumen de unidad" at bounding box center [733, 224] width 134 height 32
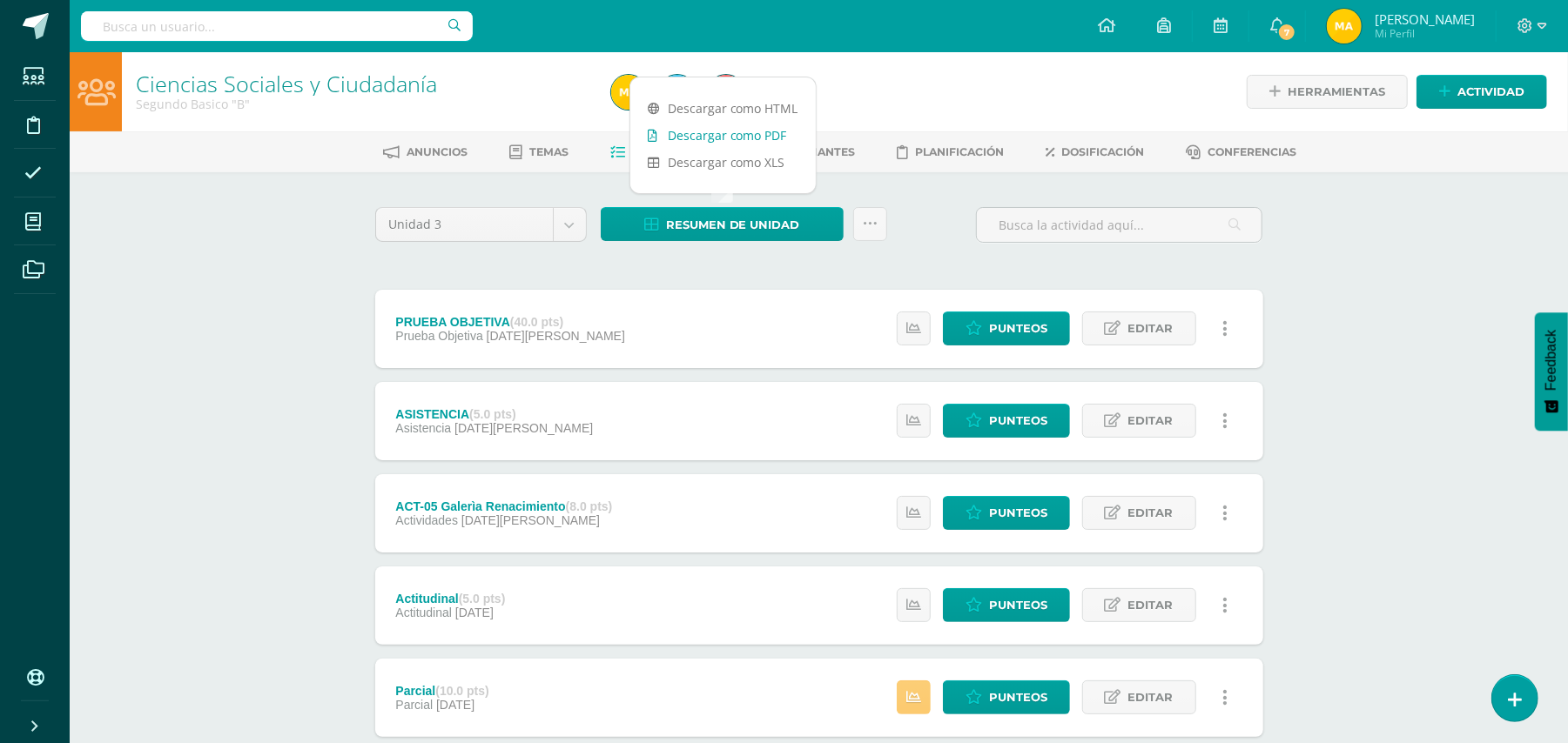
click at [780, 145] on link "Descargar como PDF" at bounding box center [723, 135] width 186 height 27
